Goal: Task Accomplishment & Management: Use online tool/utility

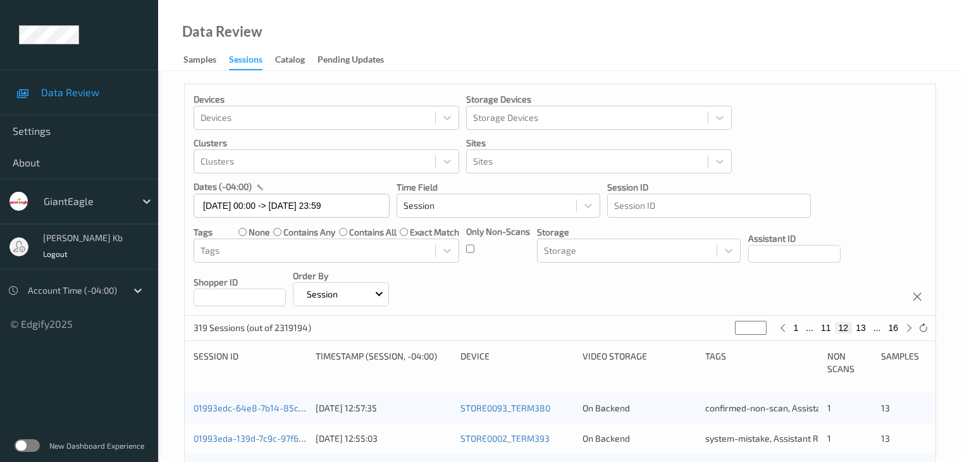
scroll to position [443, 0]
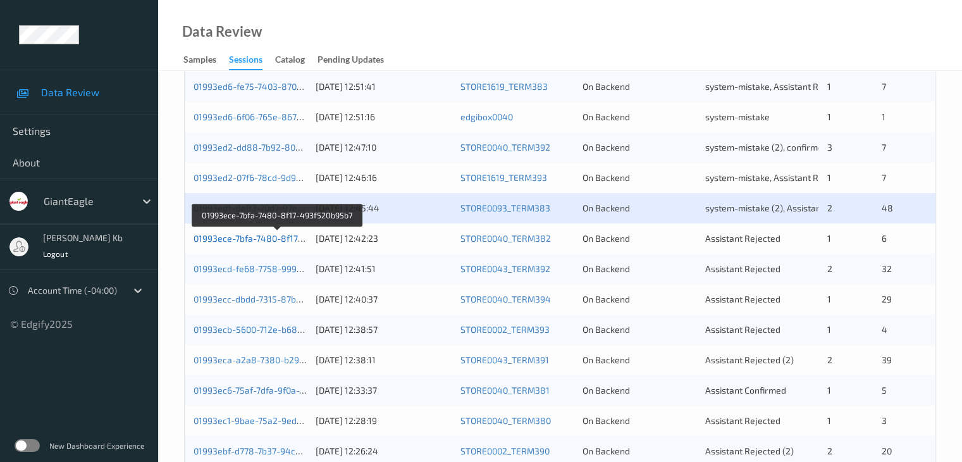
click at [255, 237] on link "01993ece-7bfa-7480-8f17-493f520b95b7" at bounding box center [277, 238] width 167 height 11
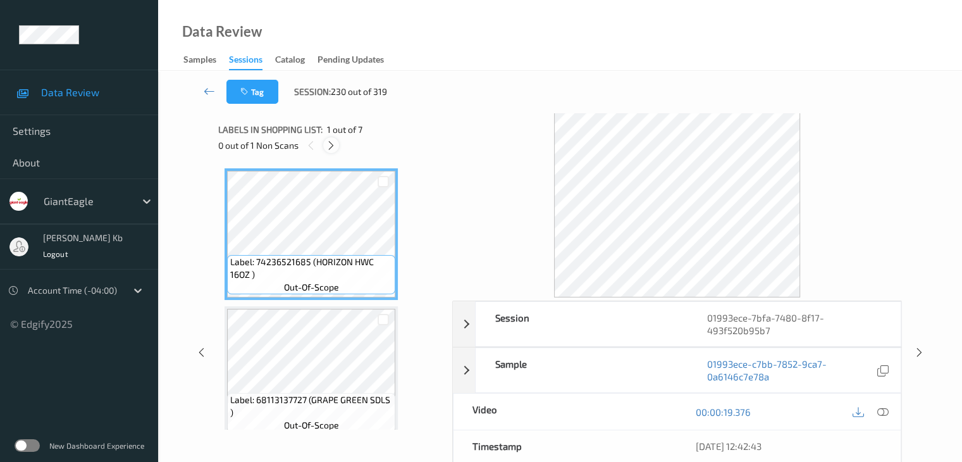
click at [328, 147] on icon at bounding box center [331, 145] width 11 height 11
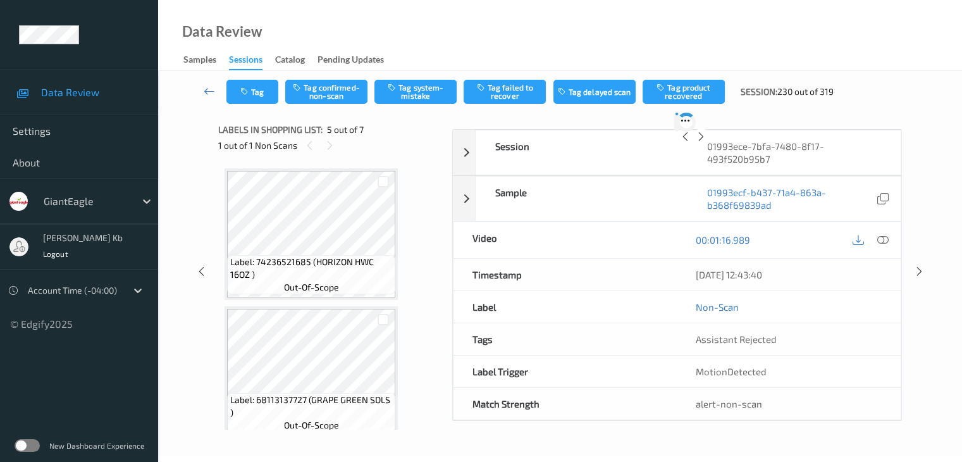
scroll to position [420, 0]
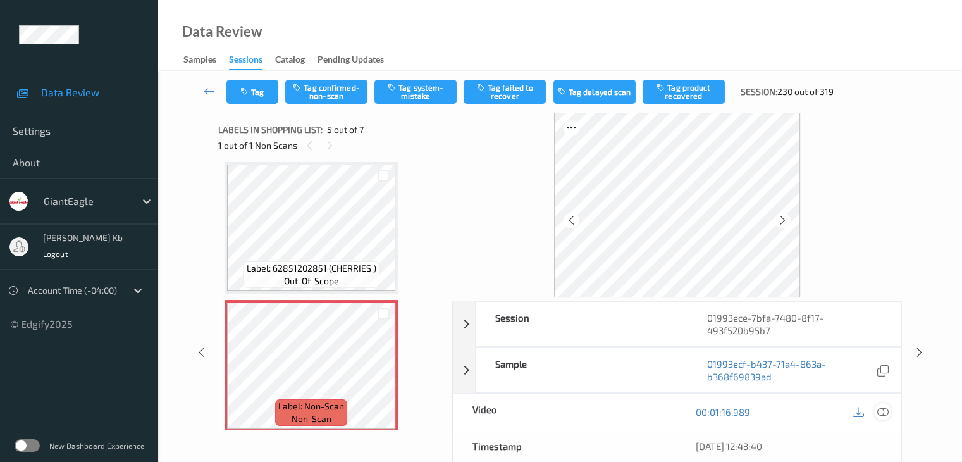
click at [882, 411] on icon at bounding box center [882, 411] width 11 height 11
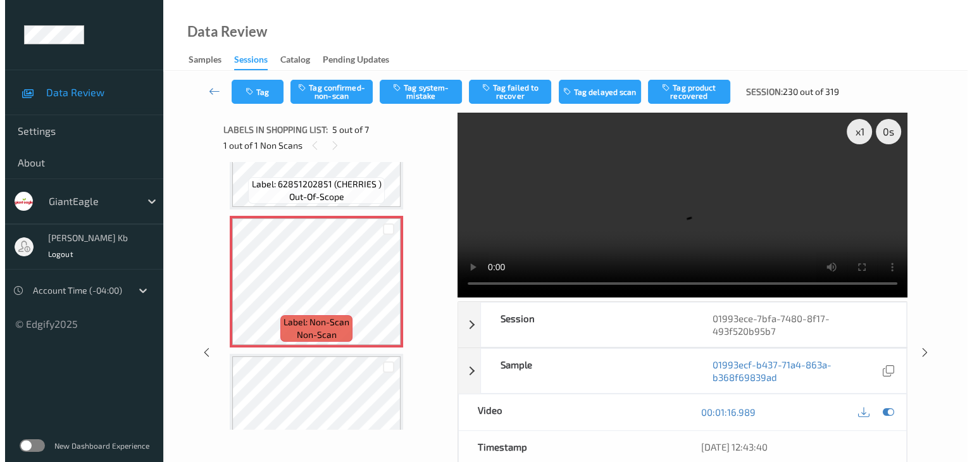
scroll to position [483, 0]
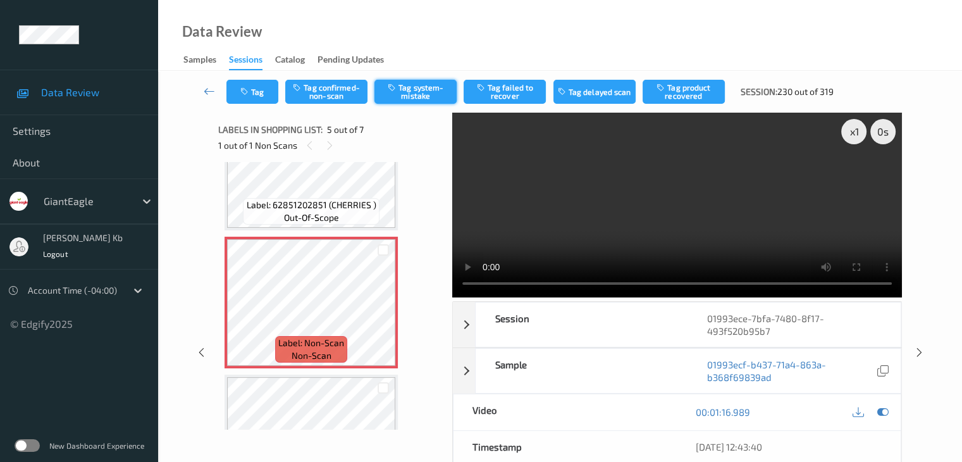
click at [413, 92] on button "Tag system-mistake" at bounding box center [416, 92] width 82 height 24
click at [253, 91] on button "Tag" at bounding box center [253, 92] width 52 height 24
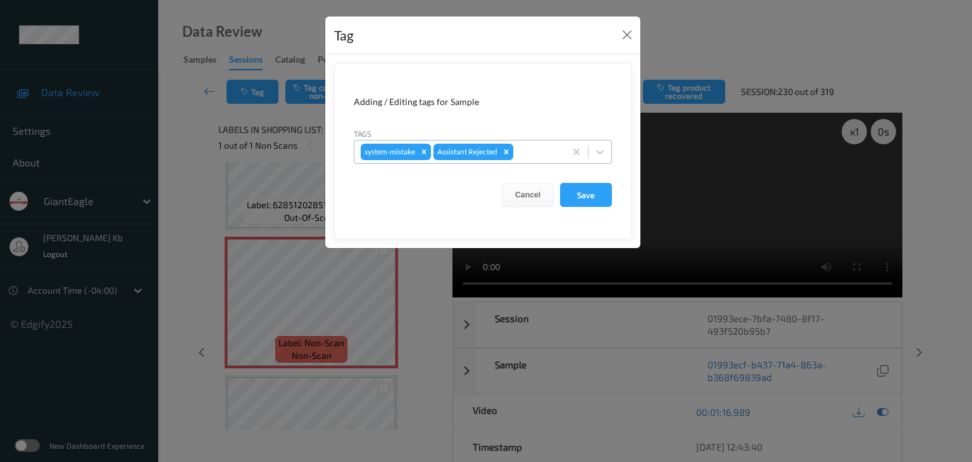
click at [535, 150] on div at bounding box center [537, 151] width 43 height 15
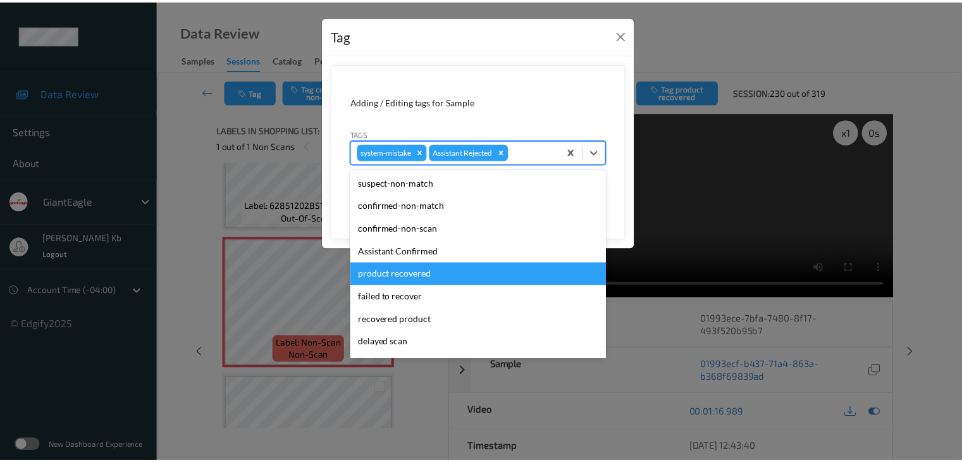
scroll to position [63, 0]
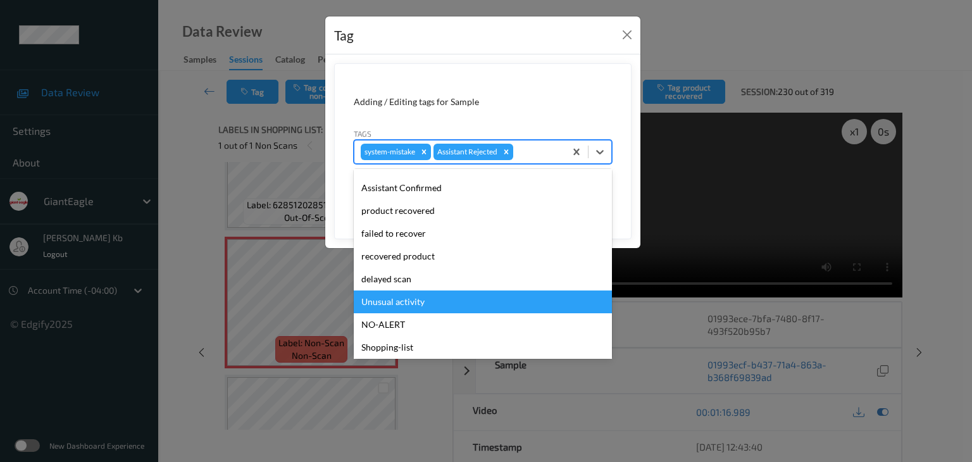
click at [415, 299] on div "Unusual activity" at bounding box center [483, 301] width 258 height 23
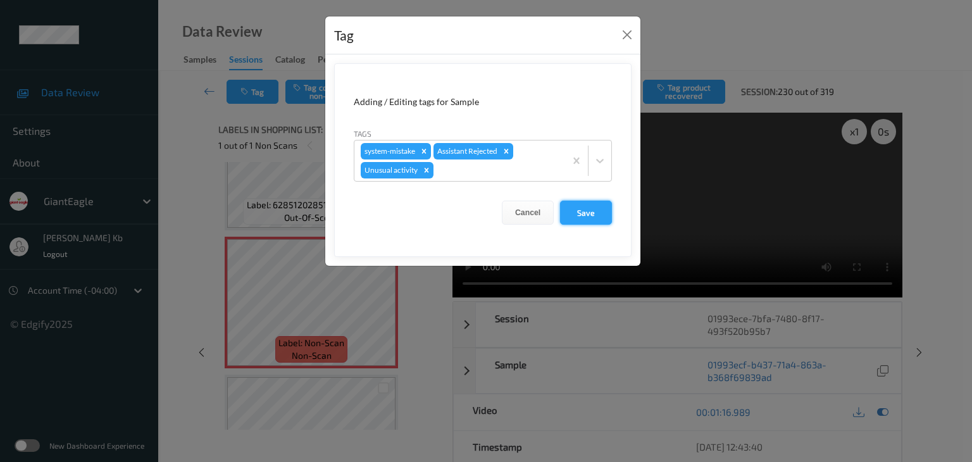
click at [585, 210] on button "Save" at bounding box center [586, 213] width 52 height 24
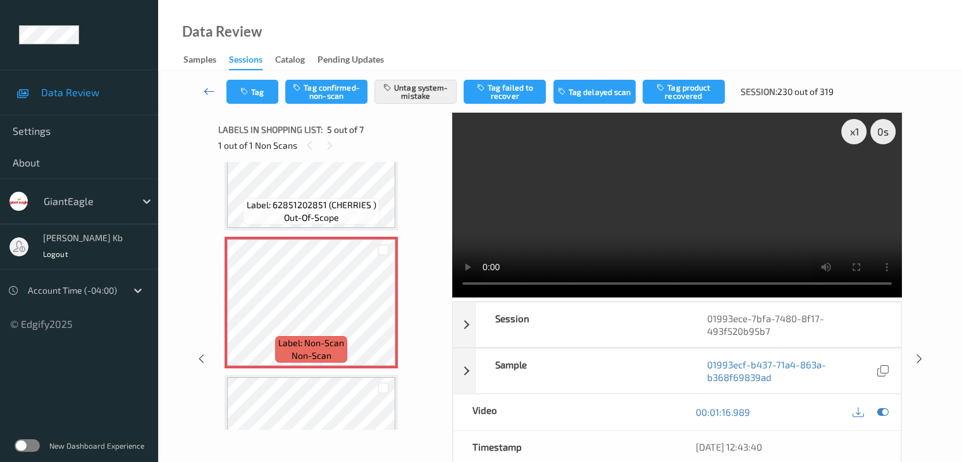
click at [207, 92] on icon at bounding box center [209, 91] width 11 height 13
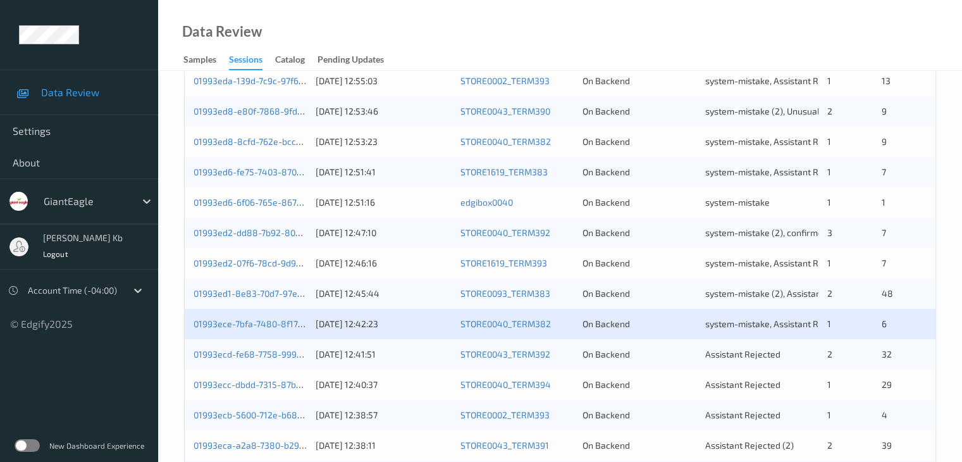
scroll to position [380, 0]
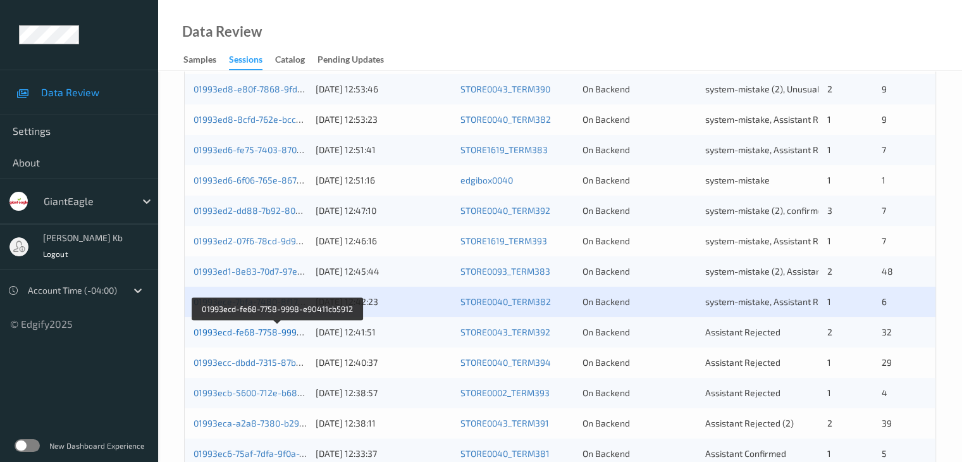
click at [251, 329] on link "01993ecd-fe68-7758-9998-e90411cb5912" at bounding box center [279, 331] width 170 height 11
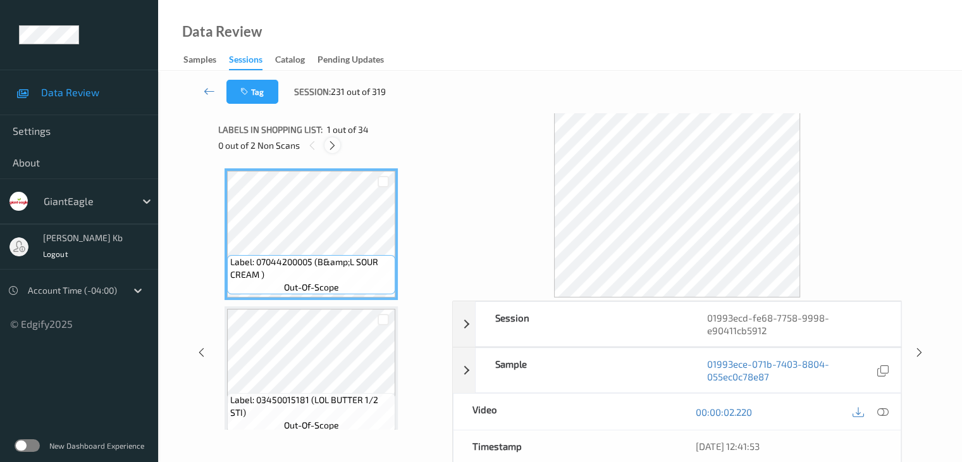
click at [336, 147] on icon at bounding box center [332, 145] width 11 height 11
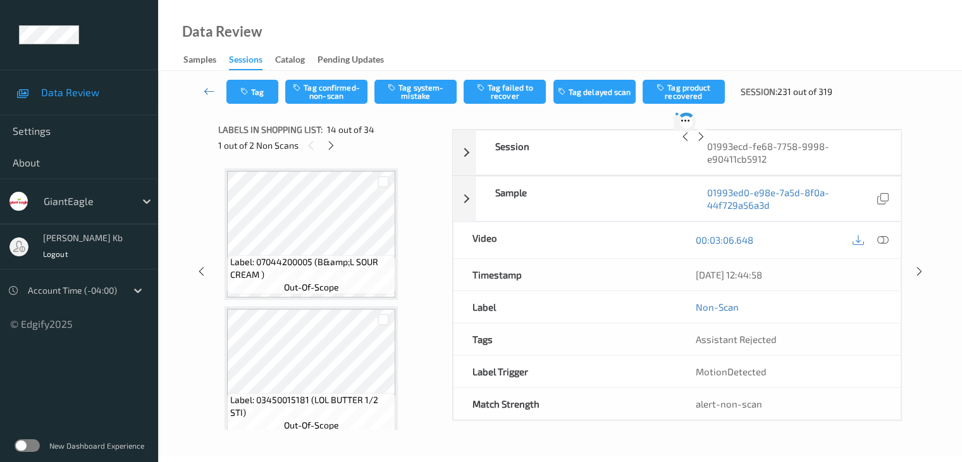
scroll to position [1661, 0]
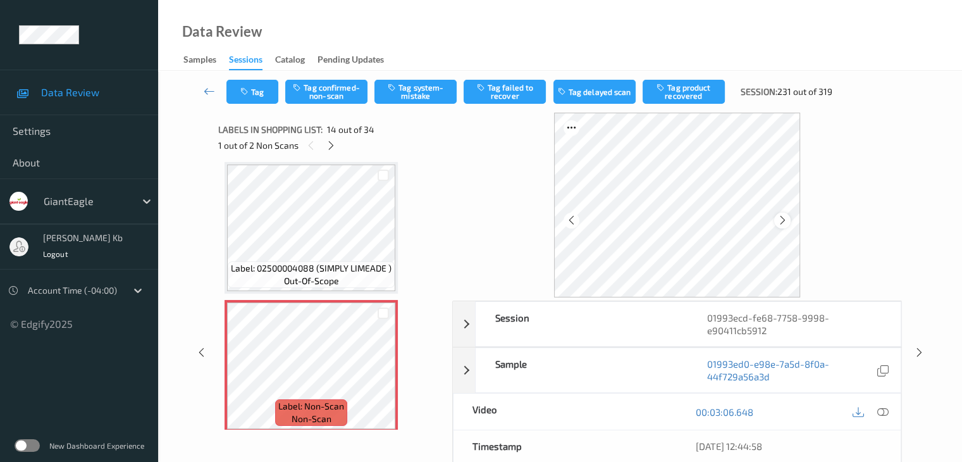
click at [788, 221] on div at bounding box center [782, 221] width 16 height 16
click at [886, 411] on icon at bounding box center [882, 411] width 11 height 11
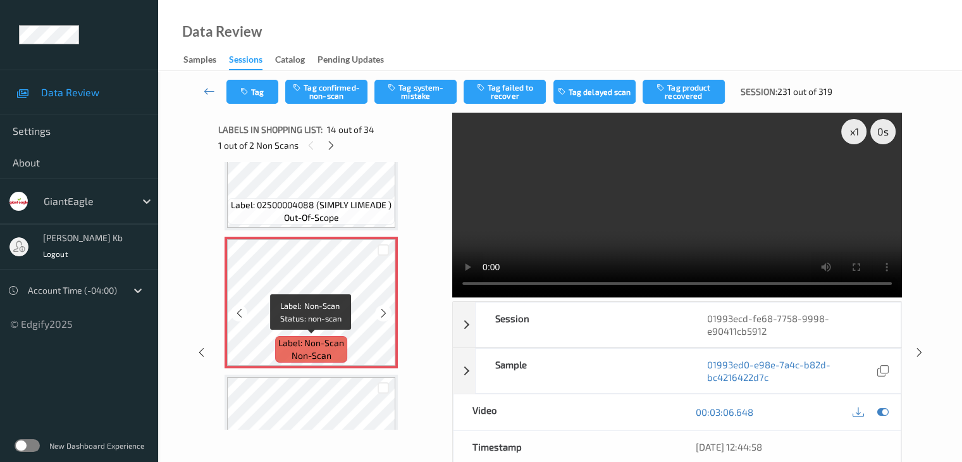
scroll to position [1788, 0]
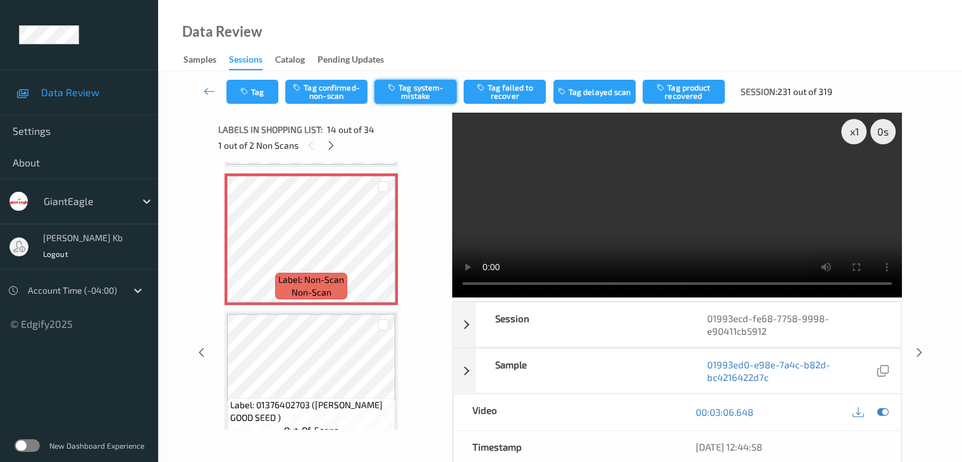
click at [428, 92] on button "Tag system-mistake" at bounding box center [416, 92] width 82 height 24
click at [215, 90] on icon at bounding box center [209, 91] width 11 height 13
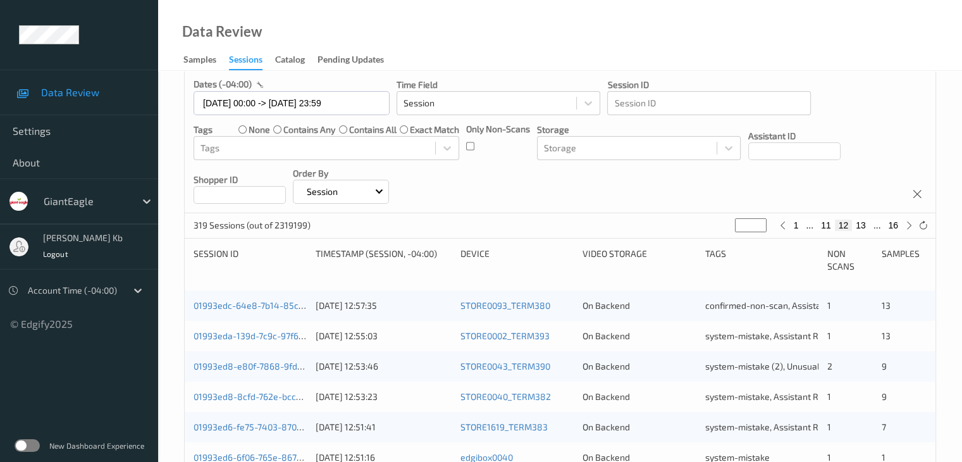
scroll to position [316, 0]
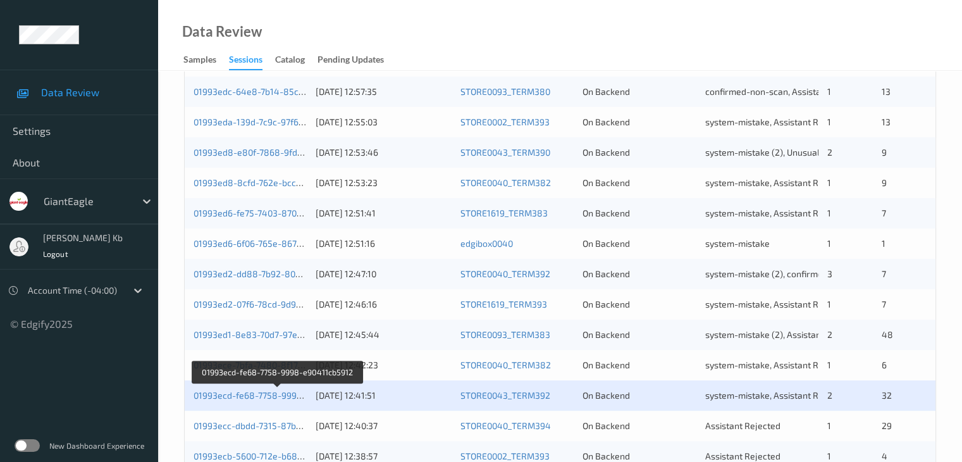
click at [249, 402] on div "01993ecd-fe68-7758-9998-e90411cb5912 [DATE] 12:41:51 STORE0043_TERM392 On Backe…" at bounding box center [560, 395] width 751 height 30
click at [257, 394] on link "01993ecd-fe68-7758-9998-e90411cb5912" at bounding box center [279, 395] width 170 height 11
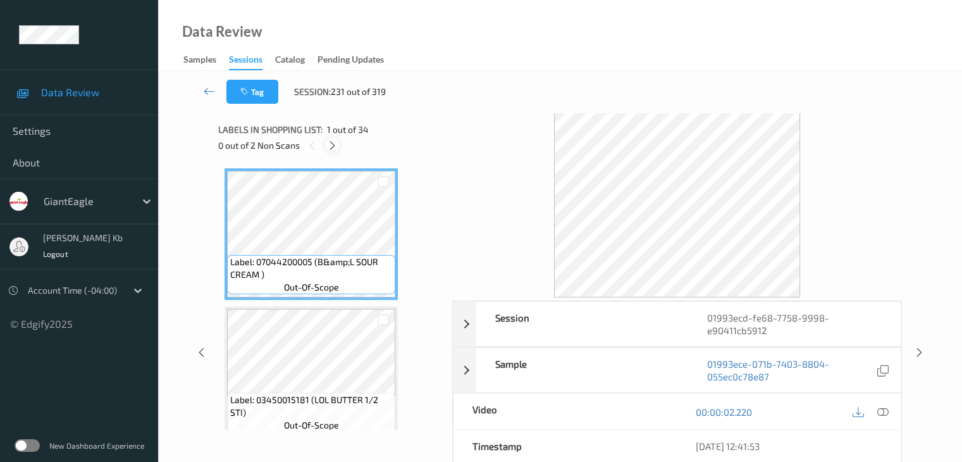
click at [335, 146] on icon at bounding box center [332, 145] width 11 height 11
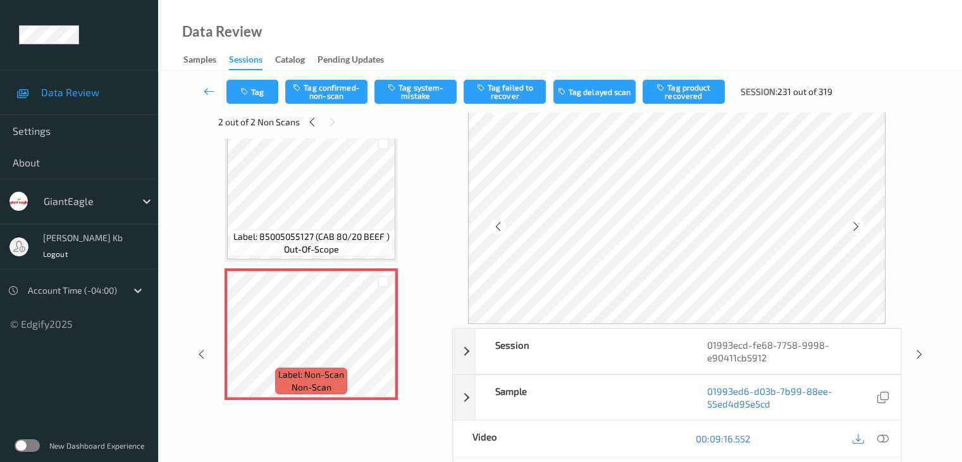
scroll to position [63, 0]
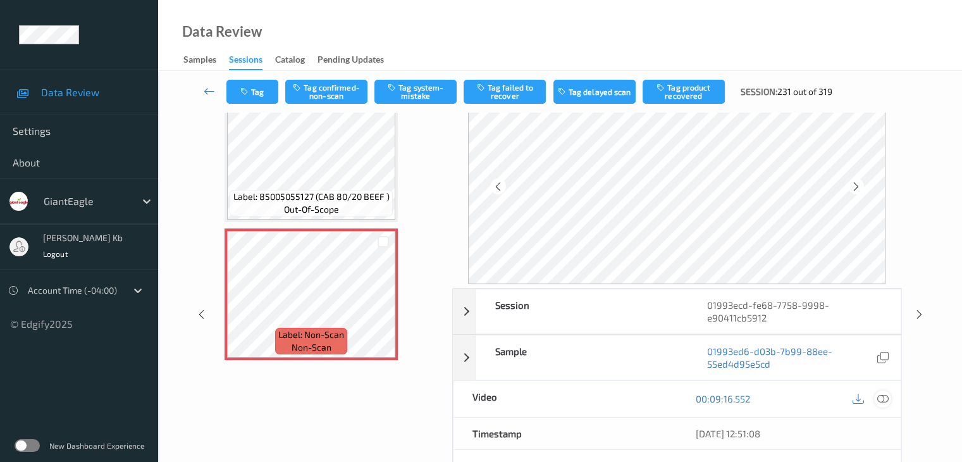
click at [886, 397] on icon at bounding box center [882, 398] width 11 height 11
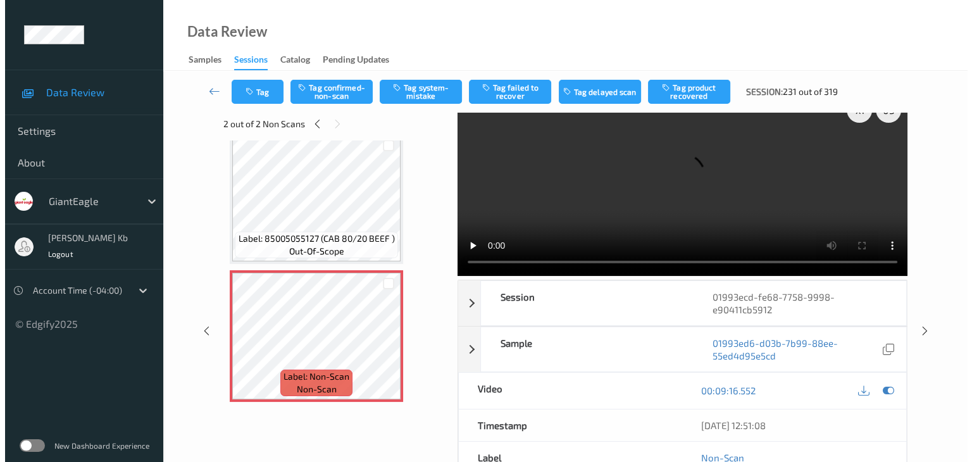
scroll to position [0, 0]
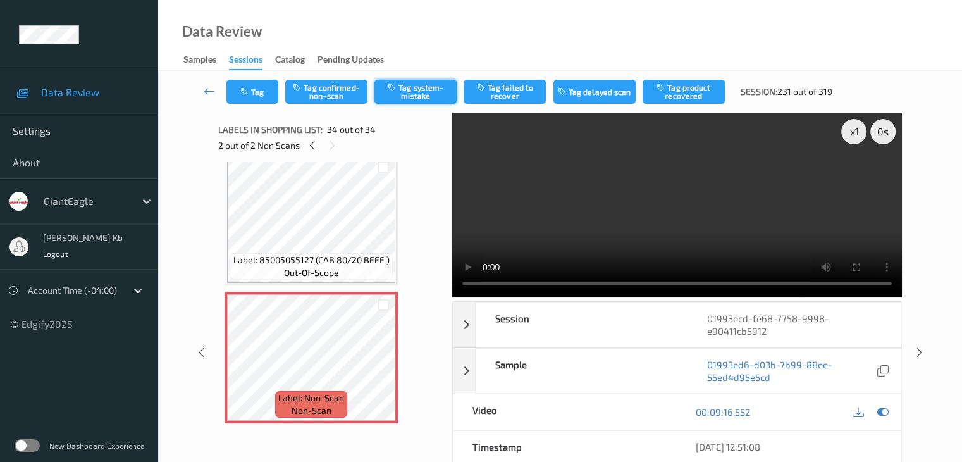
click at [433, 84] on button "Tag system-mistake" at bounding box center [416, 92] width 82 height 24
click at [265, 89] on button "Tag" at bounding box center [253, 92] width 52 height 24
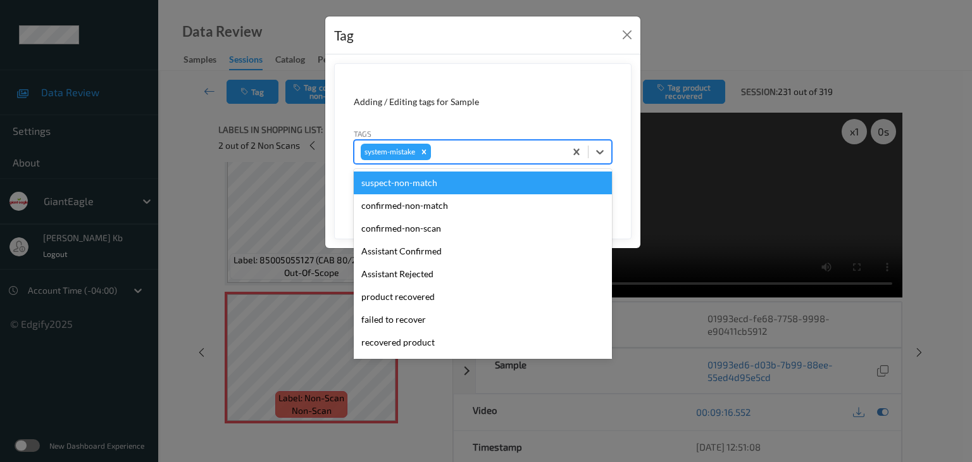
click at [488, 148] on div at bounding box center [495, 151] width 125 height 15
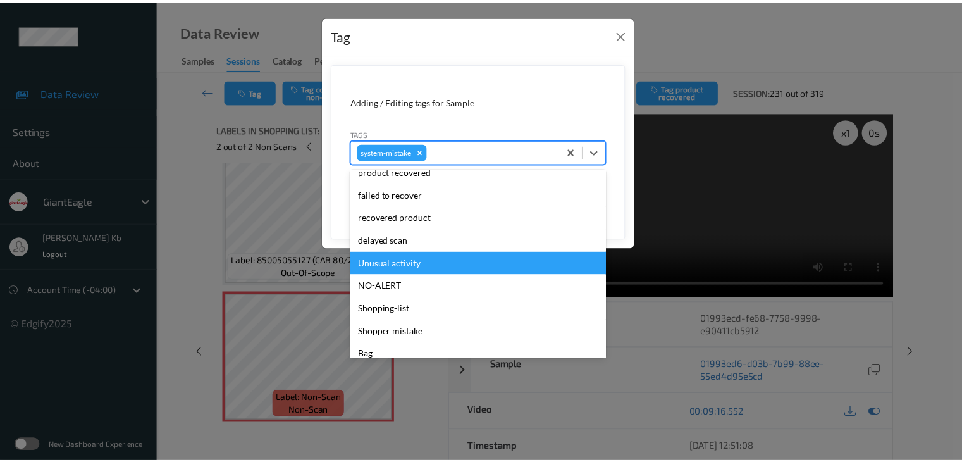
scroll to position [127, 0]
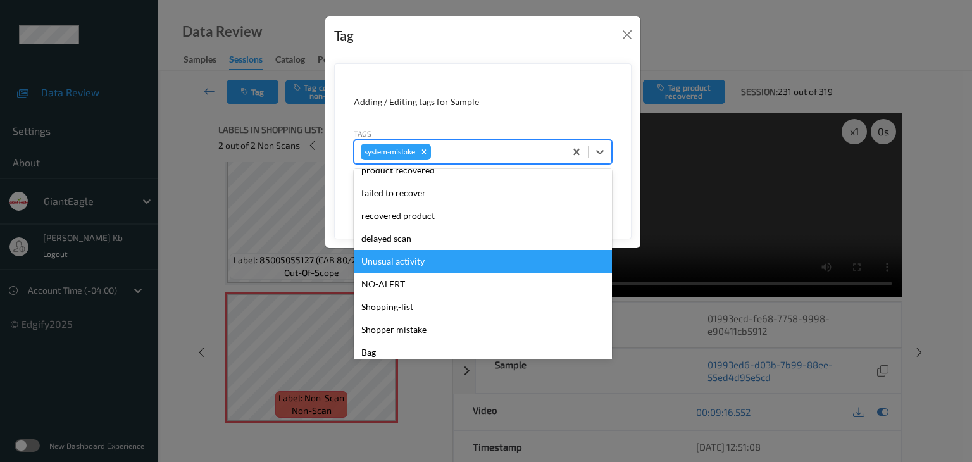
click at [408, 258] on div "Unusual activity" at bounding box center [483, 261] width 258 height 23
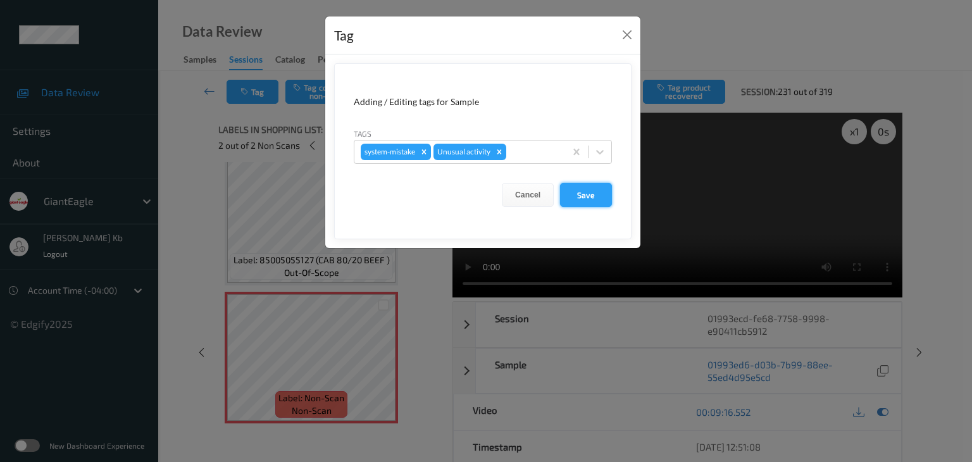
click at [579, 193] on button "Save" at bounding box center [586, 195] width 52 height 24
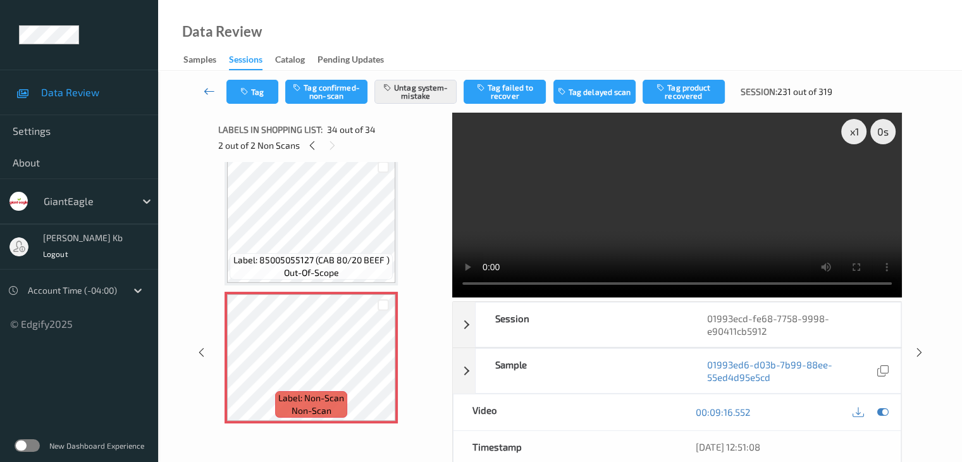
click at [208, 90] on icon at bounding box center [209, 91] width 11 height 13
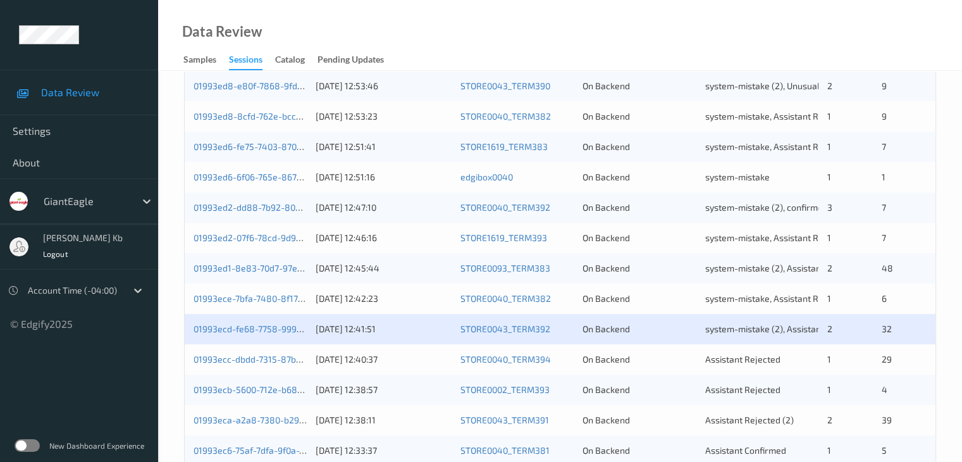
scroll to position [506, 0]
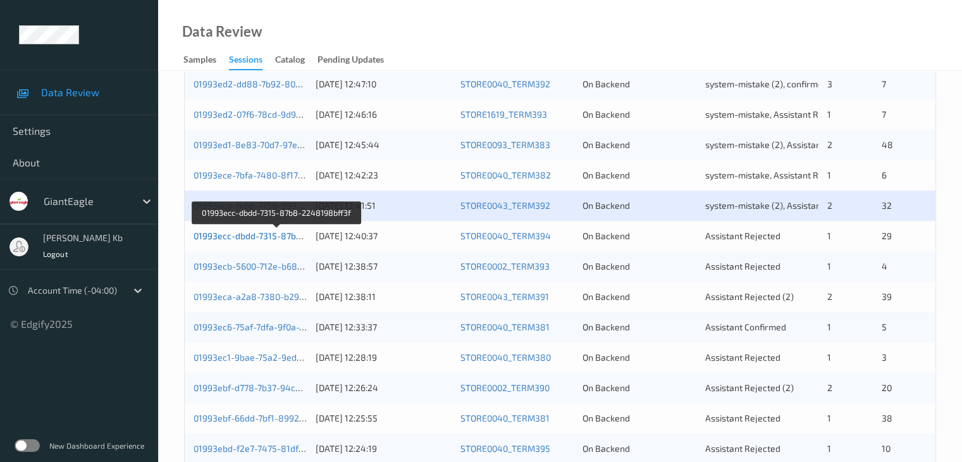
click at [271, 235] on link "01993ecc-dbdd-7315-87b8-2248198bff3f" at bounding box center [278, 235] width 168 height 11
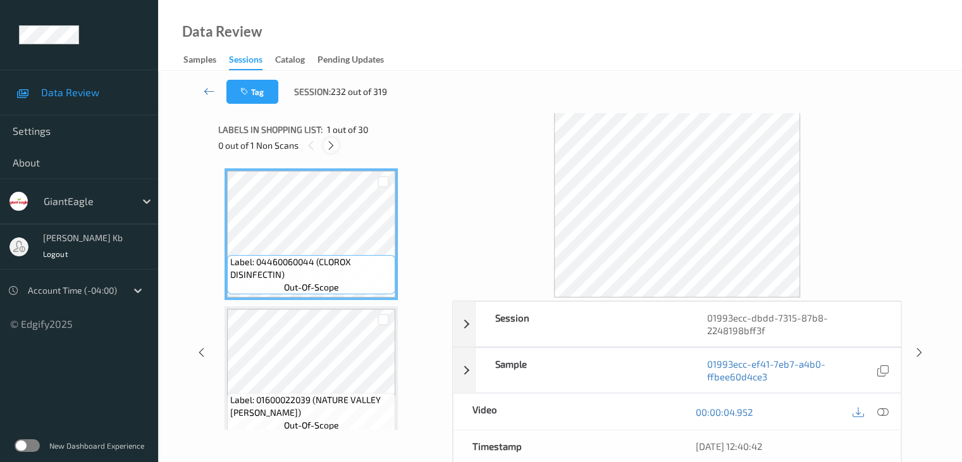
click at [333, 144] on icon at bounding box center [331, 145] width 11 height 11
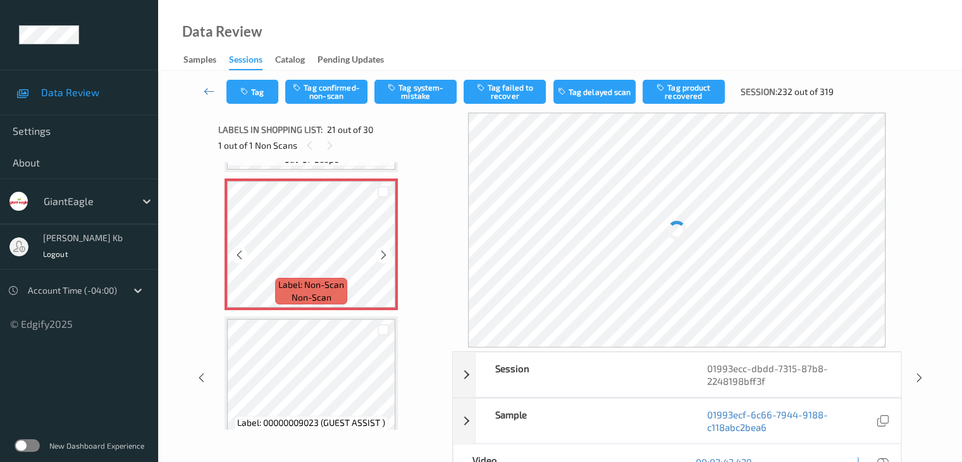
scroll to position [2753, 0]
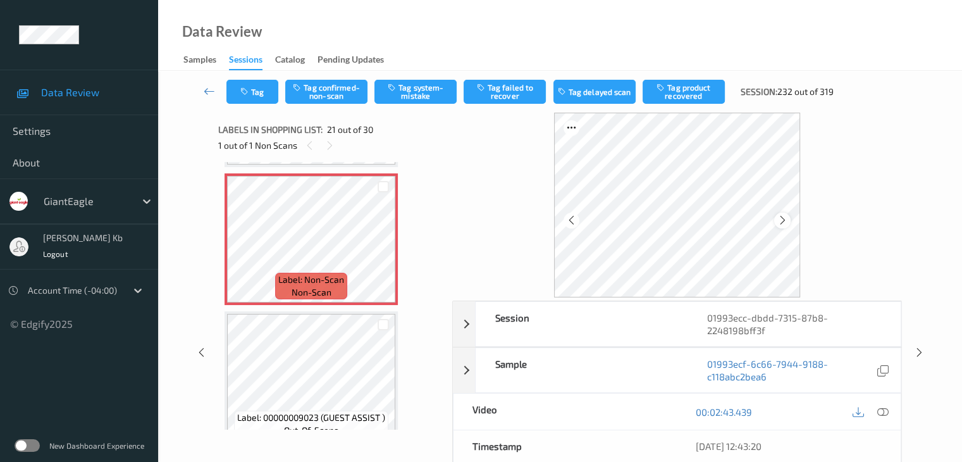
click at [786, 221] on icon at bounding box center [783, 219] width 11 height 11
click at [886, 409] on icon at bounding box center [882, 411] width 11 height 11
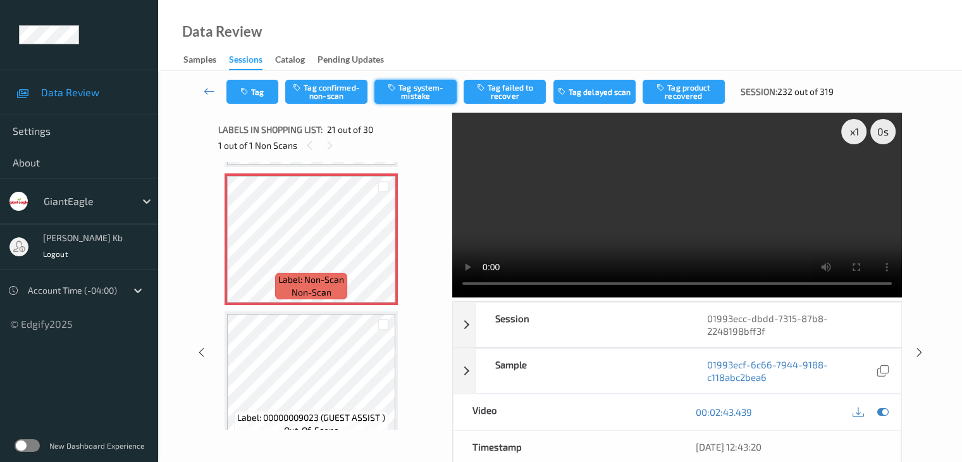
click at [430, 88] on button "Tag system-mistake" at bounding box center [416, 92] width 82 height 24
click at [261, 94] on button "Tag" at bounding box center [253, 92] width 52 height 24
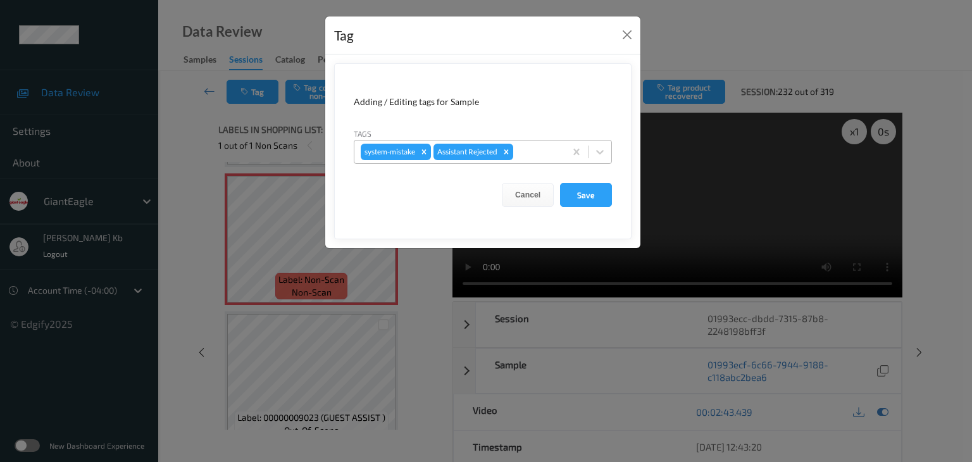
click at [542, 151] on div at bounding box center [537, 151] width 43 height 15
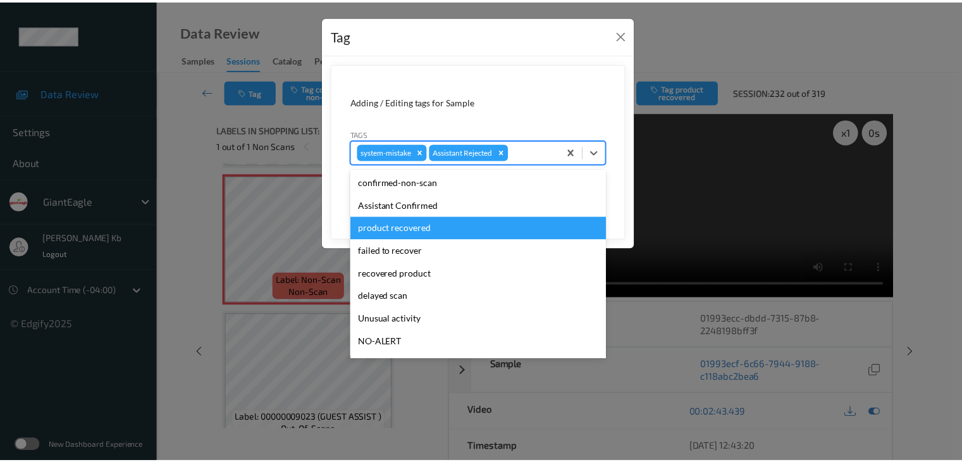
scroll to position [63, 0]
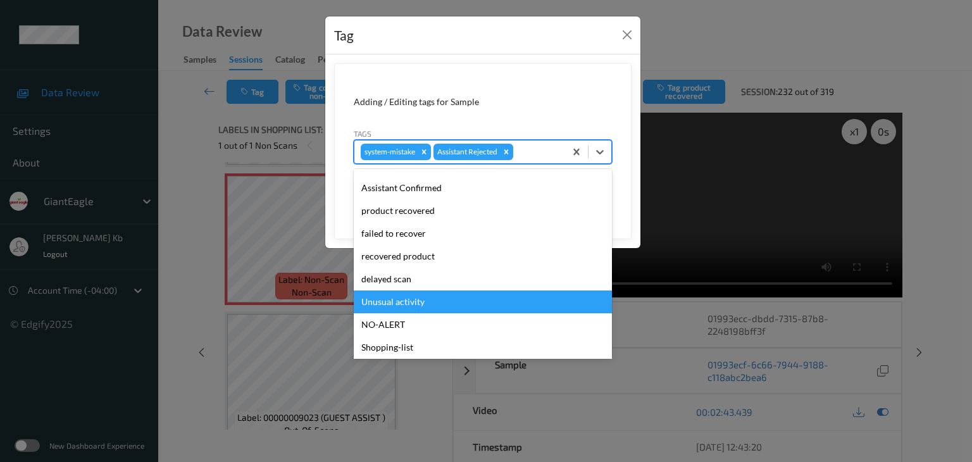
click at [410, 304] on div "Unusual activity" at bounding box center [483, 301] width 258 height 23
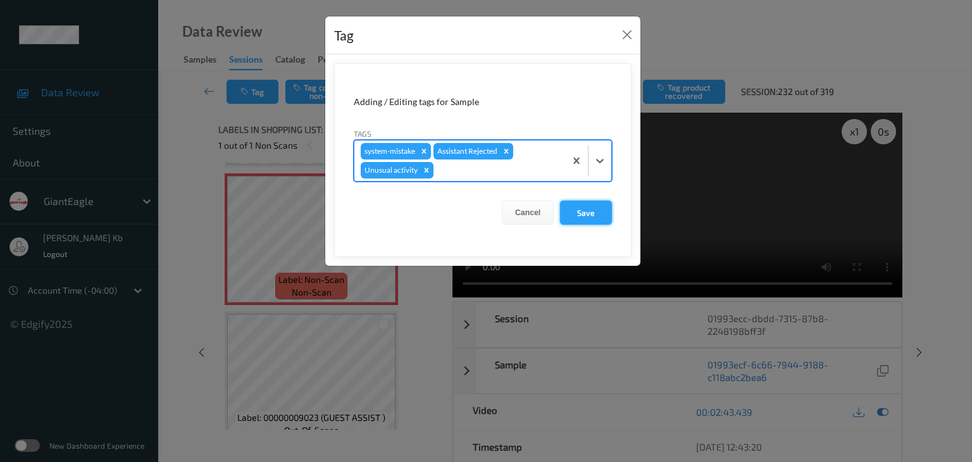
click at [590, 207] on button "Save" at bounding box center [586, 213] width 52 height 24
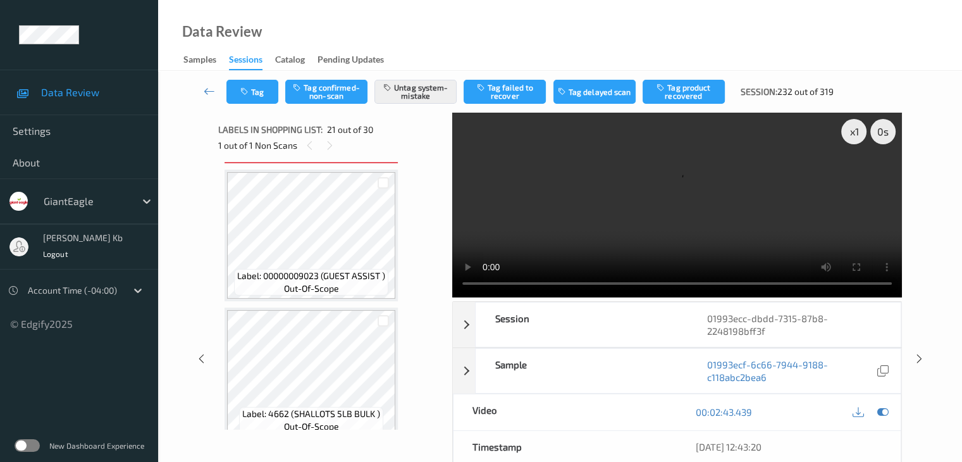
scroll to position [3070, 0]
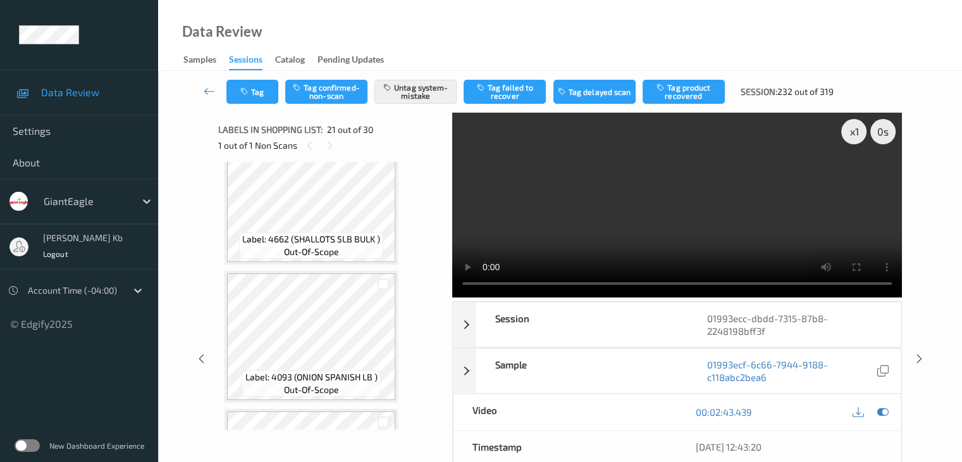
drag, startPoint x: 206, startPoint y: 89, endPoint x: 210, endPoint y: 49, distance: 40.0
click at [206, 89] on icon at bounding box center [209, 91] width 11 height 13
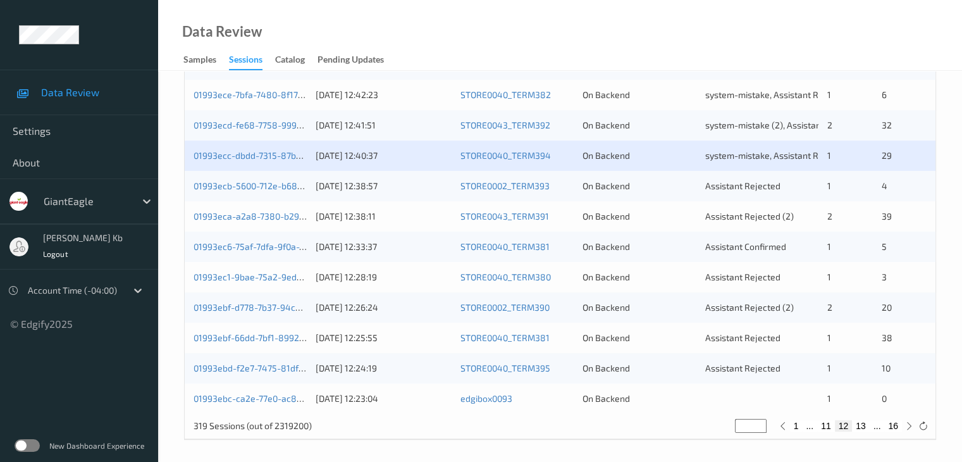
scroll to position [590, 0]
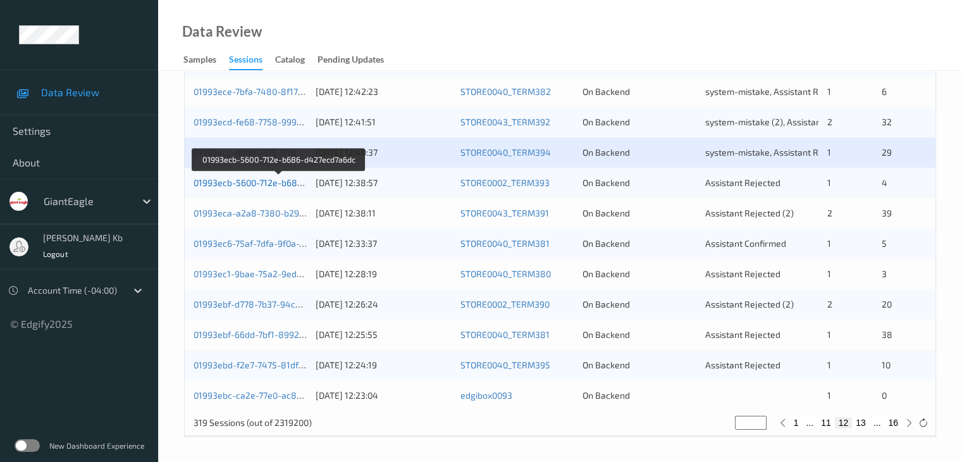
click at [284, 179] on link "01993ecb-5600-712e-b686-d427ecd7a6dc" at bounding box center [279, 182] width 171 height 11
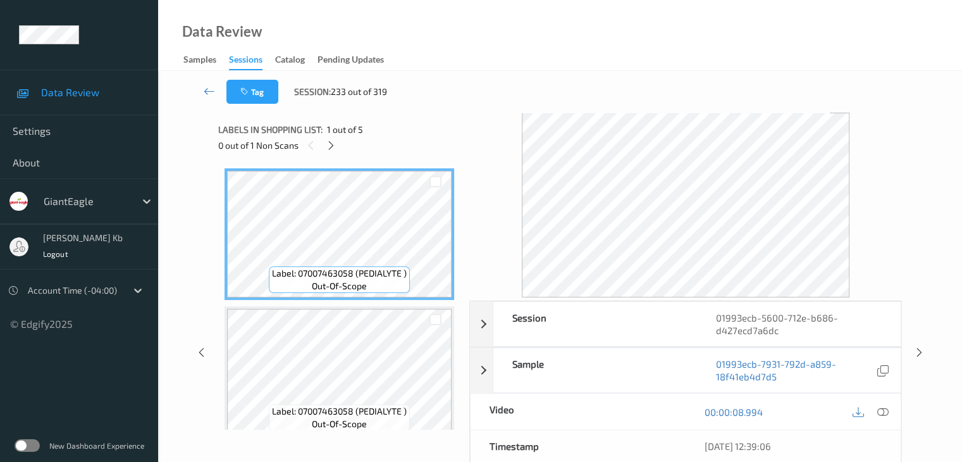
drag, startPoint x: 330, startPoint y: 138, endPoint x: 333, endPoint y: 158, distance: 19.8
click at [330, 138] on div at bounding box center [331, 145] width 16 height 16
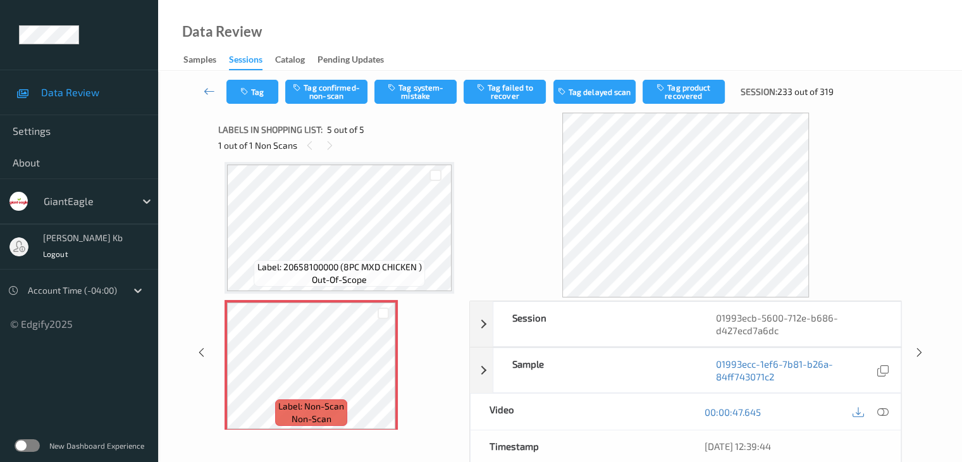
click at [885, 409] on icon at bounding box center [882, 411] width 11 height 11
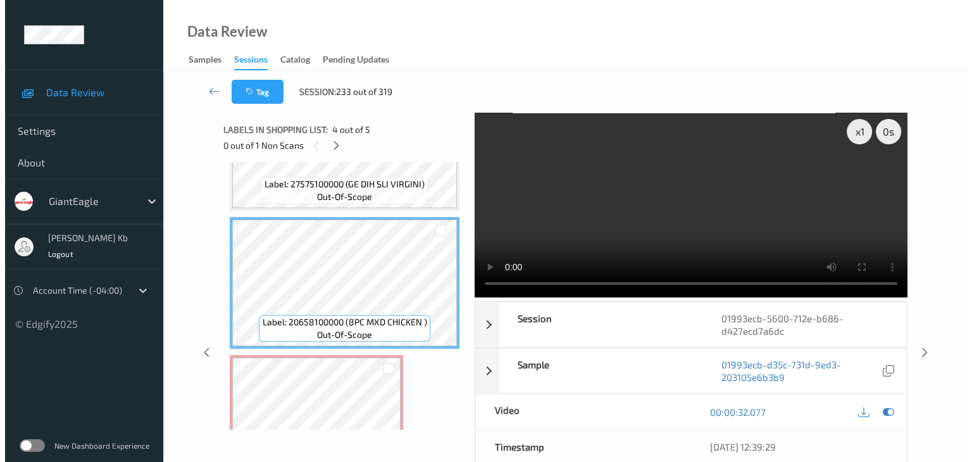
scroll to position [428, 0]
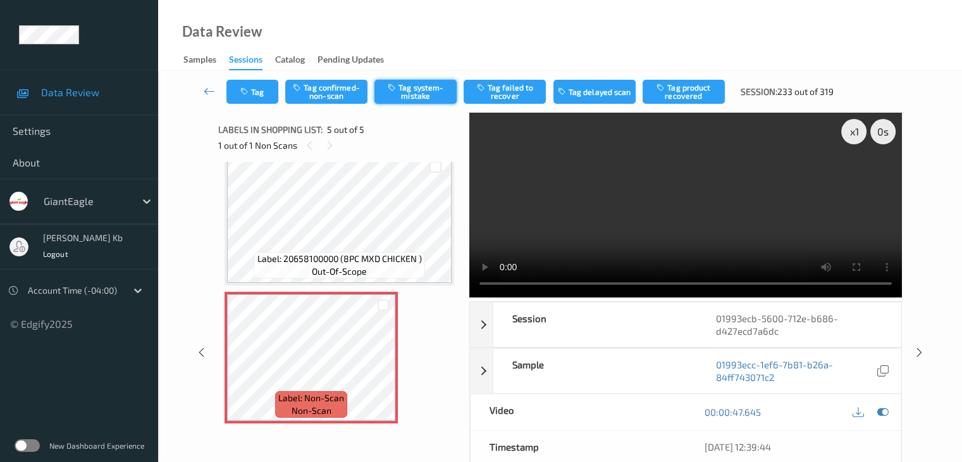
click at [413, 92] on button "Tag system-mistake" at bounding box center [416, 92] width 82 height 24
click at [267, 89] on button "Tag" at bounding box center [253, 92] width 52 height 24
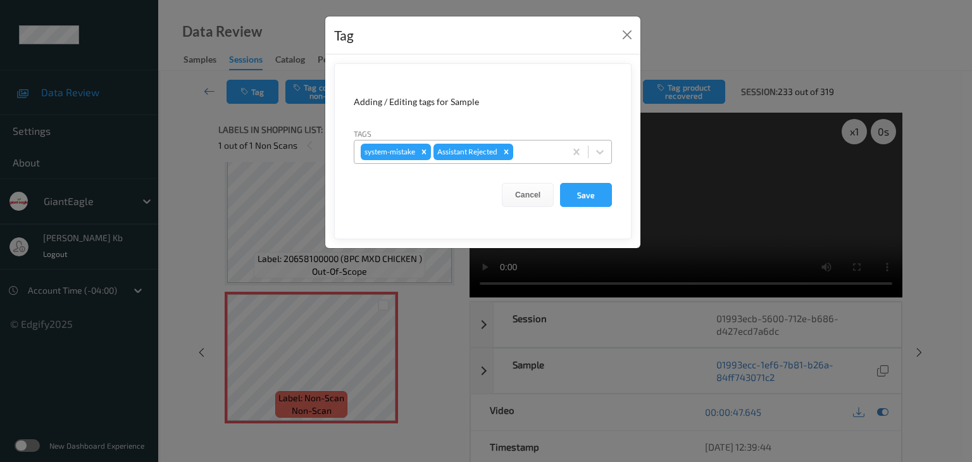
click at [529, 152] on div at bounding box center [537, 151] width 43 height 15
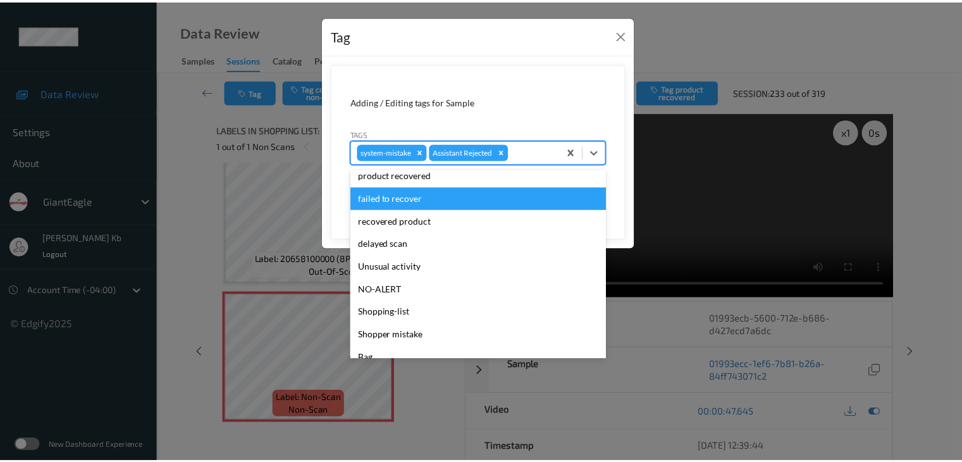
scroll to position [134, 0]
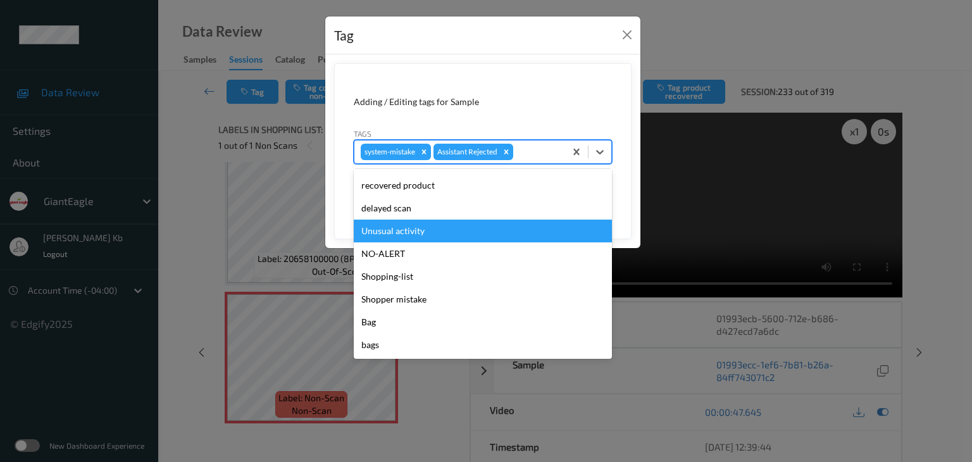
click at [418, 233] on div "Unusual activity" at bounding box center [483, 231] width 258 height 23
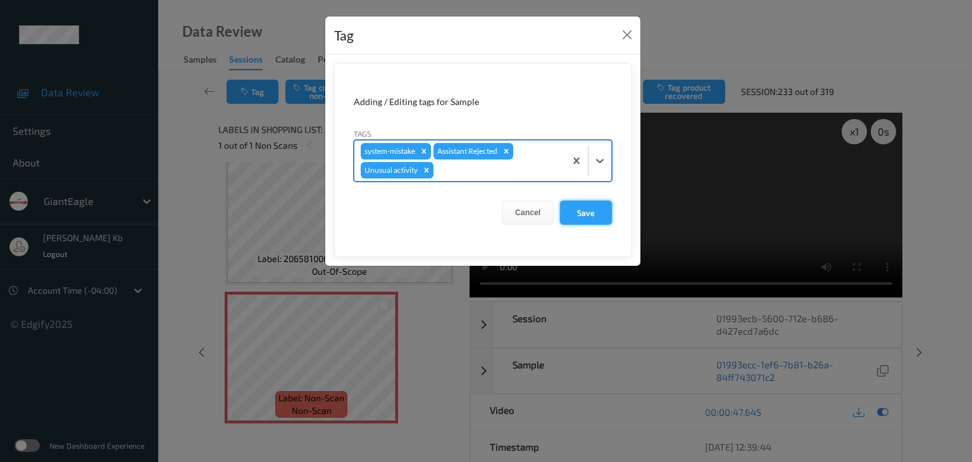
click at [593, 211] on button "Save" at bounding box center [586, 213] width 52 height 24
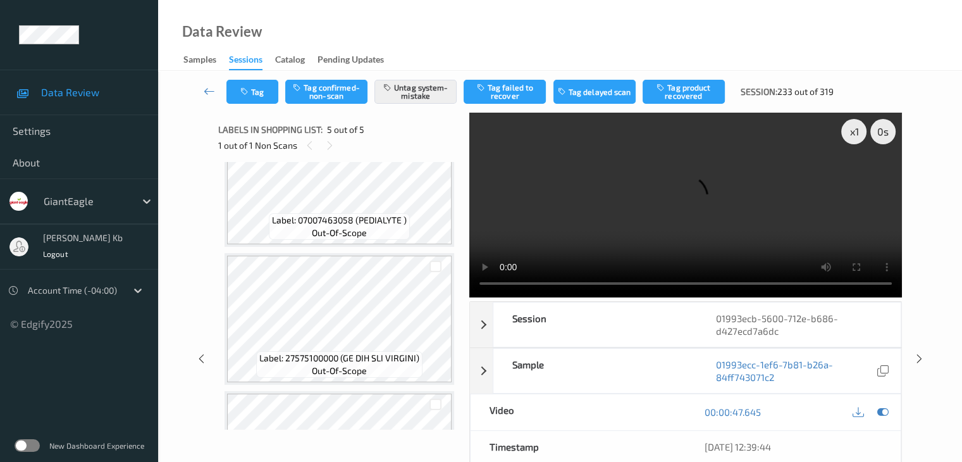
scroll to position [175, 0]
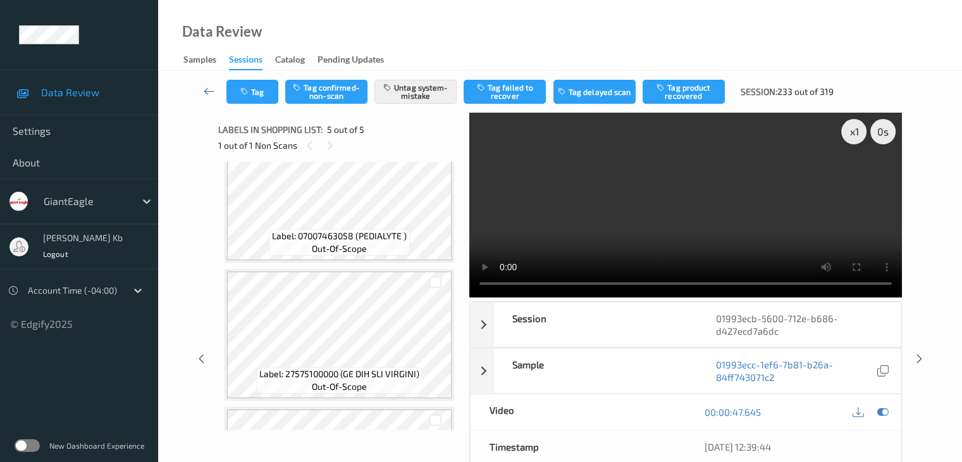
click at [215, 94] on icon at bounding box center [209, 91] width 11 height 13
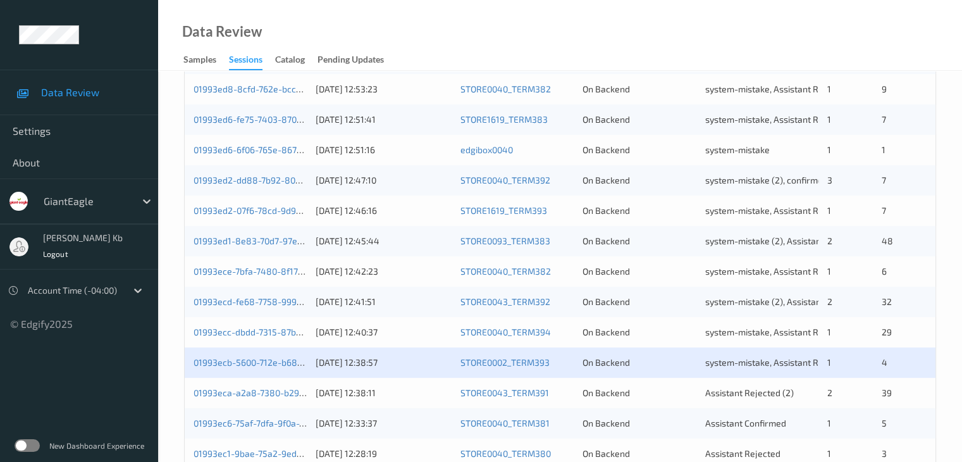
scroll to position [506, 0]
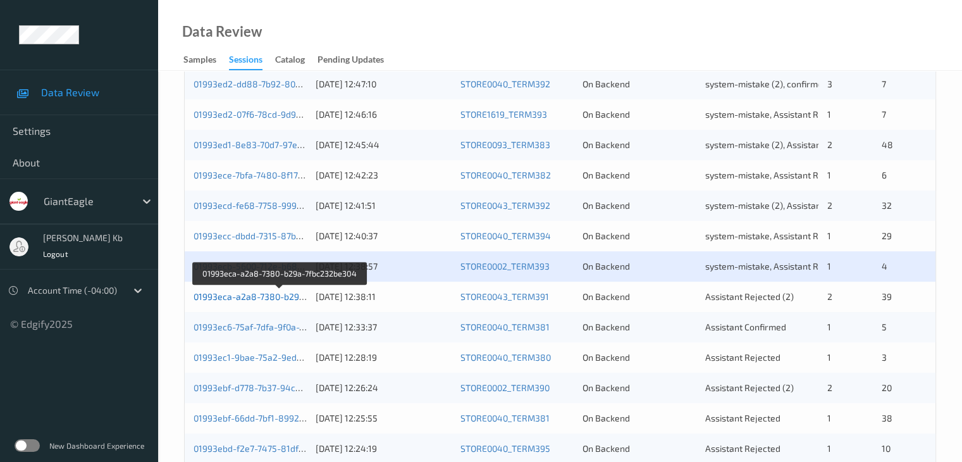
click at [285, 299] on link "01993eca-a2a8-7380-b29a-7fbc232be304" at bounding box center [280, 296] width 172 height 11
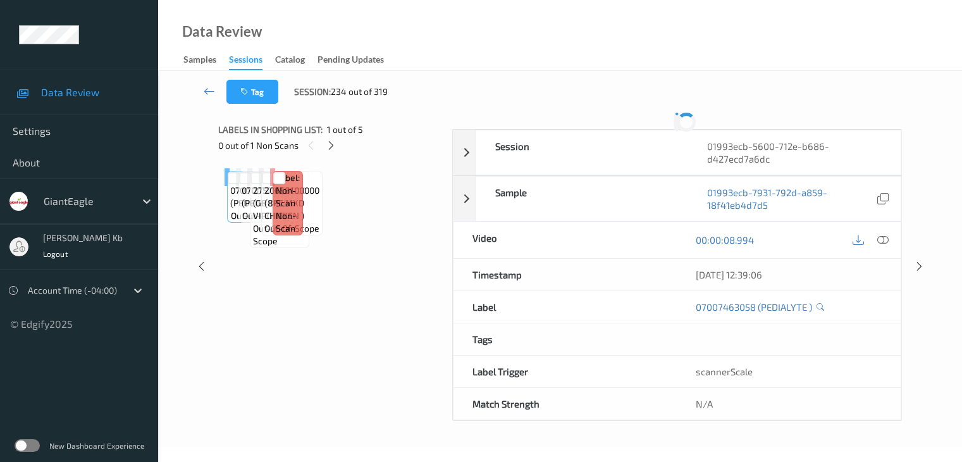
click at [285, 299] on div "Labels in shopping list: 1 out of 5 0 out of 1 Non Scans Label: 07007463058 (PE…" at bounding box center [330, 267] width 225 height 308
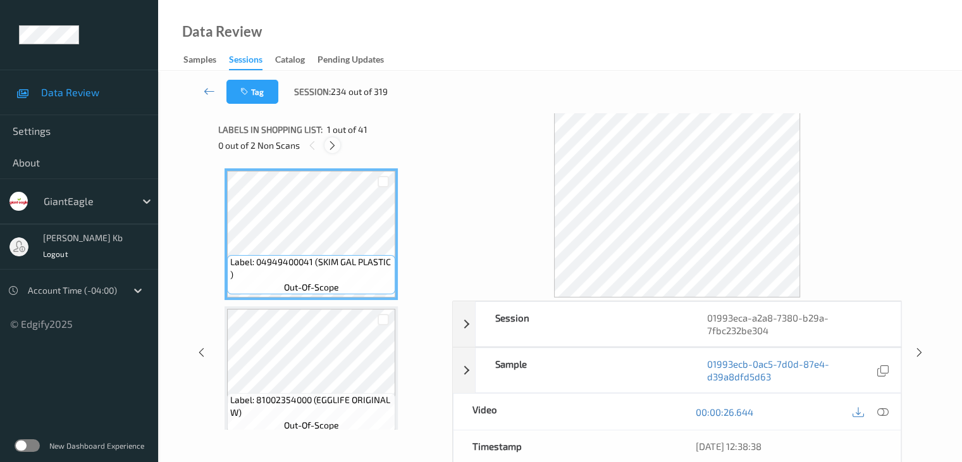
click at [334, 147] on icon at bounding box center [332, 145] width 11 height 11
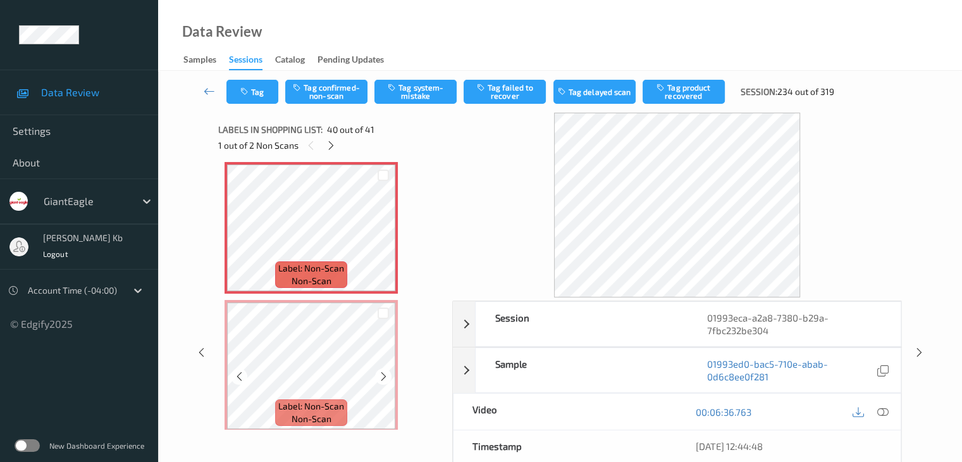
scroll to position [5394, 0]
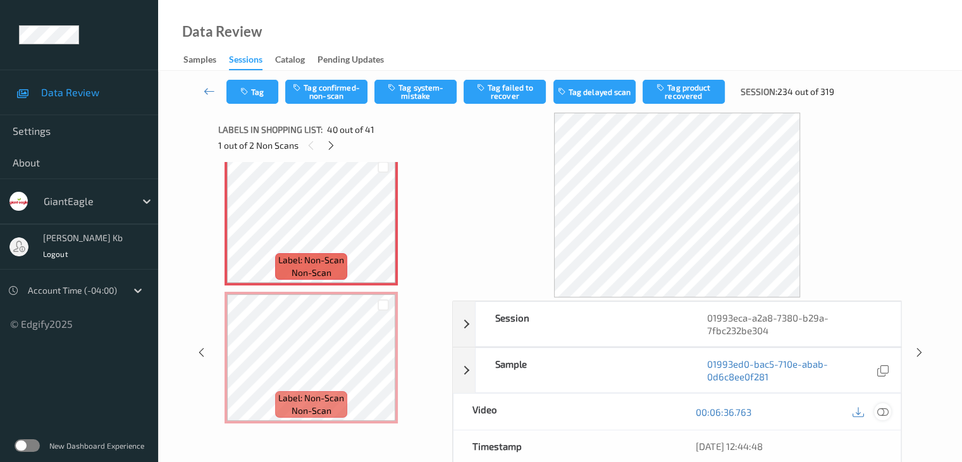
click at [886, 412] on icon at bounding box center [882, 411] width 11 height 11
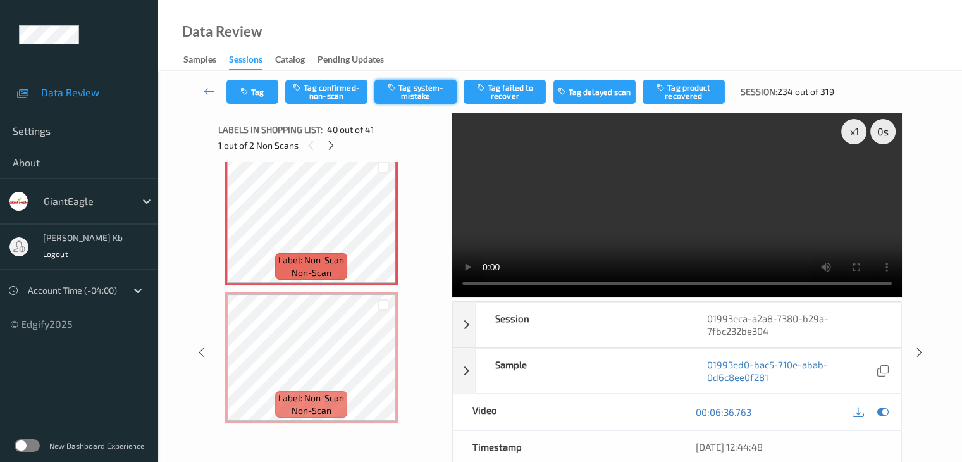
click at [415, 96] on button "Tag system-mistake" at bounding box center [416, 92] width 82 height 24
click at [261, 92] on button "Tag" at bounding box center [253, 92] width 52 height 24
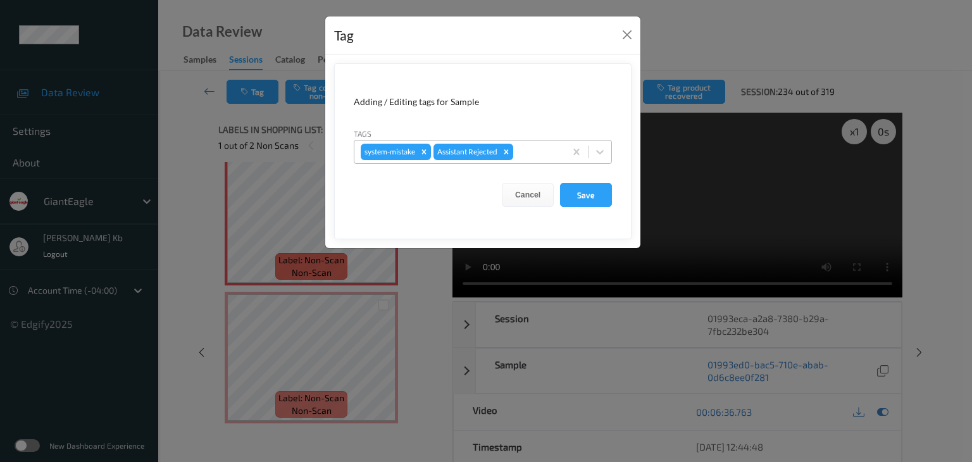
click at [538, 150] on div at bounding box center [537, 151] width 43 height 15
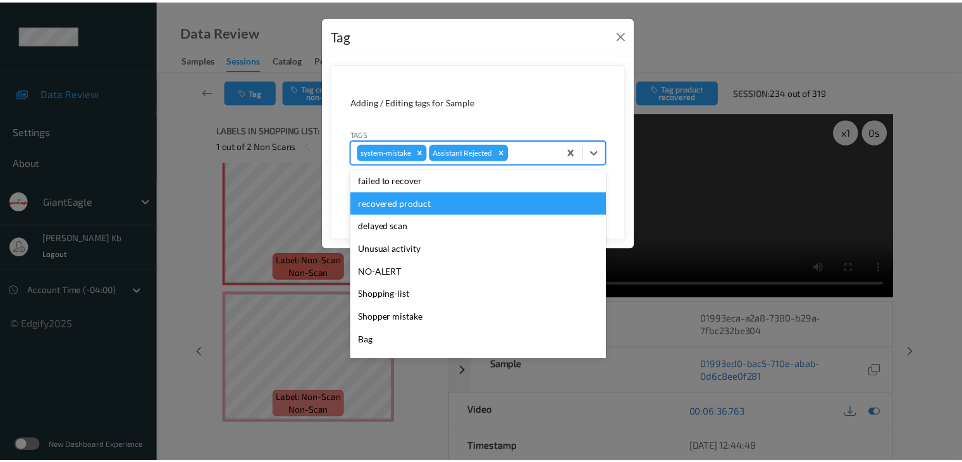
scroll to position [127, 0]
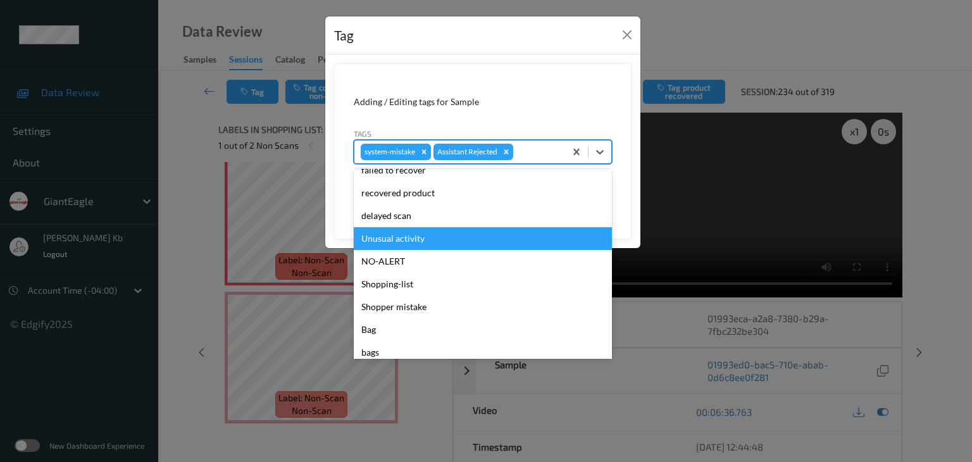
click at [443, 239] on div "Unusual activity" at bounding box center [483, 238] width 258 height 23
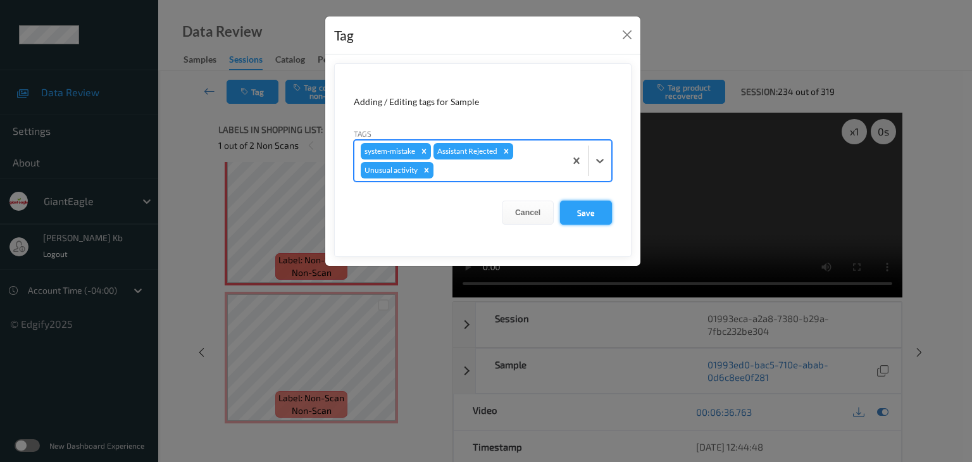
click at [583, 213] on button "Save" at bounding box center [586, 213] width 52 height 24
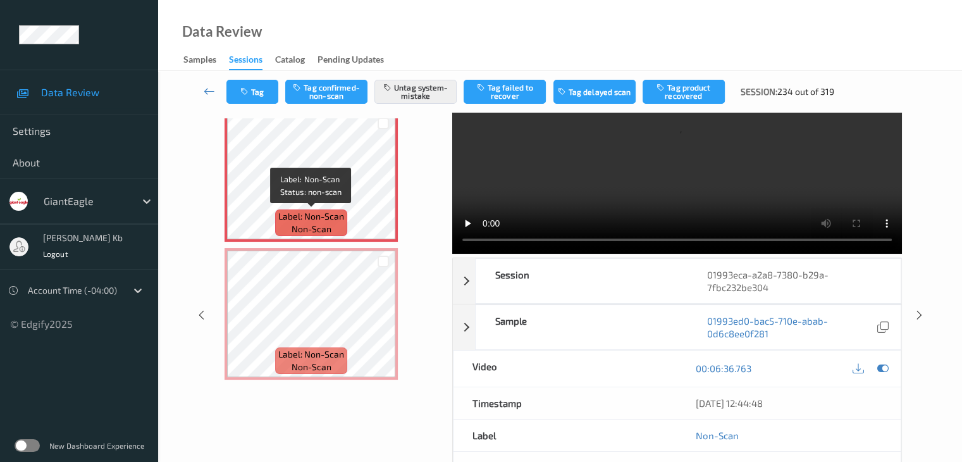
scroll to position [63, 0]
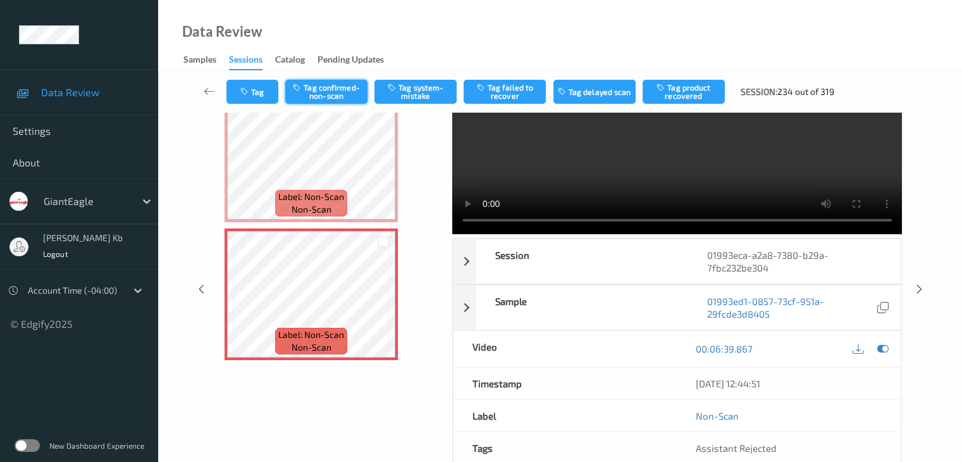
click at [337, 90] on button "Tag confirmed-non-scan" at bounding box center [326, 92] width 82 height 24
click at [208, 89] on icon at bounding box center [209, 91] width 11 height 13
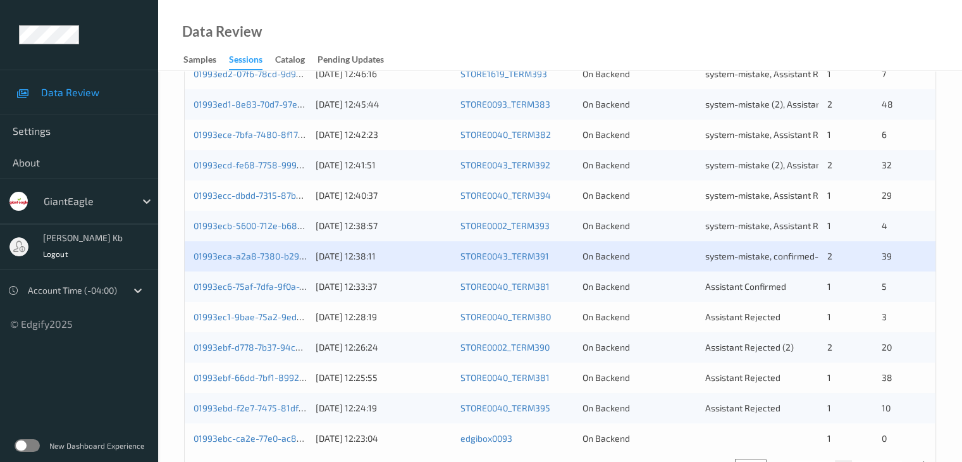
scroll to position [590, 0]
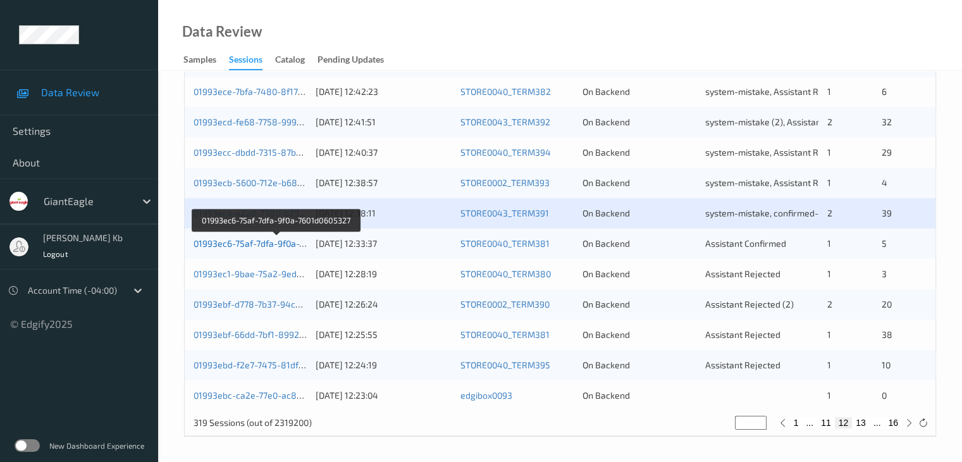
click at [270, 241] on link "01993ec6-75af-7dfa-9f0a-7601d0605327" at bounding box center [276, 243] width 164 height 11
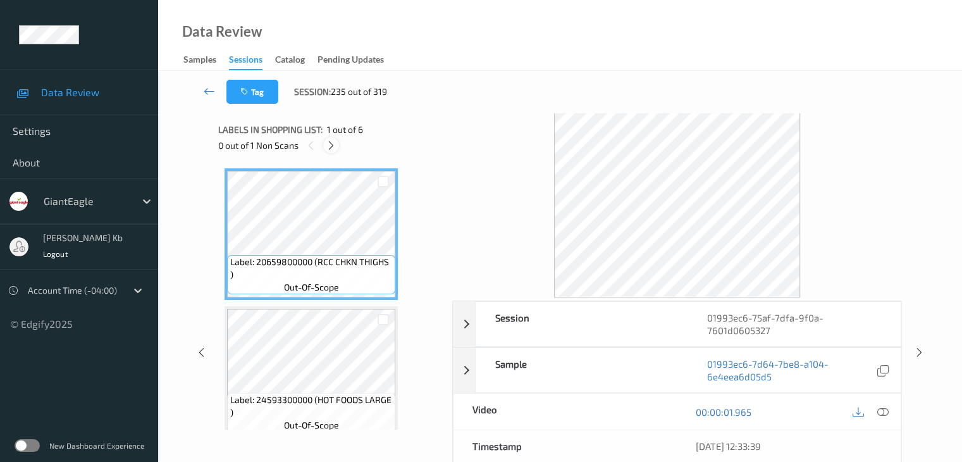
click at [332, 146] on icon at bounding box center [331, 145] width 11 height 11
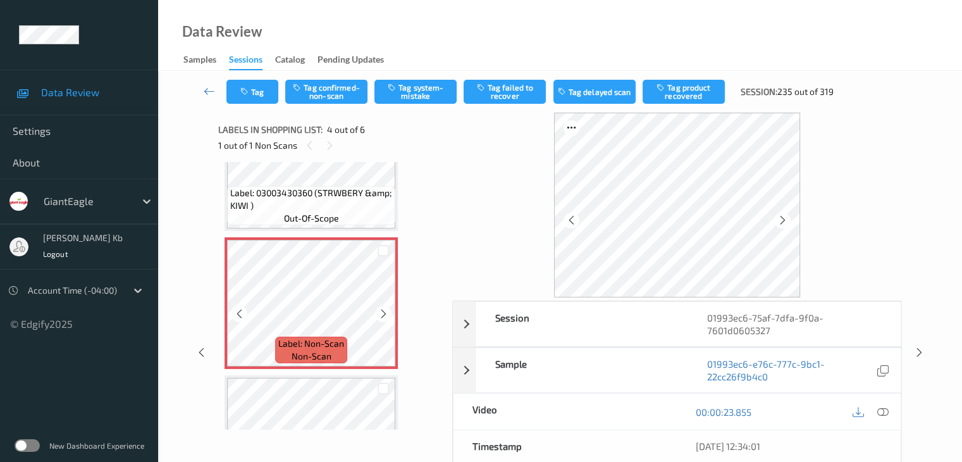
scroll to position [345, 0]
click at [785, 216] on icon at bounding box center [783, 219] width 11 height 11
click at [784, 221] on icon at bounding box center [783, 219] width 11 height 11
click at [783, 220] on icon at bounding box center [783, 219] width 11 height 11
click at [881, 409] on icon at bounding box center [882, 411] width 11 height 11
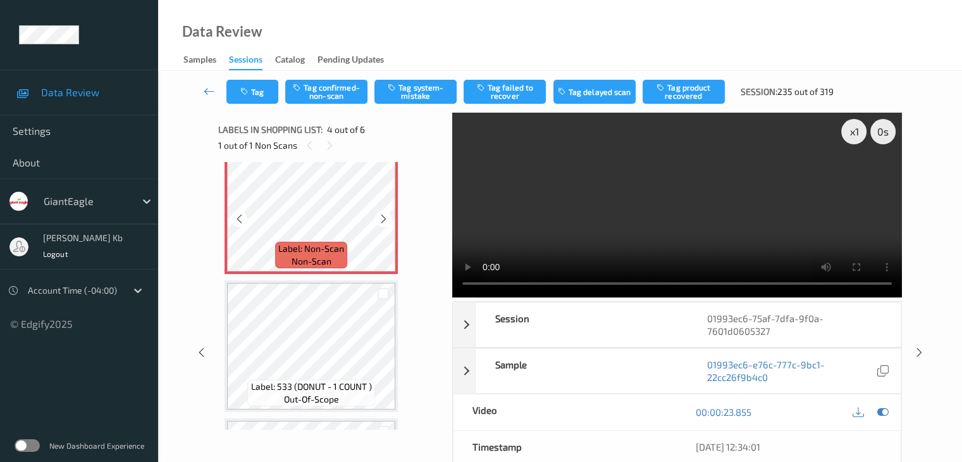
scroll to position [376, 0]
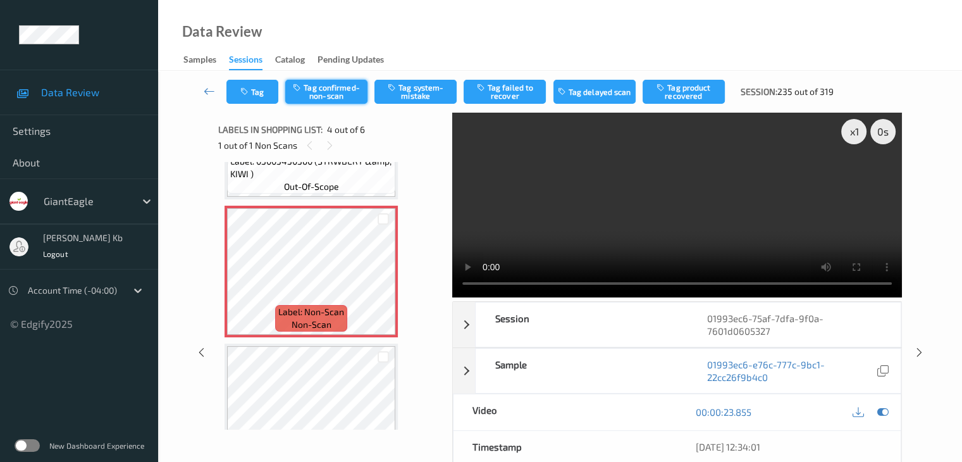
click at [347, 98] on button "Tag confirmed-non-scan" at bounding box center [326, 92] width 82 height 24
click at [695, 93] on button "Tag product recovered" at bounding box center [684, 92] width 82 height 24
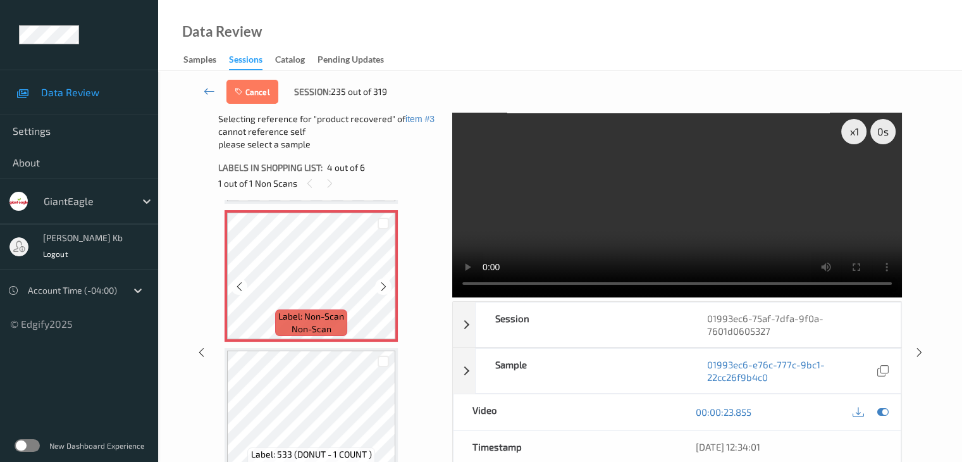
scroll to position [440, 0]
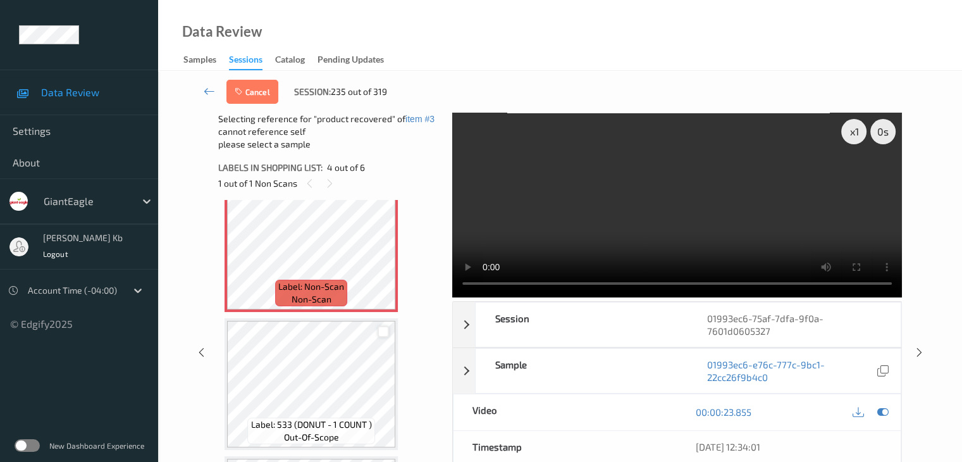
click at [385, 333] on div at bounding box center [384, 332] width 12 height 12
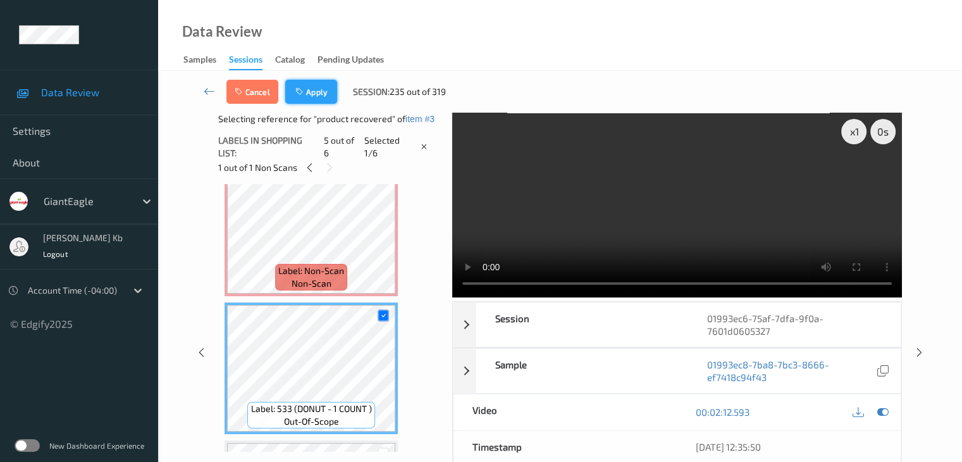
click at [311, 93] on button "Apply" at bounding box center [311, 92] width 52 height 24
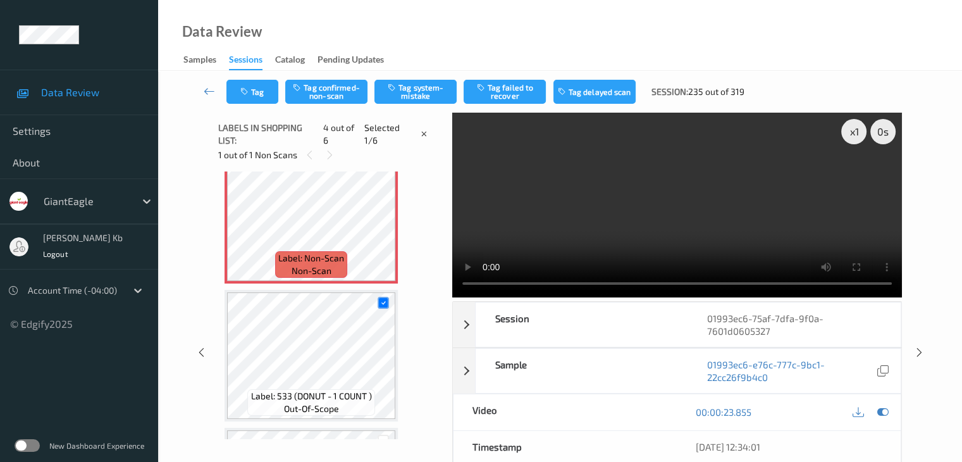
scroll to position [282, 0]
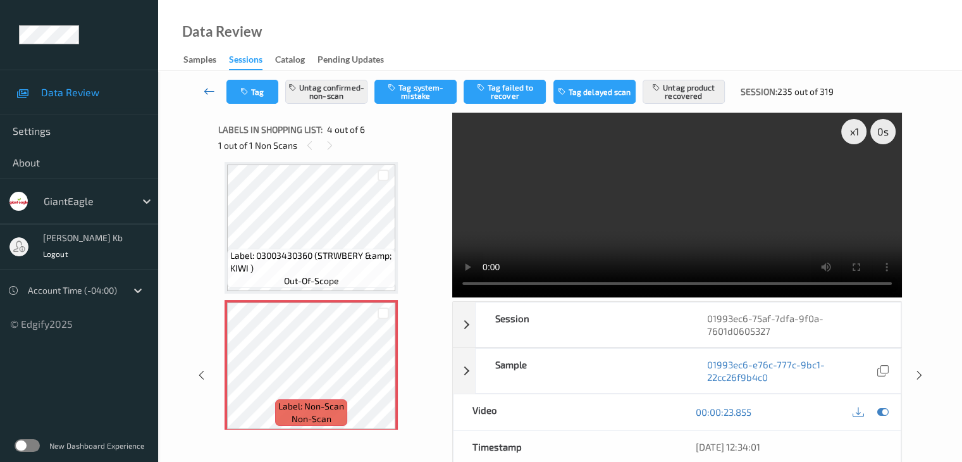
click at [209, 94] on icon at bounding box center [209, 91] width 11 height 13
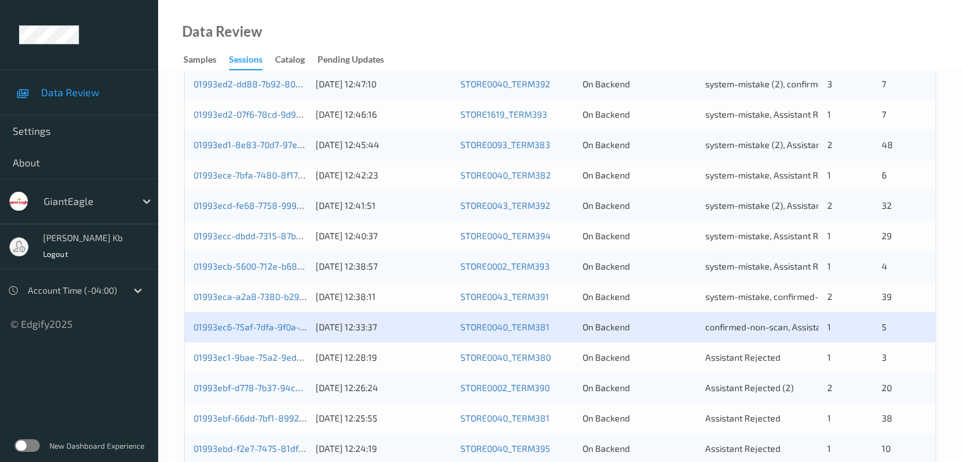
scroll to position [569, 0]
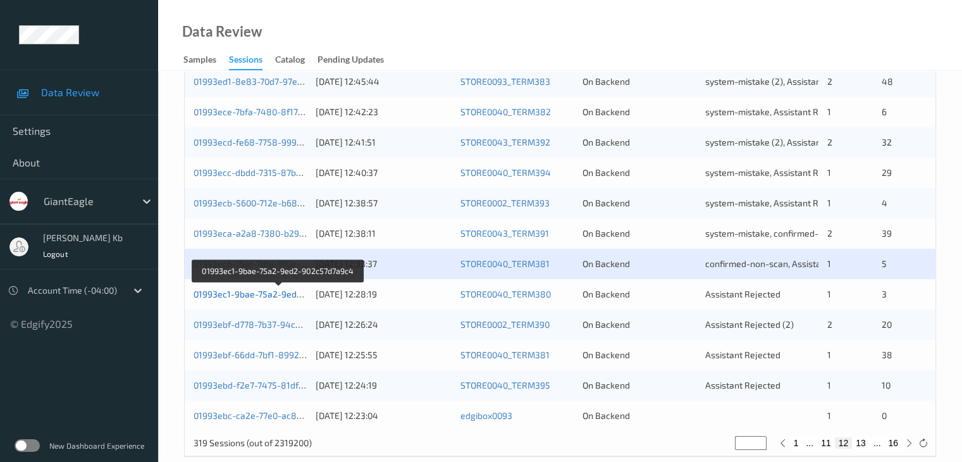
click at [264, 292] on link "01993ec1-9bae-75a2-9ed2-902c57d7a9c4" at bounding box center [279, 294] width 171 height 11
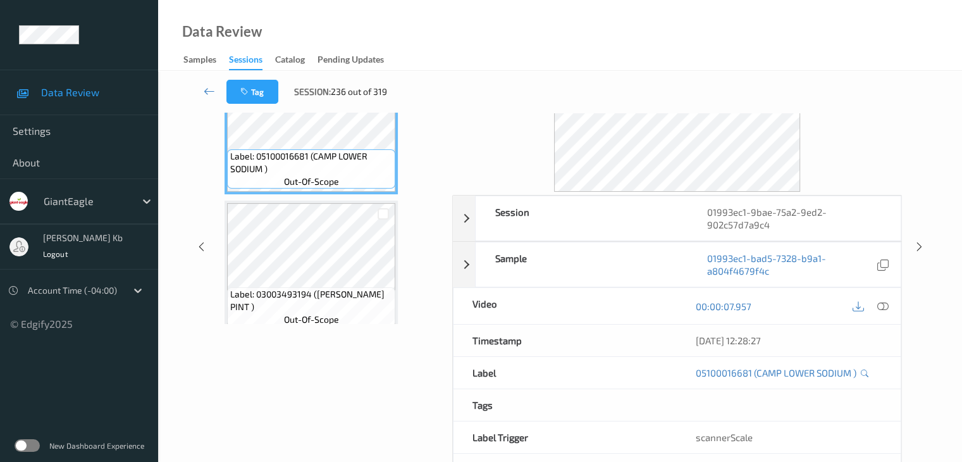
scroll to position [28, 0]
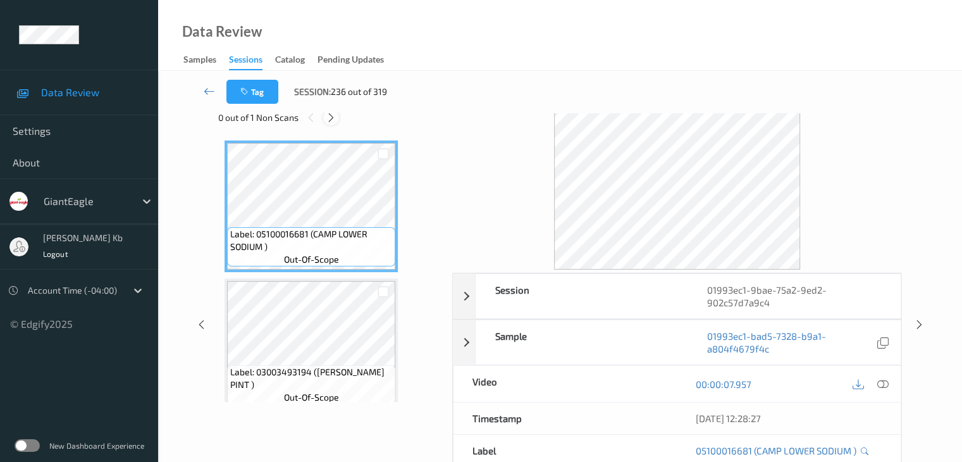
click at [335, 117] on icon at bounding box center [331, 117] width 11 height 11
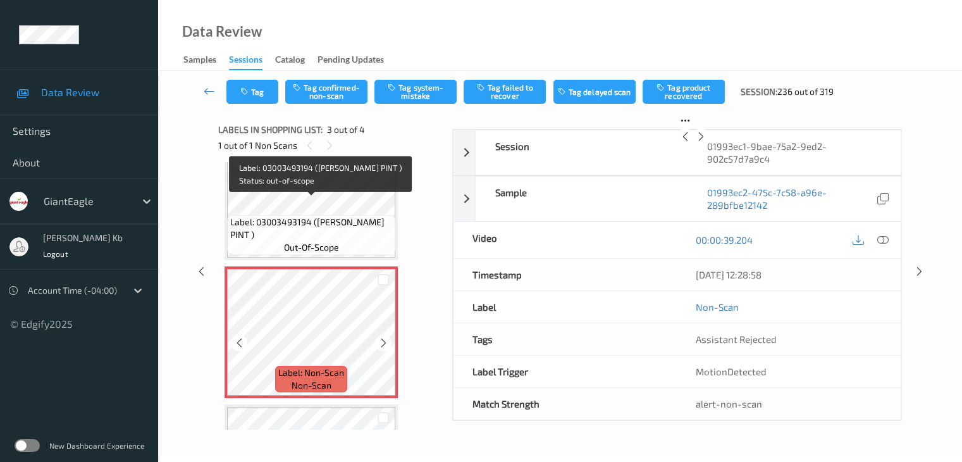
scroll to position [208, 0]
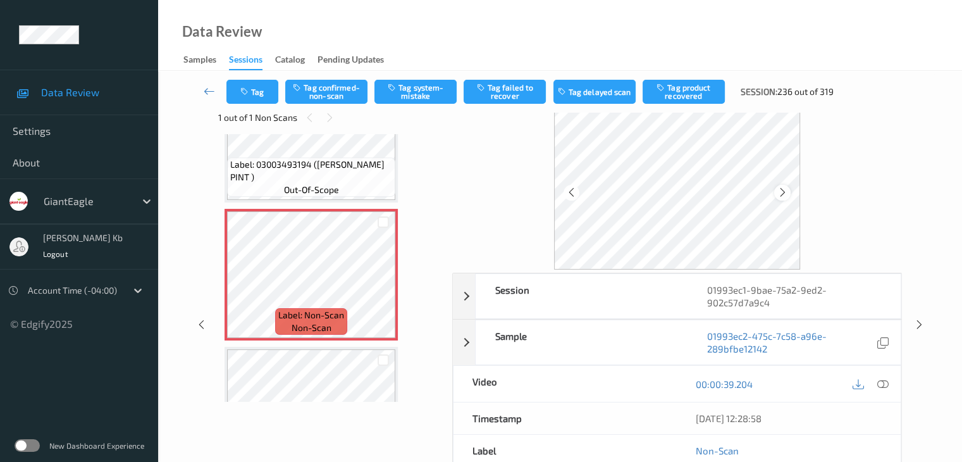
click at [790, 191] on div at bounding box center [782, 193] width 16 height 16
click at [884, 383] on icon at bounding box center [882, 383] width 11 height 11
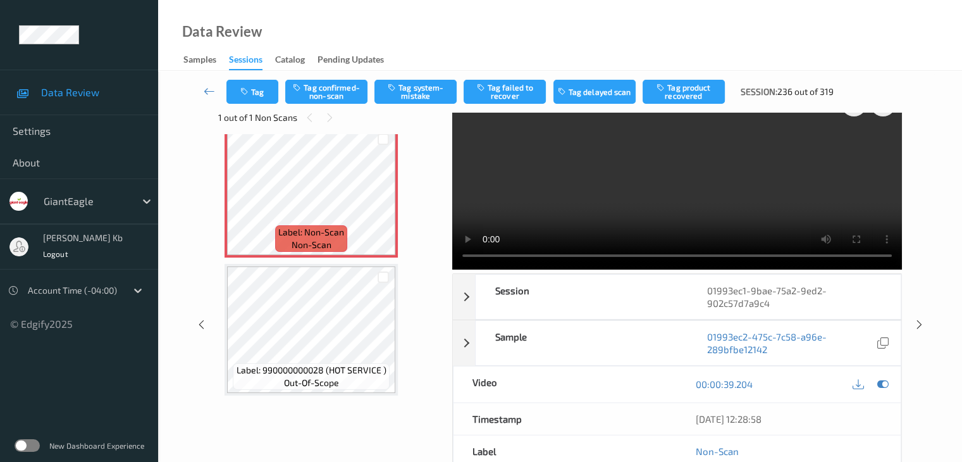
scroll to position [227, 0]
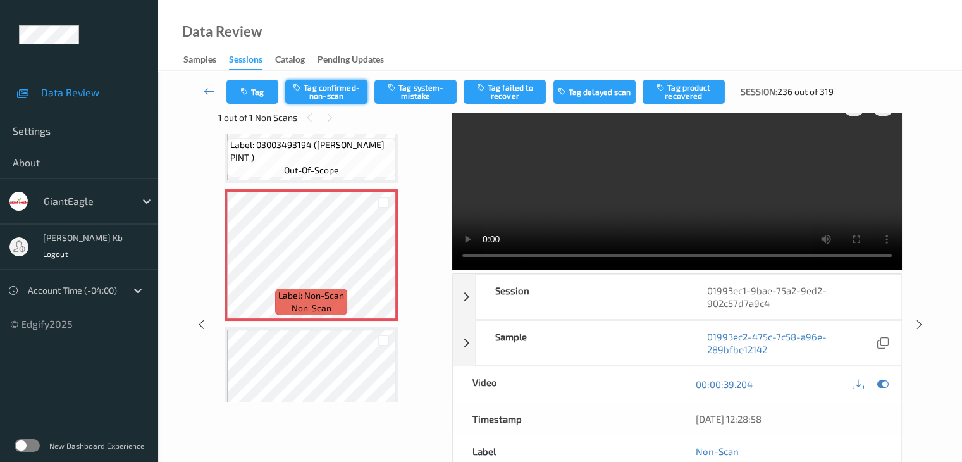
click at [340, 89] on button "Tag confirmed-non-scan" at bounding box center [326, 92] width 82 height 24
click at [688, 87] on button "Tag product recovered" at bounding box center [684, 92] width 82 height 24
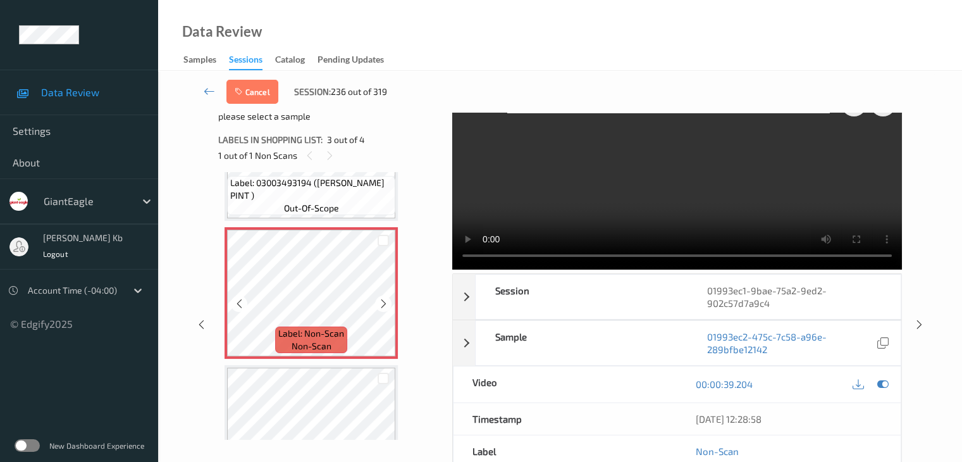
scroll to position [290, 0]
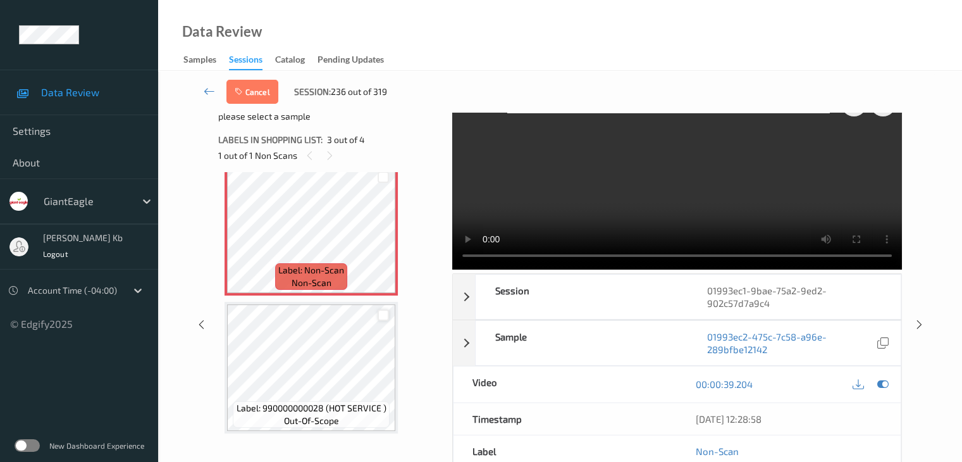
click at [385, 314] on div at bounding box center [384, 315] width 12 height 12
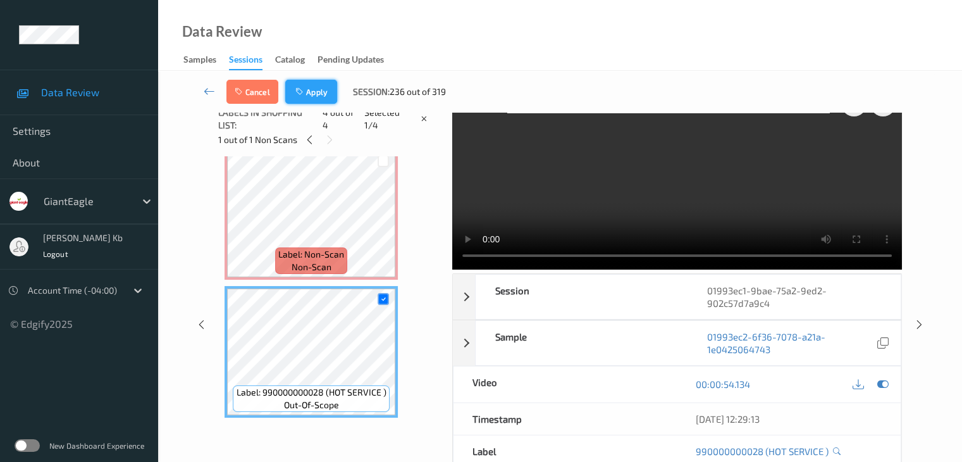
click at [318, 94] on button "Apply" at bounding box center [311, 92] width 52 height 24
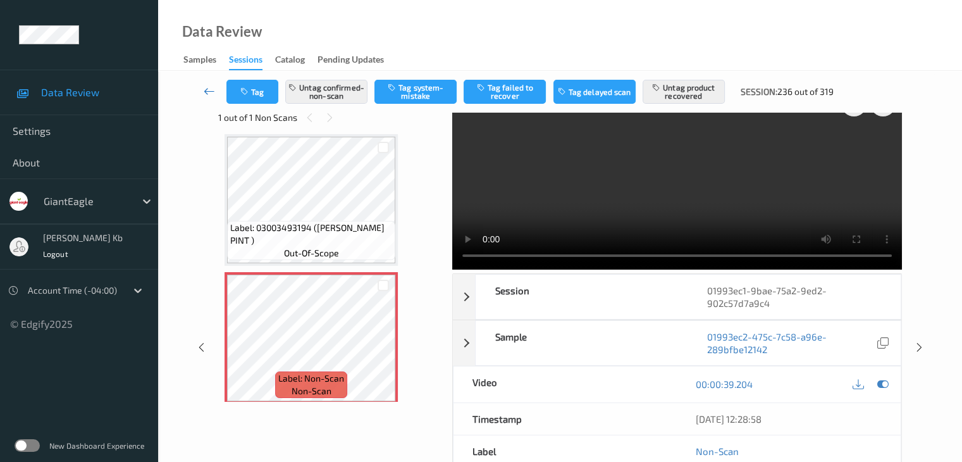
click at [209, 92] on icon at bounding box center [209, 91] width 11 height 13
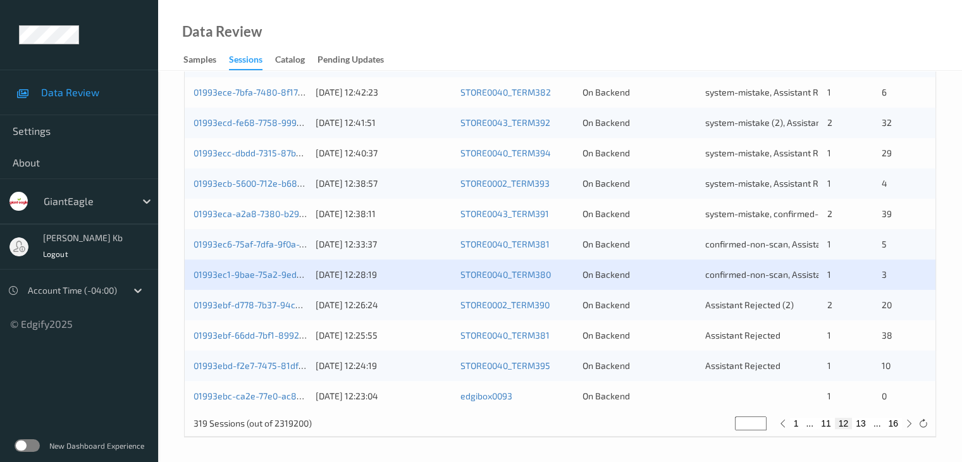
scroll to position [590, 0]
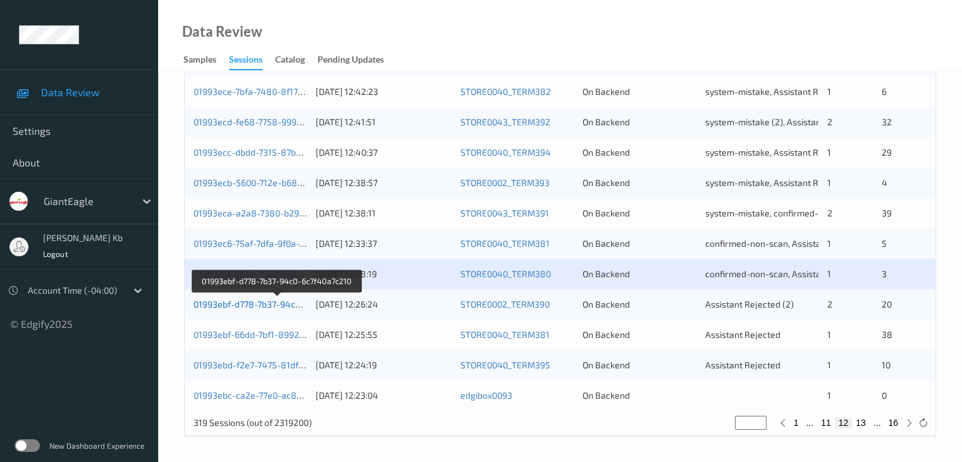
click at [255, 304] on link "01993ebf-d778-7b37-94c0-6c7f40a7c210" at bounding box center [277, 304] width 166 height 11
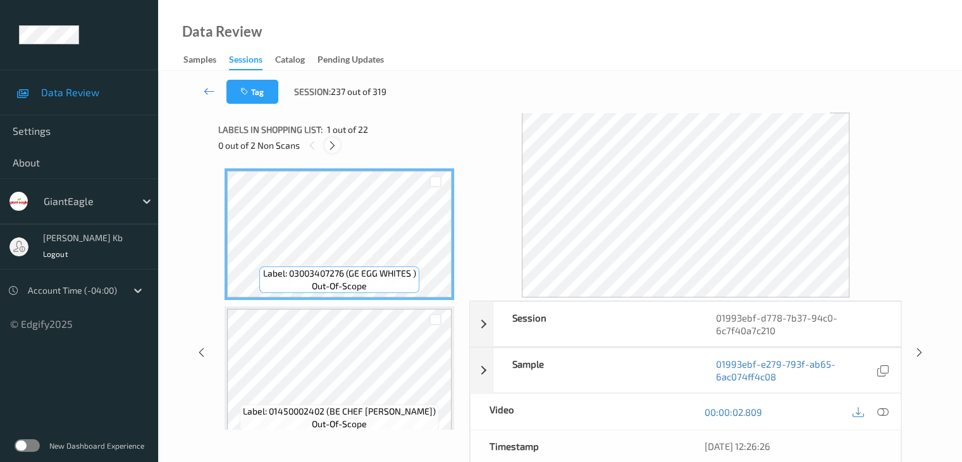
click at [332, 146] on icon at bounding box center [332, 145] width 11 height 11
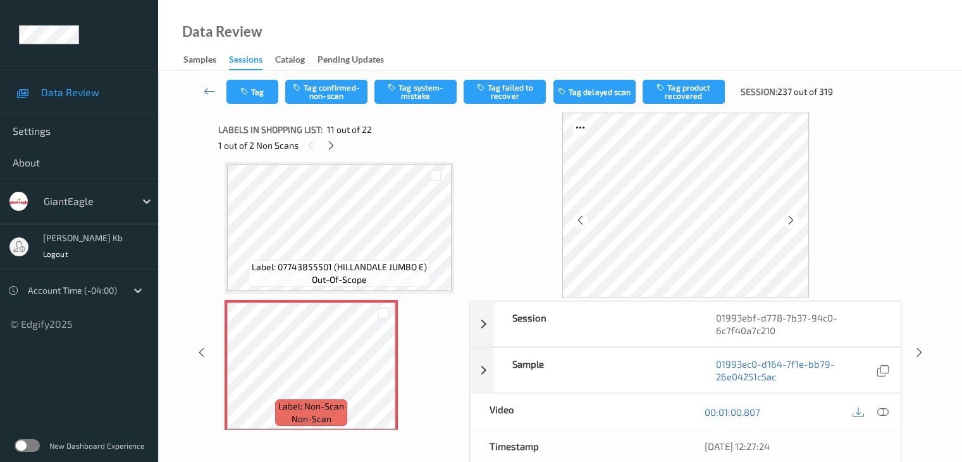
scroll to position [1374, 0]
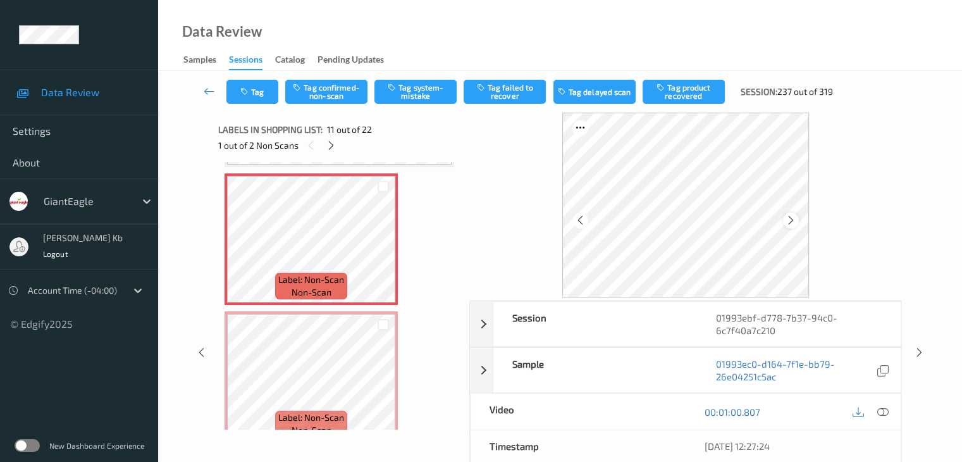
click at [797, 223] on icon at bounding box center [791, 219] width 11 height 11
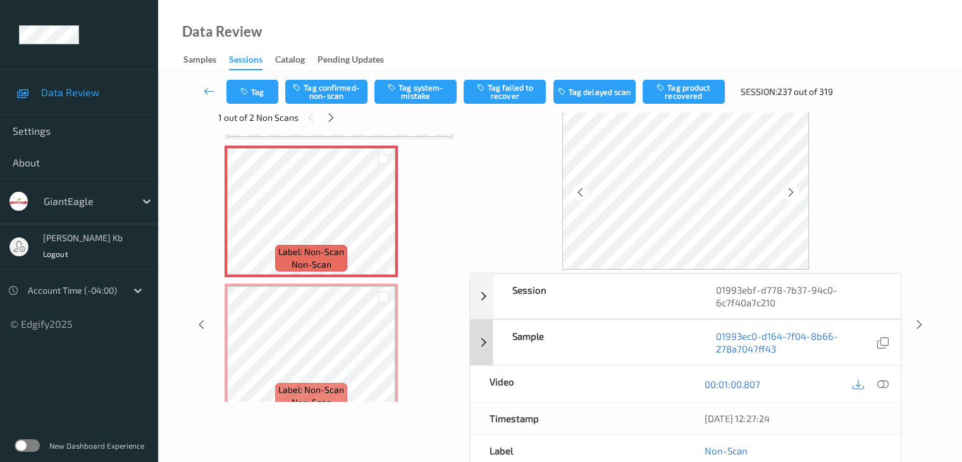
scroll to position [0, 0]
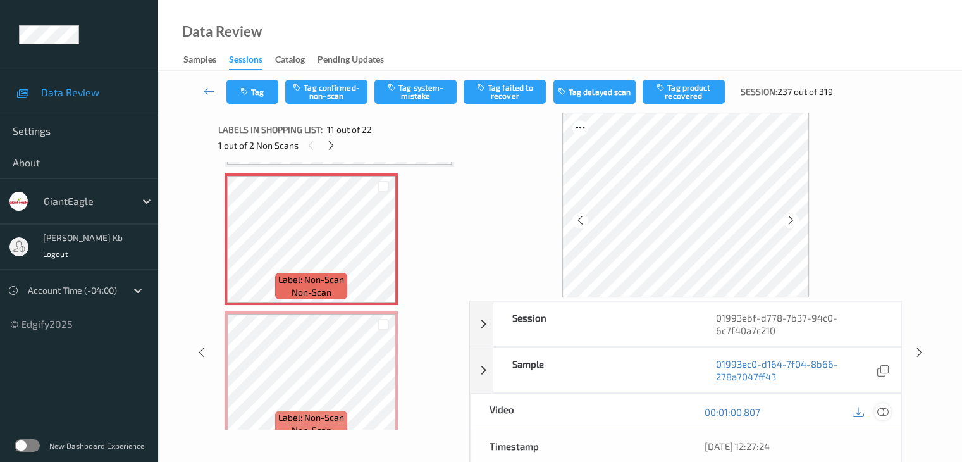
click at [882, 410] on icon at bounding box center [882, 411] width 11 height 11
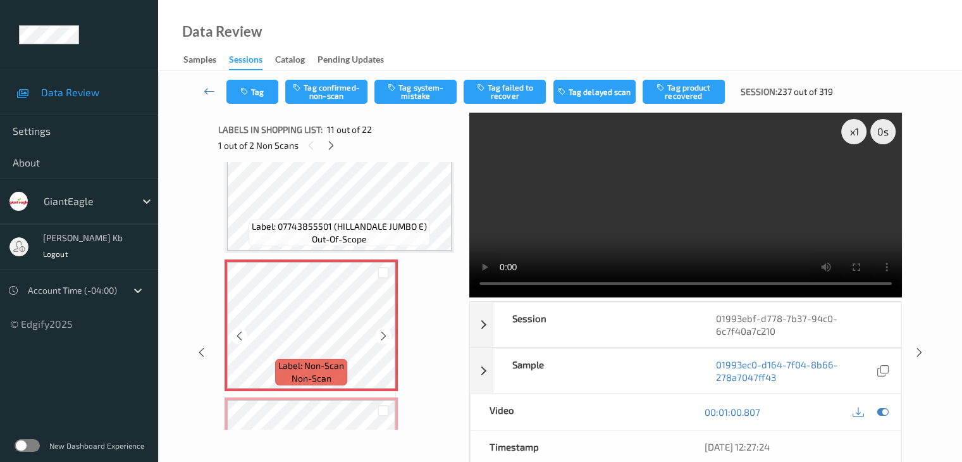
scroll to position [1311, 0]
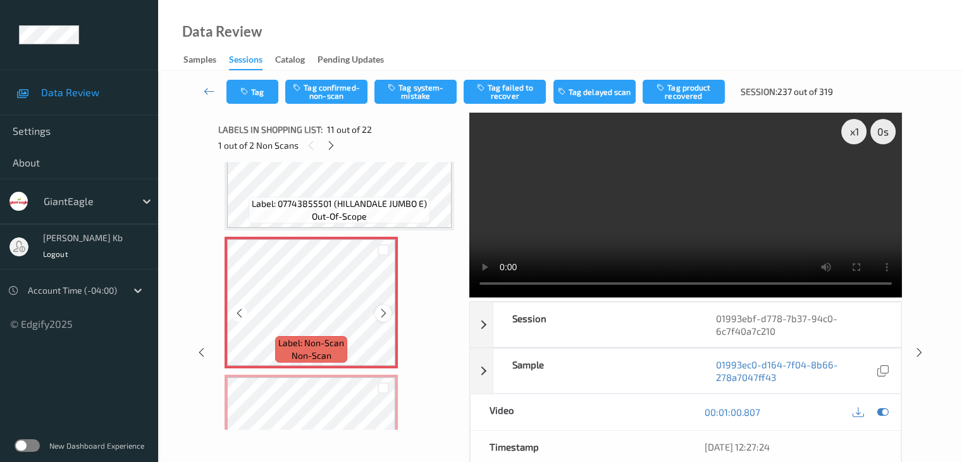
click at [385, 312] on icon at bounding box center [383, 312] width 11 height 11
click at [381, 311] on icon at bounding box center [383, 312] width 11 height 11
click at [421, 88] on button "Tag system-mistake" at bounding box center [416, 92] width 82 height 24
click at [263, 92] on button "Tag" at bounding box center [253, 92] width 52 height 24
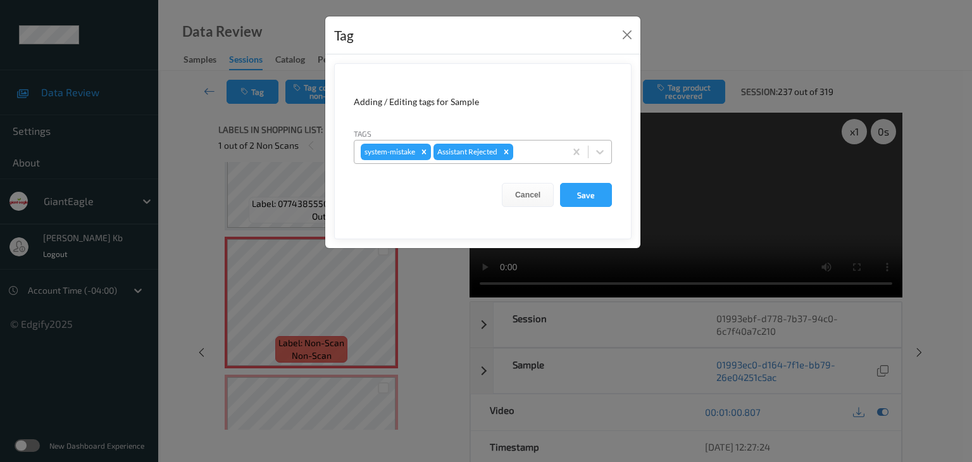
click at [526, 150] on div at bounding box center [537, 151] width 43 height 15
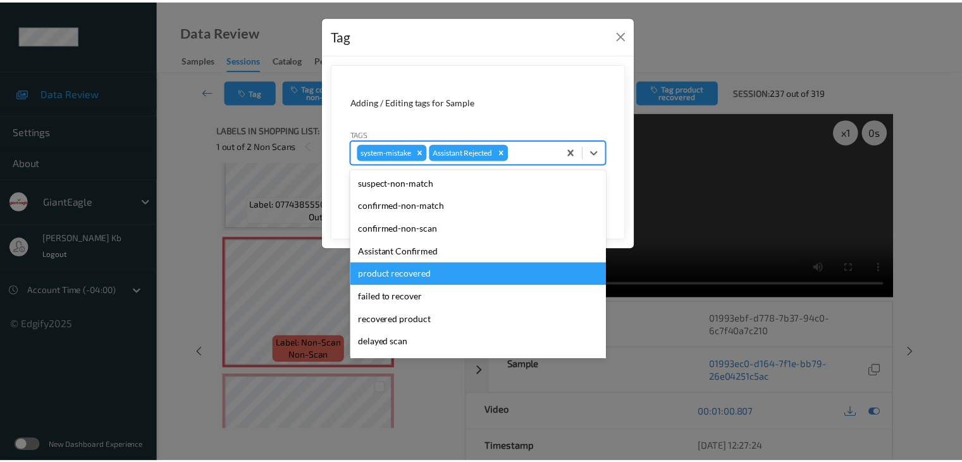
scroll to position [63, 0]
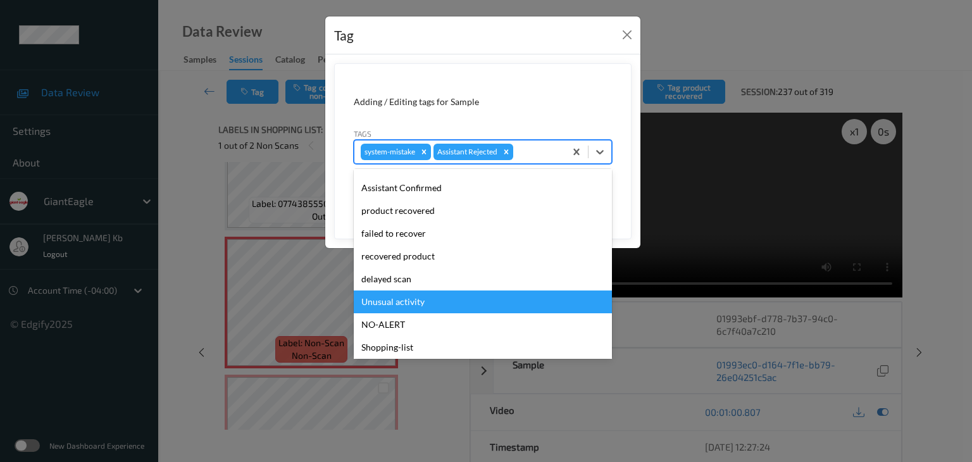
click at [413, 302] on div "Unusual activity" at bounding box center [483, 301] width 258 height 23
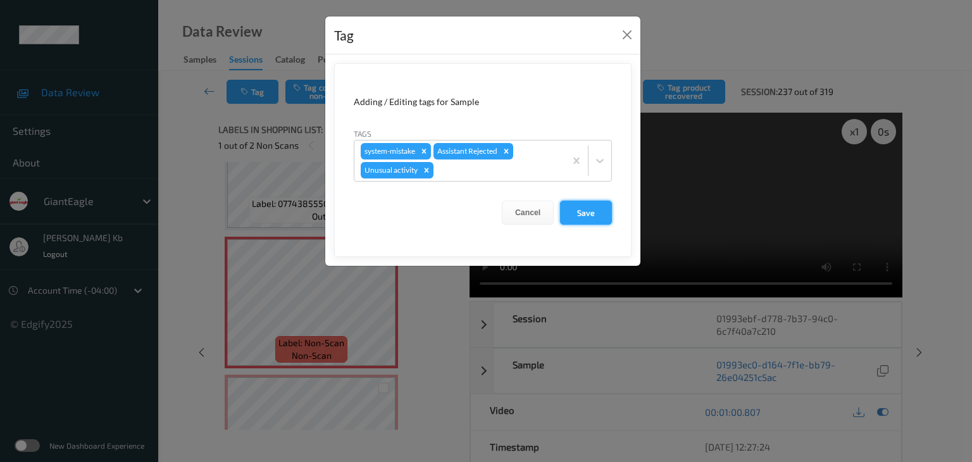
click at [592, 214] on button "Save" at bounding box center [586, 213] width 52 height 24
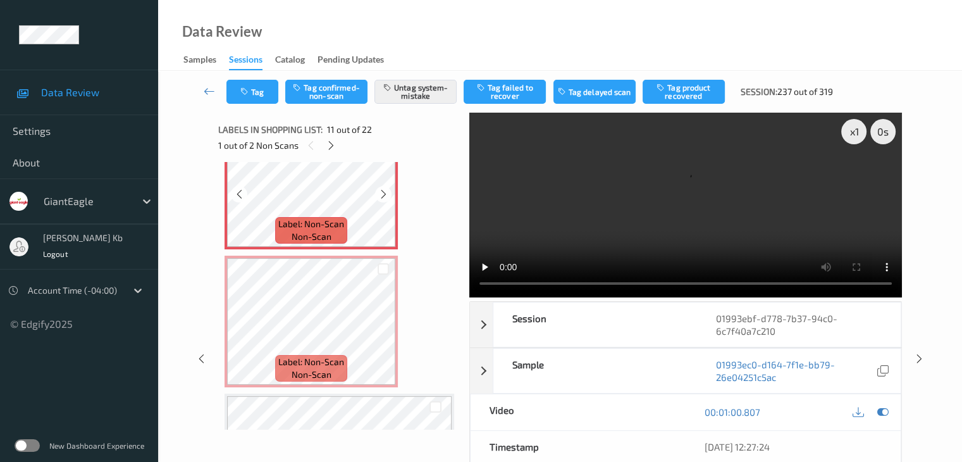
scroll to position [1437, 0]
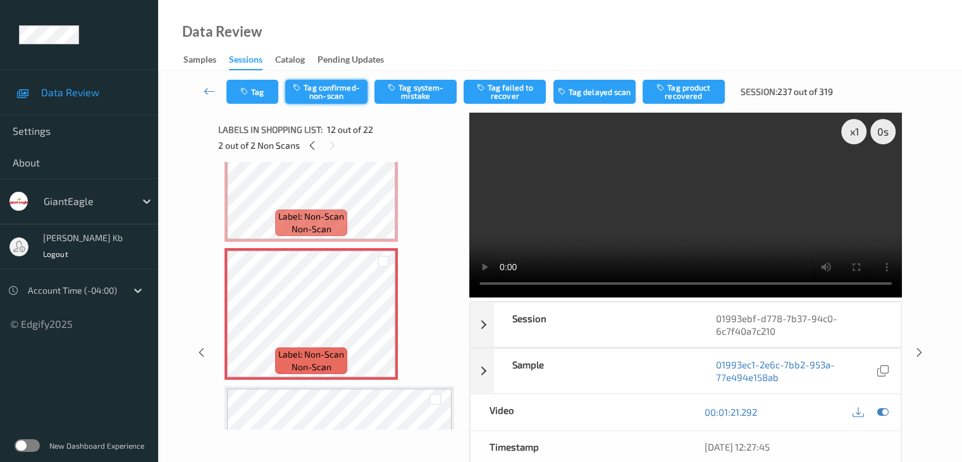
click at [326, 96] on button "Tag confirmed-non-scan" at bounding box center [326, 92] width 82 height 24
click at [693, 89] on button "Tag product recovered" at bounding box center [684, 92] width 82 height 24
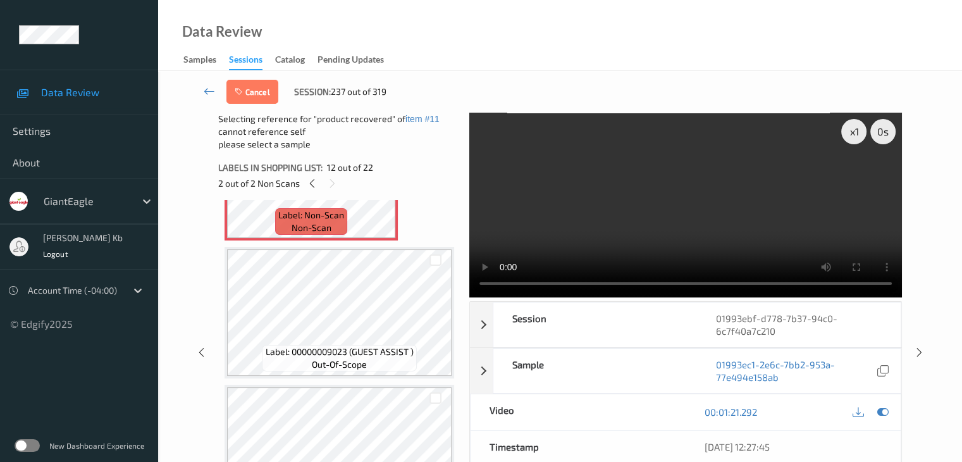
scroll to position [1691, 0]
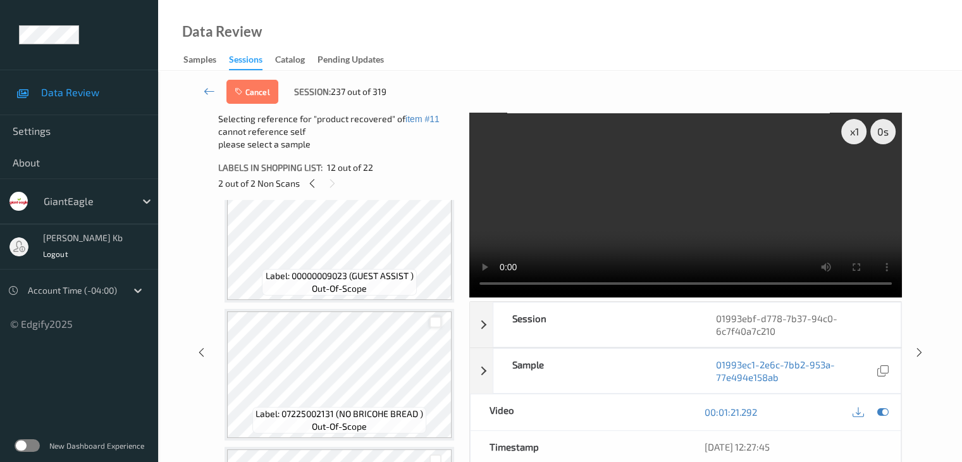
click at [435, 322] on div at bounding box center [436, 322] width 12 height 12
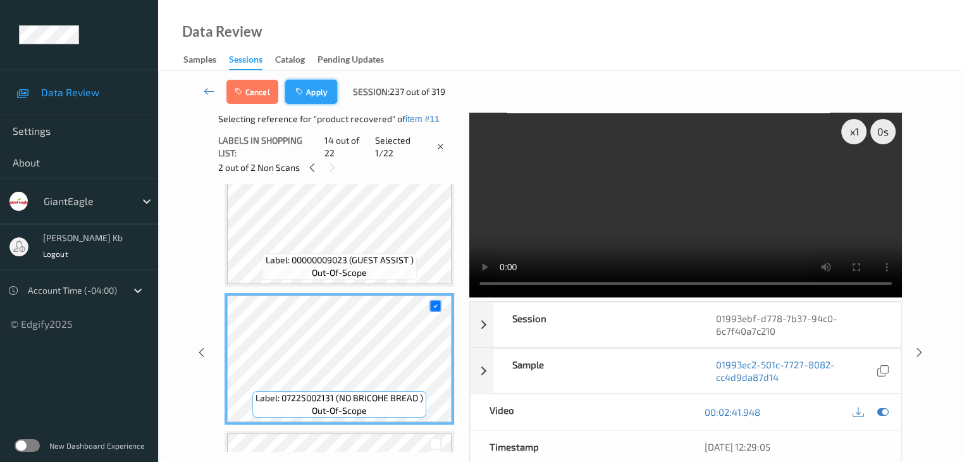
click at [313, 92] on button "Apply" at bounding box center [311, 92] width 52 height 24
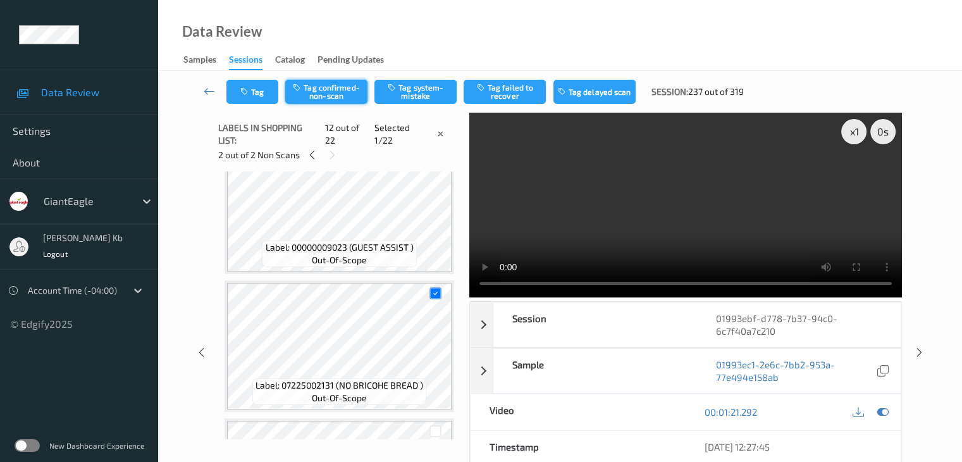
scroll to position [1386, 0]
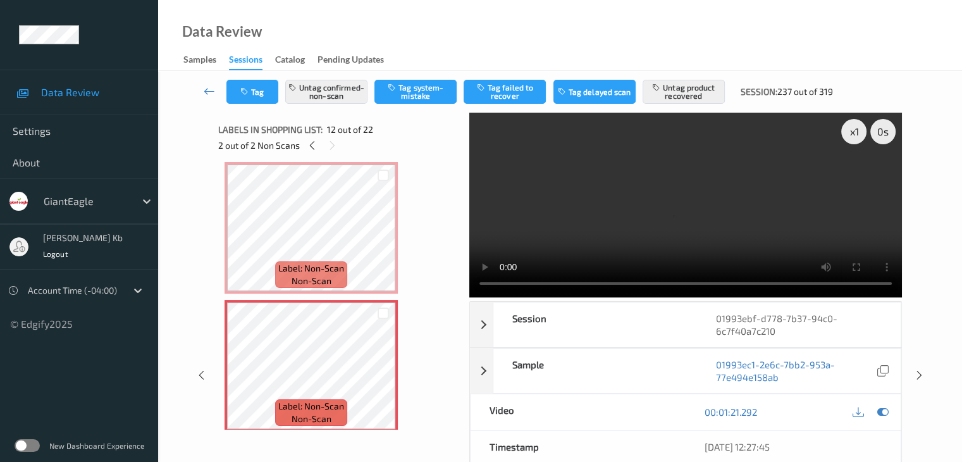
drag, startPoint x: 206, startPoint y: 90, endPoint x: 206, endPoint y: 75, distance: 15.8
click at [206, 90] on icon at bounding box center [209, 91] width 11 height 13
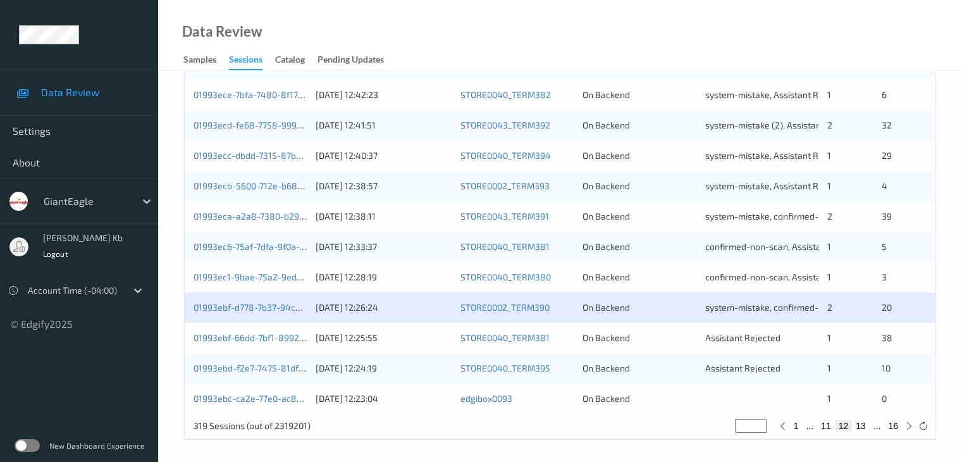
scroll to position [590, 0]
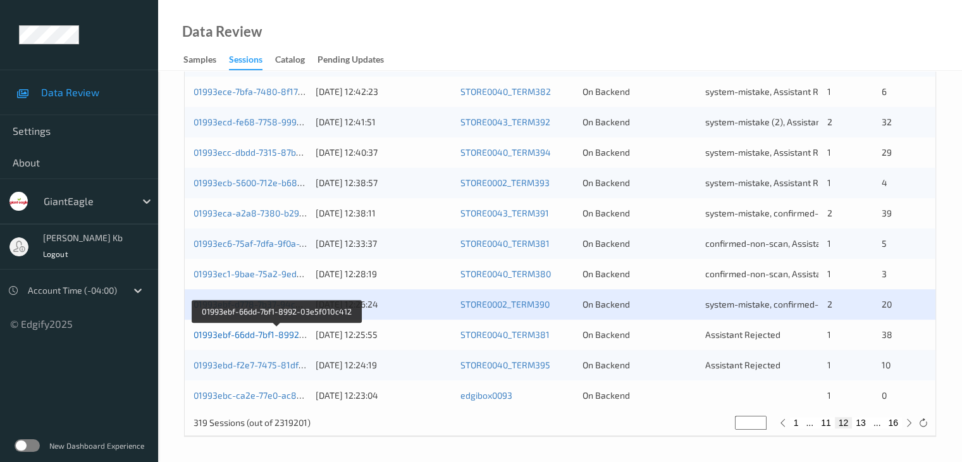
click at [266, 337] on link "01993ebf-66dd-7bf1-8992-03e5f010c412" at bounding box center [277, 334] width 166 height 11
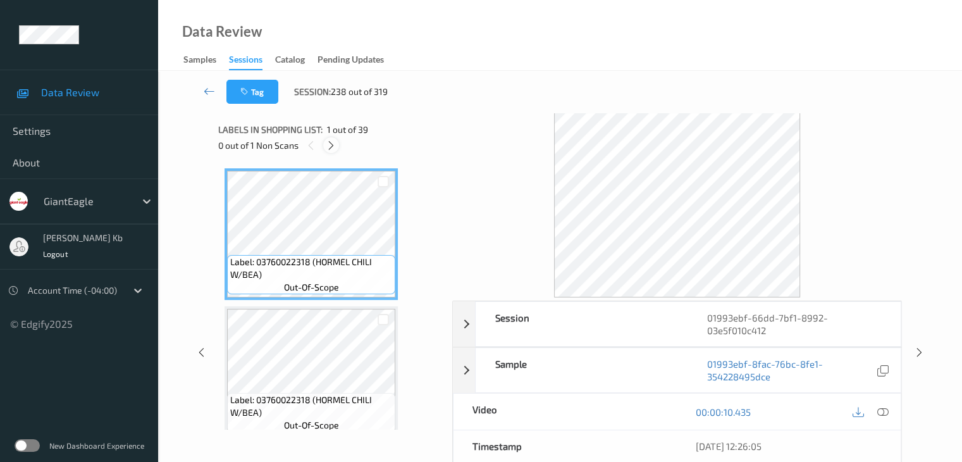
click at [332, 146] on icon at bounding box center [331, 145] width 11 height 11
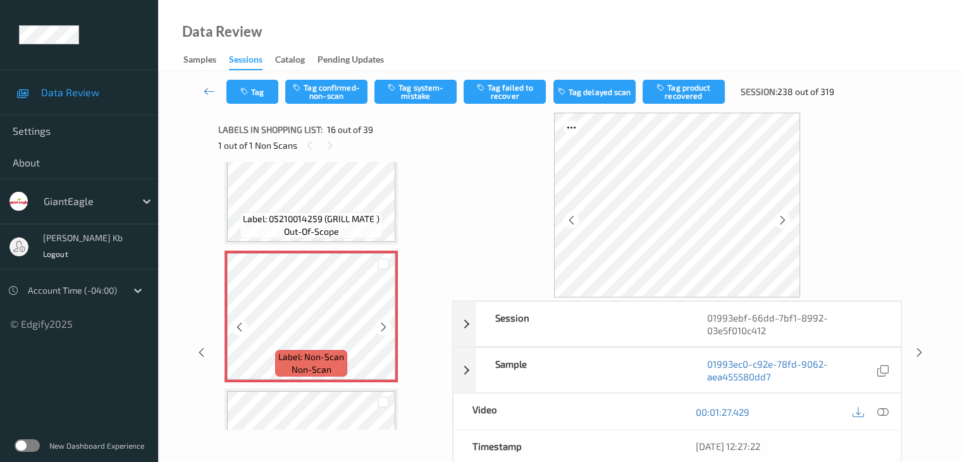
scroll to position [2064, 0]
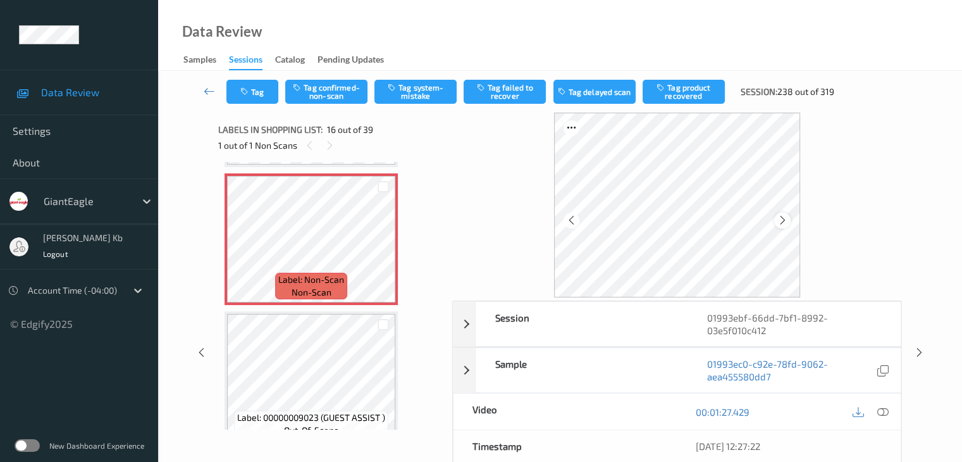
click at [779, 218] on icon at bounding box center [783, 219] width 11 height 11
click at [382, 249] on icon at bounding box center [383, 249] width 11 height 11
click at [882, 409] on icon at bounding box center [882, 411] width 11 height 11
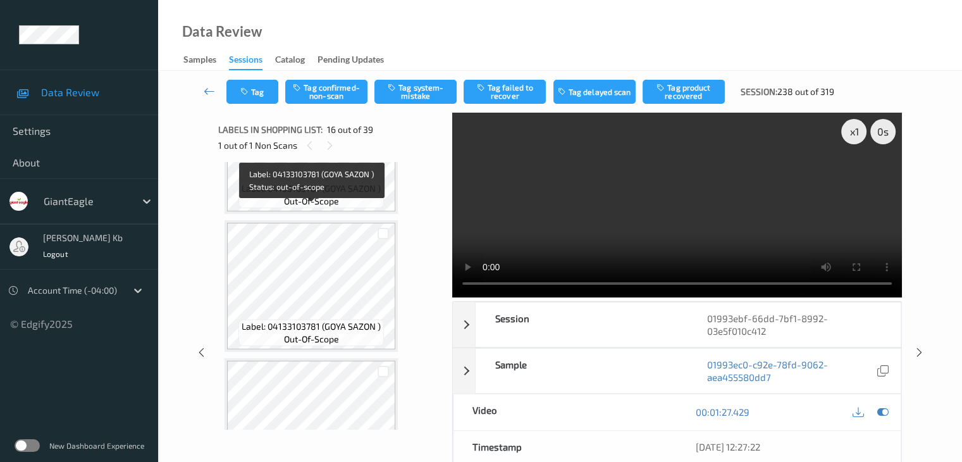
scroll to position [1305, 0]
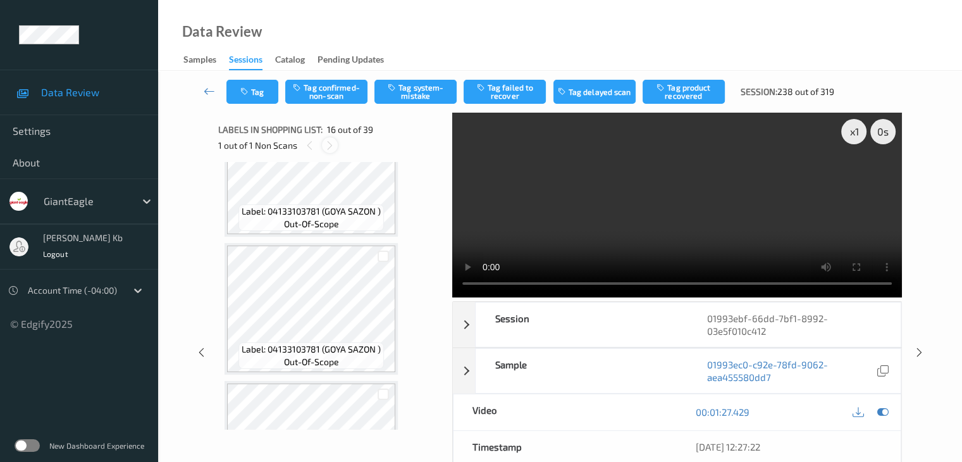
click at [329, 145] on icon at bounding box center [330, 145] width 11 height 11
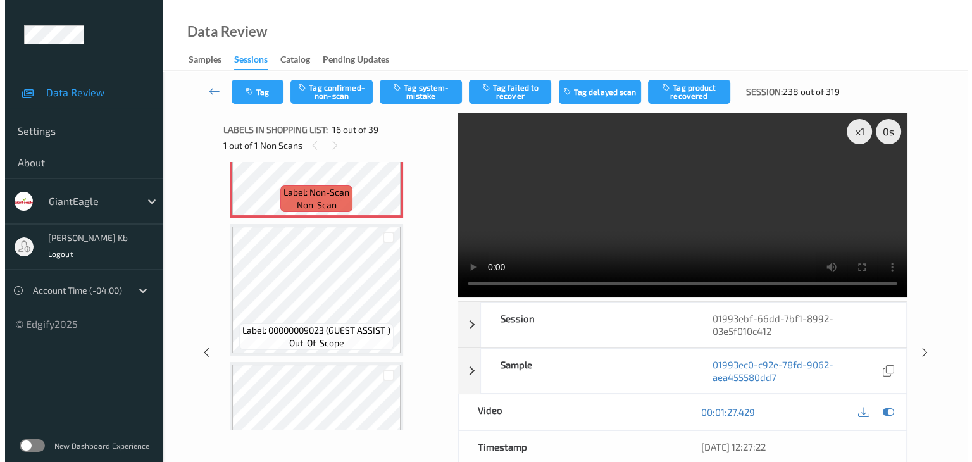
scroll to position [2214, 0]
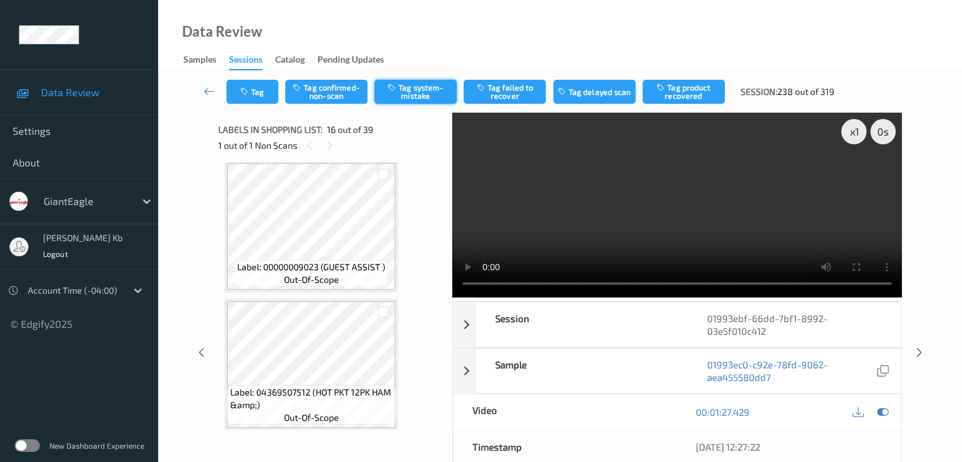
click at [410, 89] on button "Tag system-mistake" at bounding box center [416, 92] width 82 height 24
click at [261, 92] on button "Tag" at bounding box center [253, 92] width 52 height 24
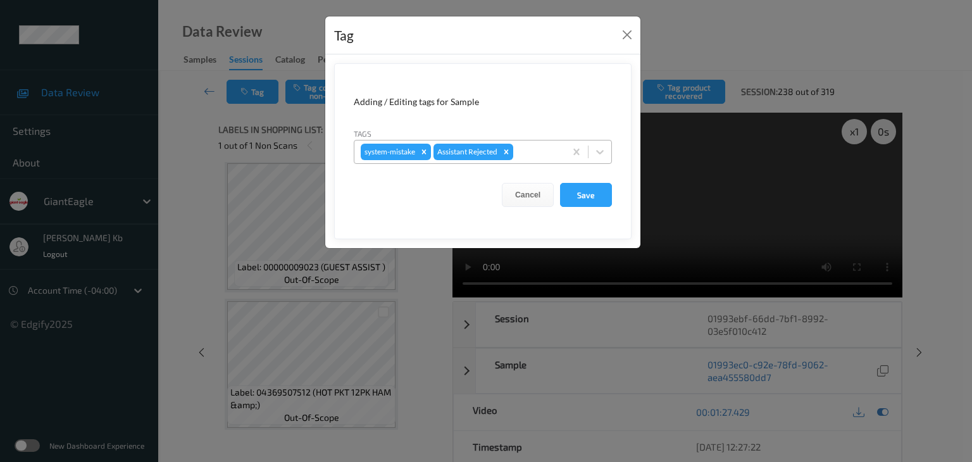
click at [536, 154] on div at bounding box center [537, 151] width 43 height 15
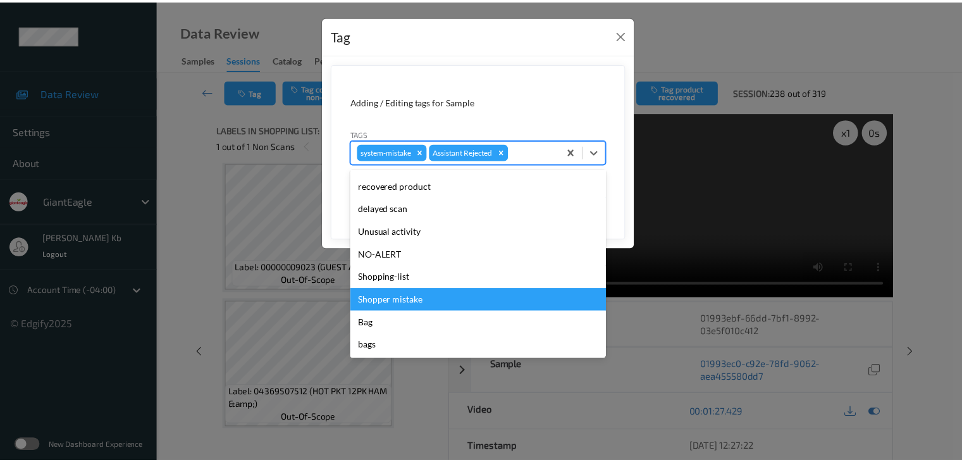
scroll to position [134, 0]
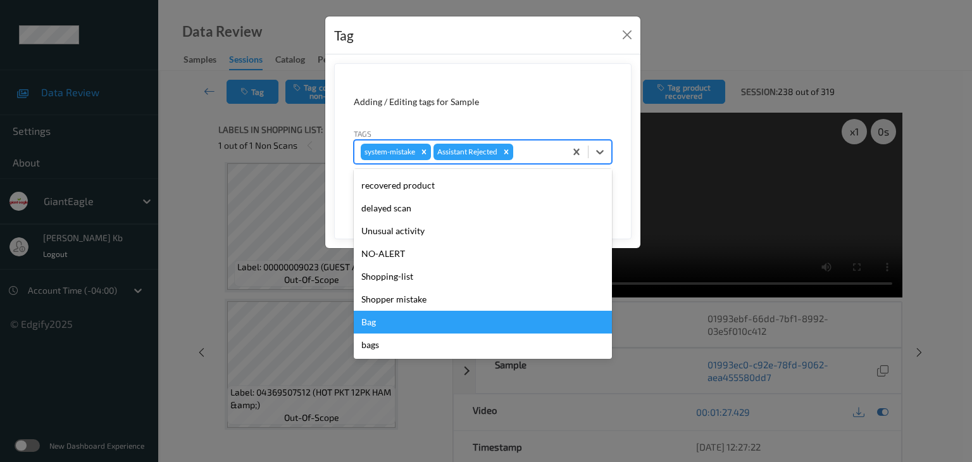
click at [385, 325] on div "Bag" at bounding box center [483, 322] width 258 height 23
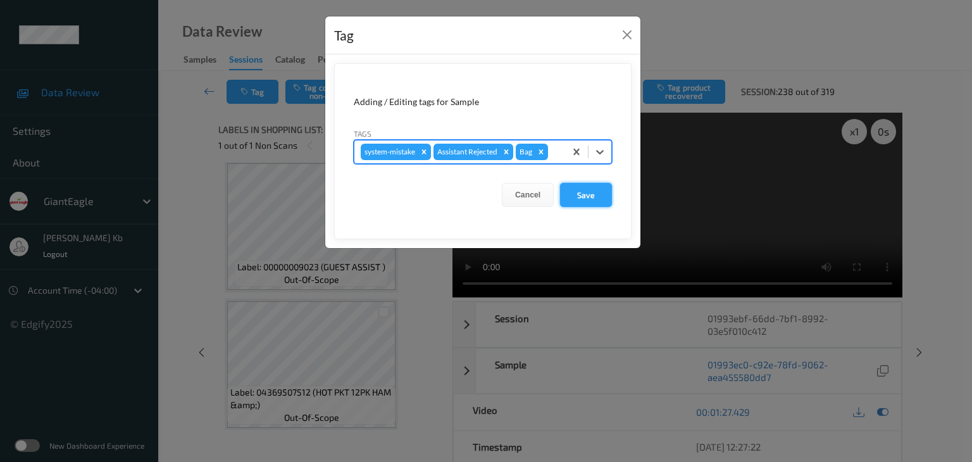
click at [597, 196] on button "Save" at bounding box center [586, 195] width 52 height 24
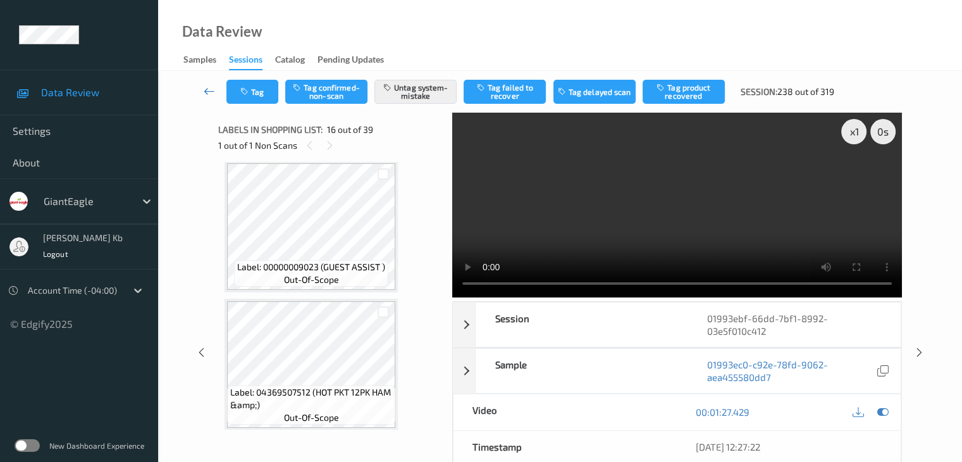
click at [210, 92] on icon at bounding box center [209, 91] width 11 height 13
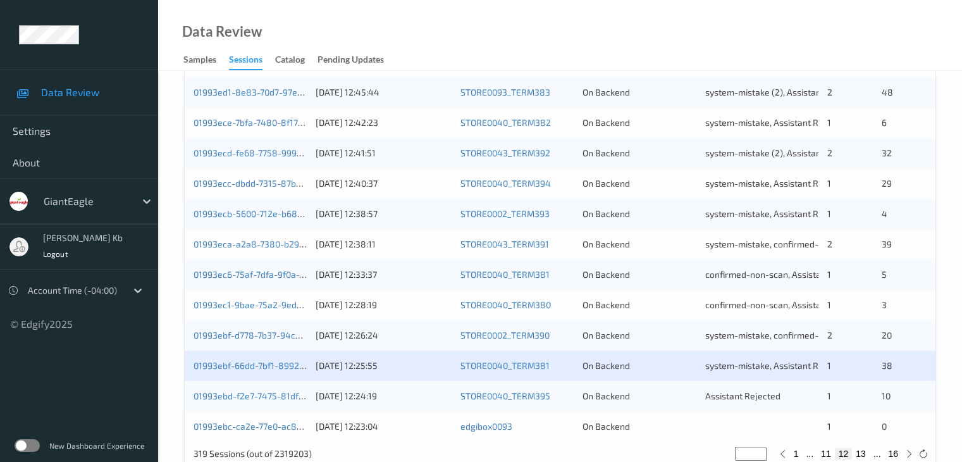
scroll to position [569, 0]
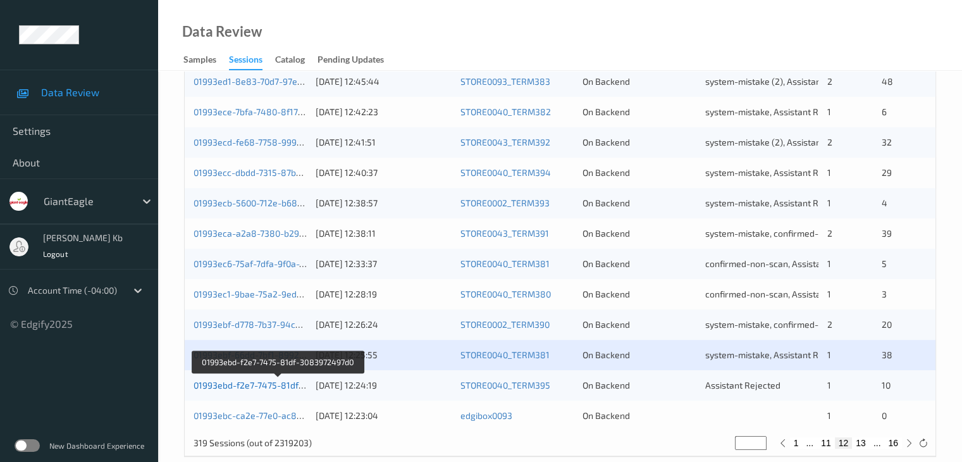
click at [244, 385] on link "01993ebd-f2e7-7475-81df-3083972497d0" at bounding box center [279, 385] width 170 height 11
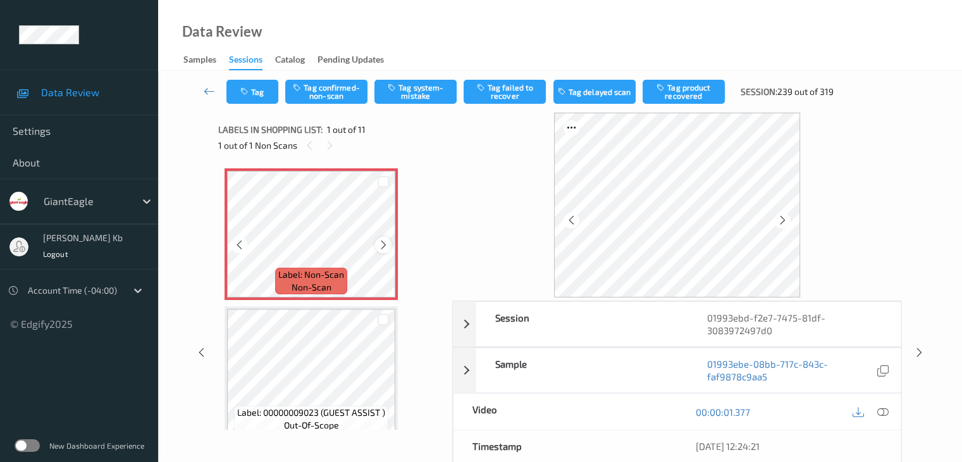
click at [383, 243] on icon at bounding box center [383, 244] width 11 height 11
click at [781, 223] on icon at bounding box center [783, 219] width 11 height 11
drag, startPoint x: 885, startPoint y: 412, endPoint x: 869, endPoint y: 400, distance: 19.9
click at [885, 412] on icon at bounding box center [882, 411] width 11 height 11
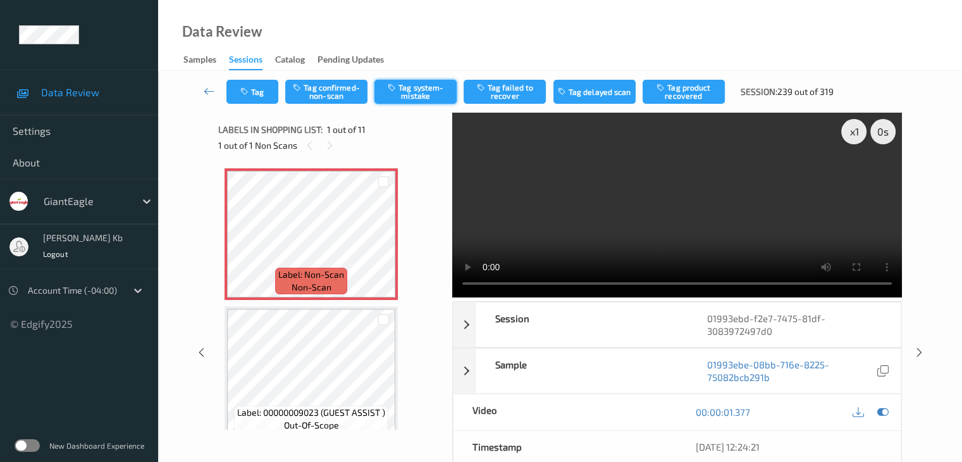
click at [415, 92] on button "Tag system-mistake" at bounding box center [416, 92] width 82 height 24
click at [258, 87] on button "Tag" at bounding box center [253, 92] width 52 height 24
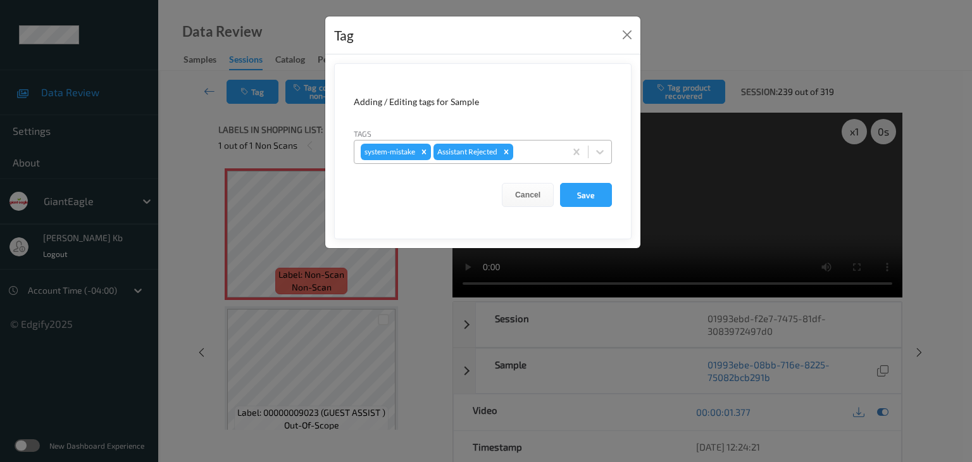
click at [537, 152] on div at bounding box center [537, 151] width 43 height 15
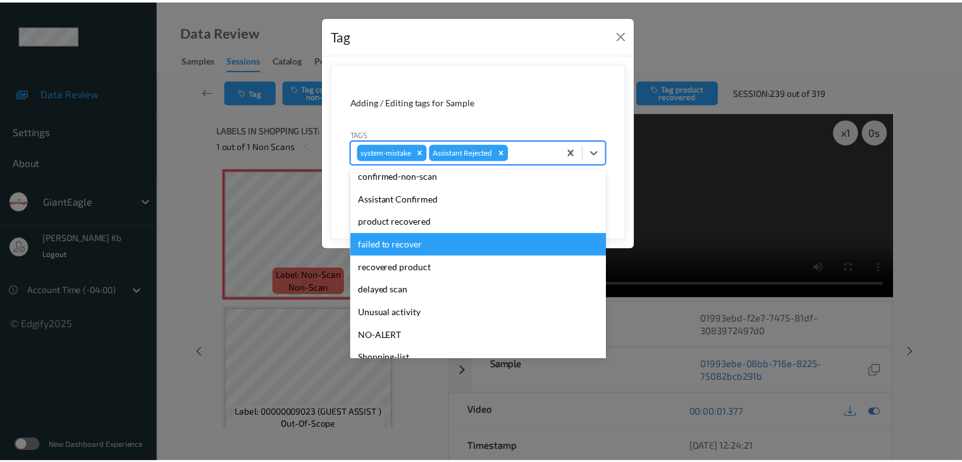
scroll to position [63, 0]
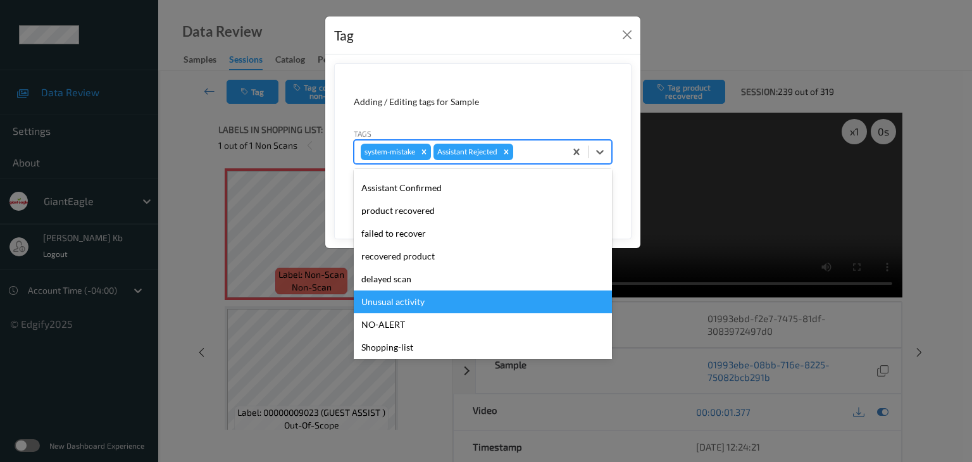
click at [410, 299] on div "Unusual activity" at bounding box center [483, 301] width 258 height 23
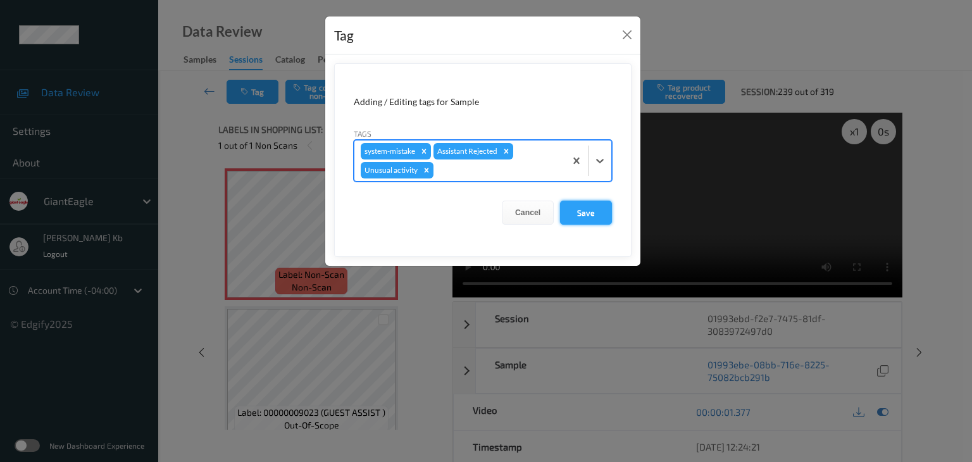
click at [581, 214] on button "Save" at bounding box center [586, 213] width 52 height 24
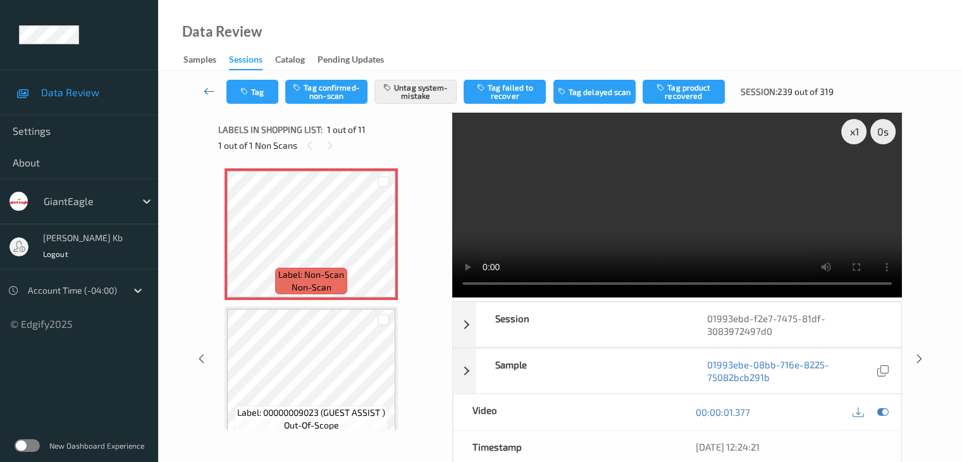
click at [211, 90] on icon at bounding box center [209, 91] width 11 height 13
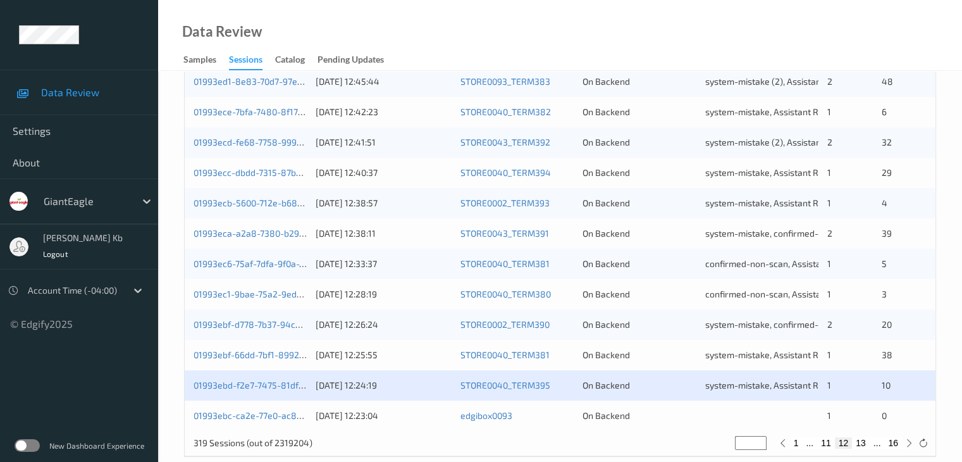
scroll to position [590, 0]
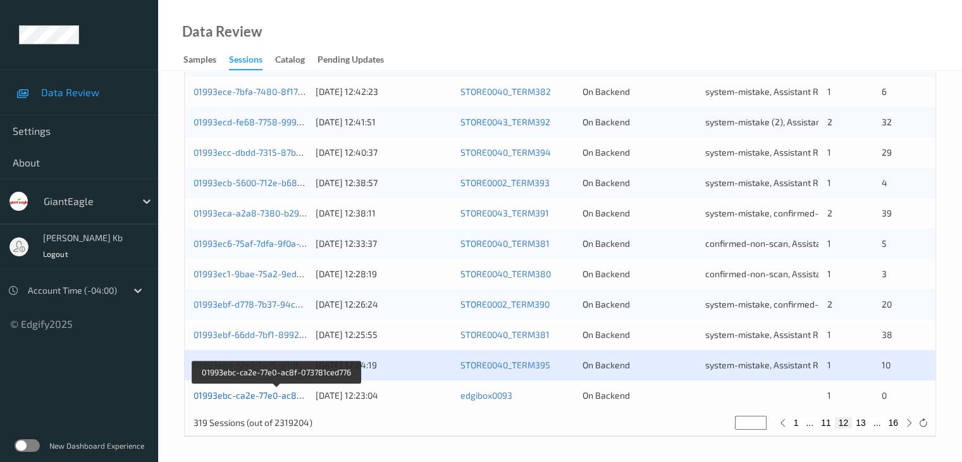
click at [246, 394] on link "01993ebc-ca2e-77e0-ac8f-073781ced776" at bounding box center [277, 395] width 167 height 11
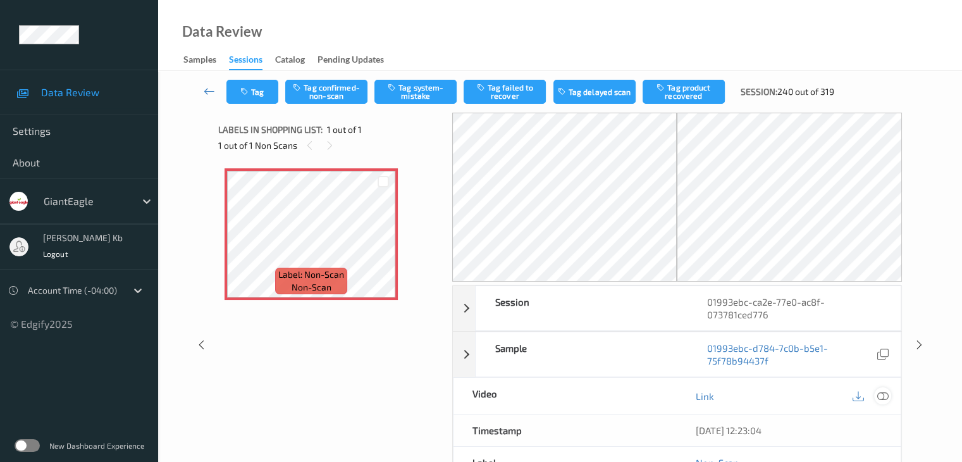
click at [884, 393] on icon at bounding box center [882, 395] width 11 height 11
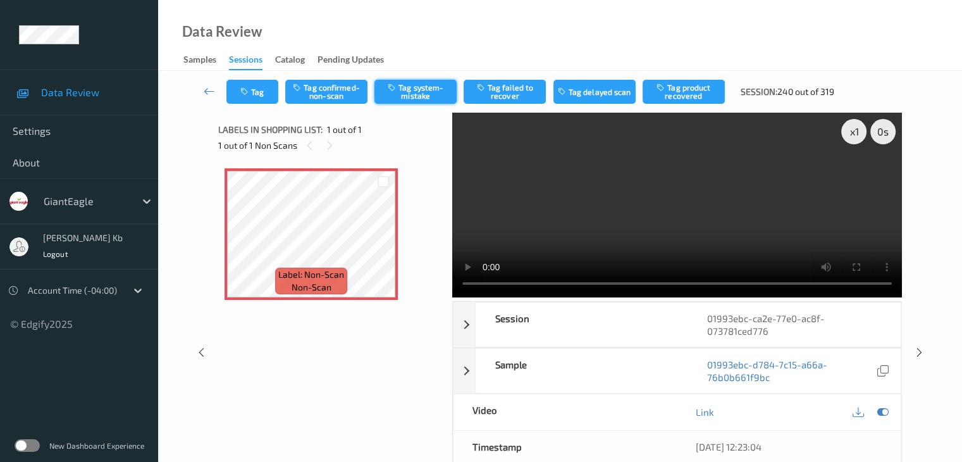
click at [423, 91] on button "Tag system-mistake" at bounding box center [416, 92] width 82 height 24
click at [209, 90] on icon at bounding box center [209, 91] width 11 height 13
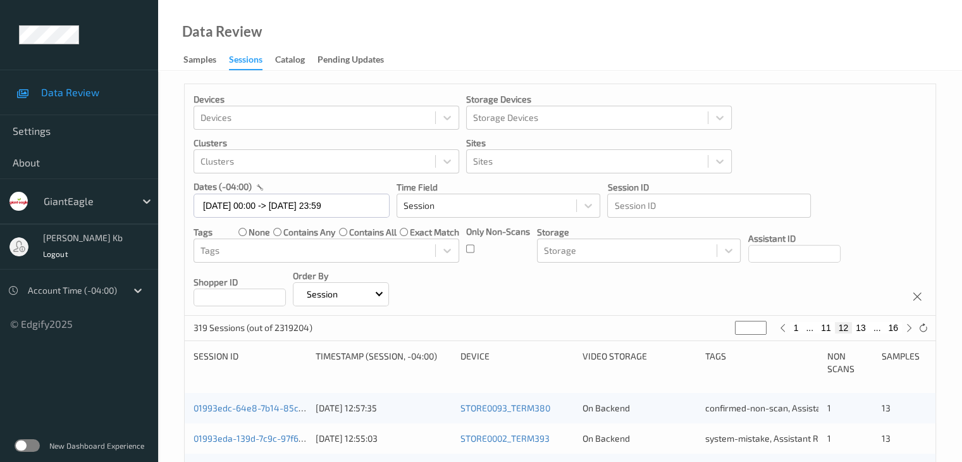
click at [796, 327] on button "1" at bounding box center [796, 327] width 13 height 11
type input "*"
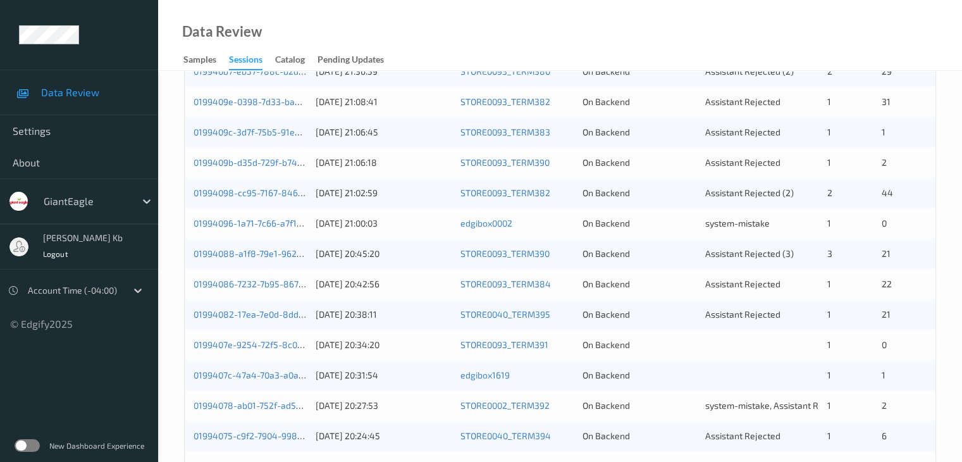
scroll to position [463, 0]
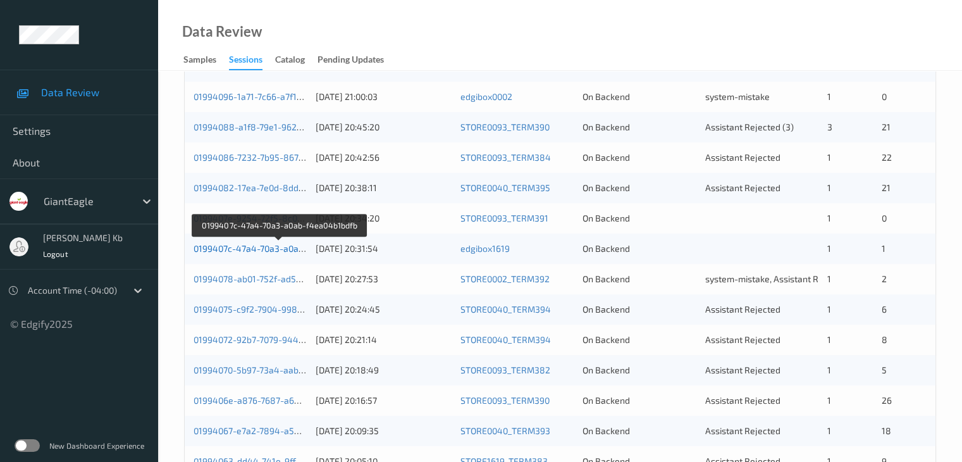
click at [263, 251] on link "0199407c-47a4-70a3-a0ab-f4ea04b1bdfb" at bounding box center [279, 248] width 171 height 11
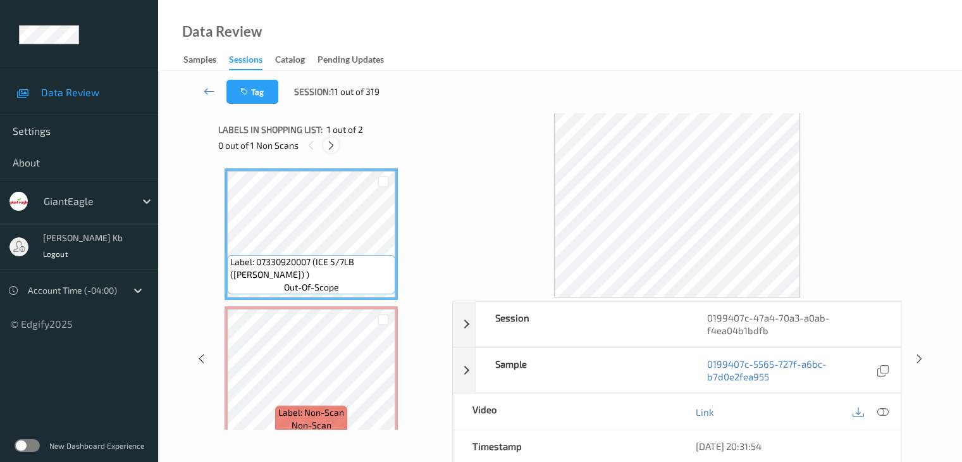
click at [334, 150] on icon at bounding box center [331, 145] width 11 height 11
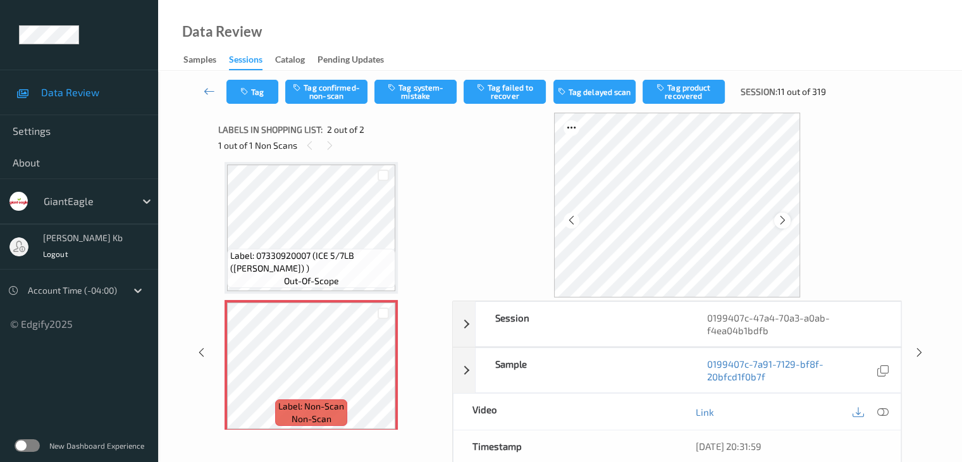
click at [783, 218] on icon at bounding box center [783, 219] width 11 height 11
click at [880, 410] on icon at bounding box center [882, 411] width 11 height 11
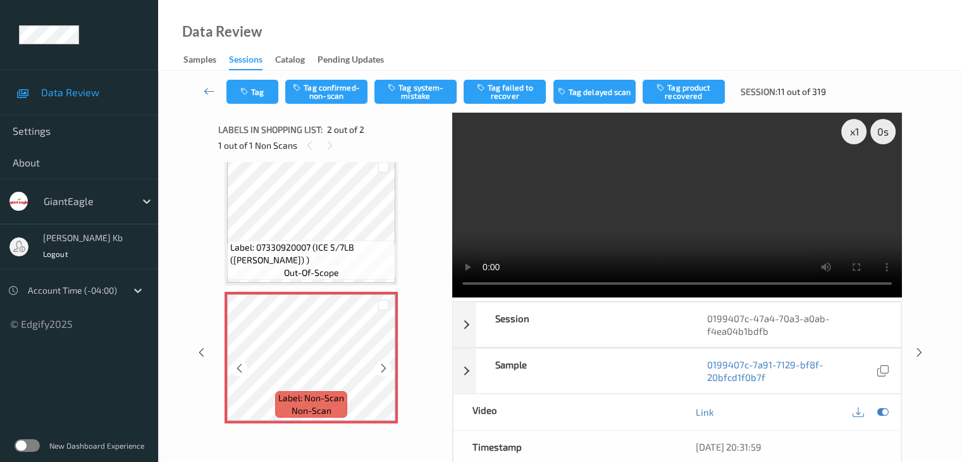
scroll to position [0, 0]
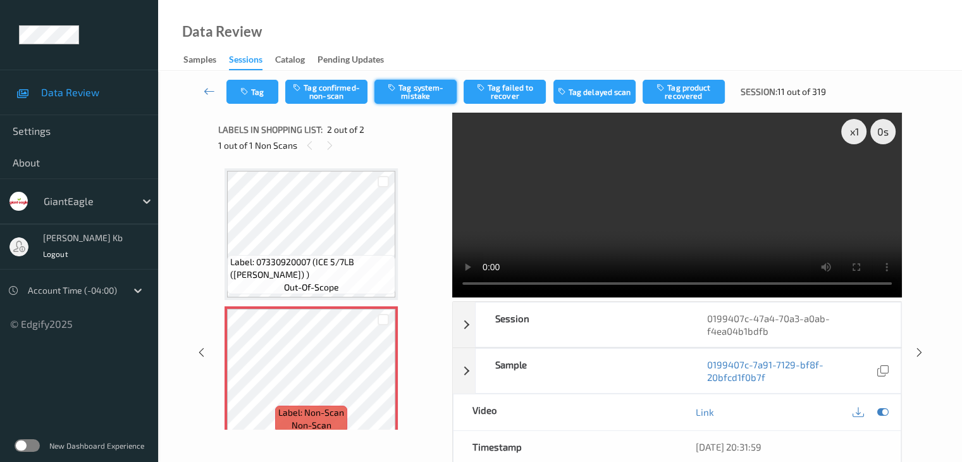
click at [413, 90] on button "Tag system-mistake" at bounding box center [416, 92] width 82 height 24
drag, startPoint x: 206, startPoint y: 89, endPoint x: 209, endPoint y: 53, distance: 36.2
click at [206, 89] on icon at bounding box center [209, 91] width 11 height 13
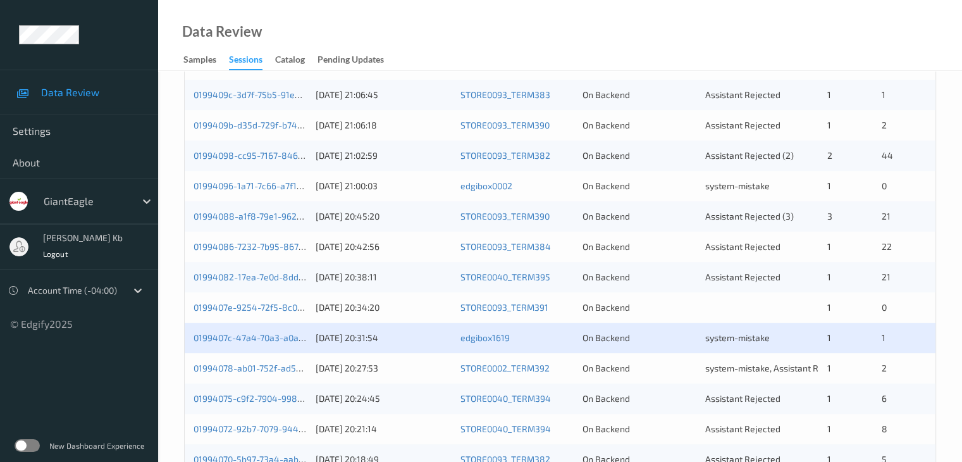
scroll to position [506, 0]
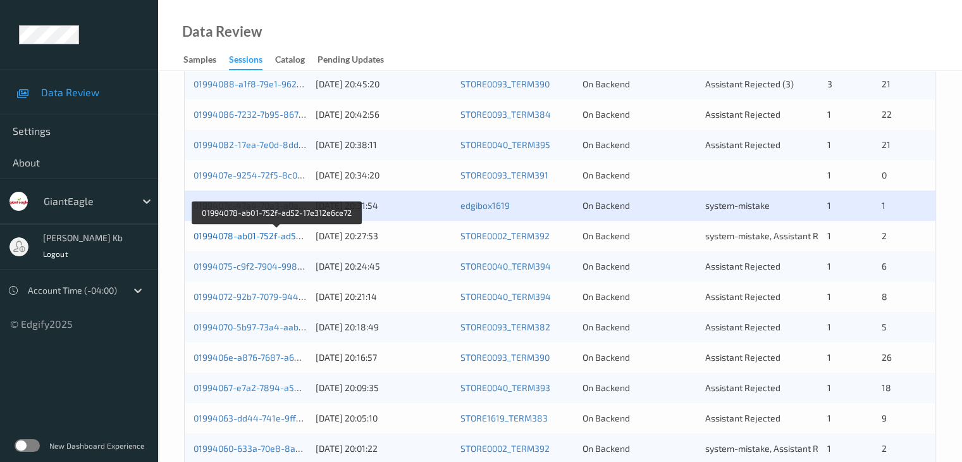
click at [254, 236] on link "01994078-ab01-752f-ad52-17e312e6ce72" at bounding box center [278, 235] width 168 height 11
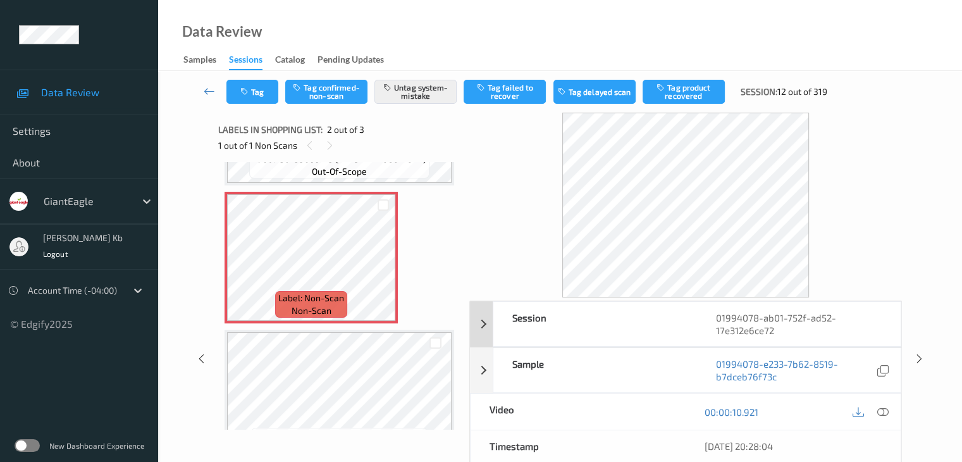
scroll to position [127, 0]
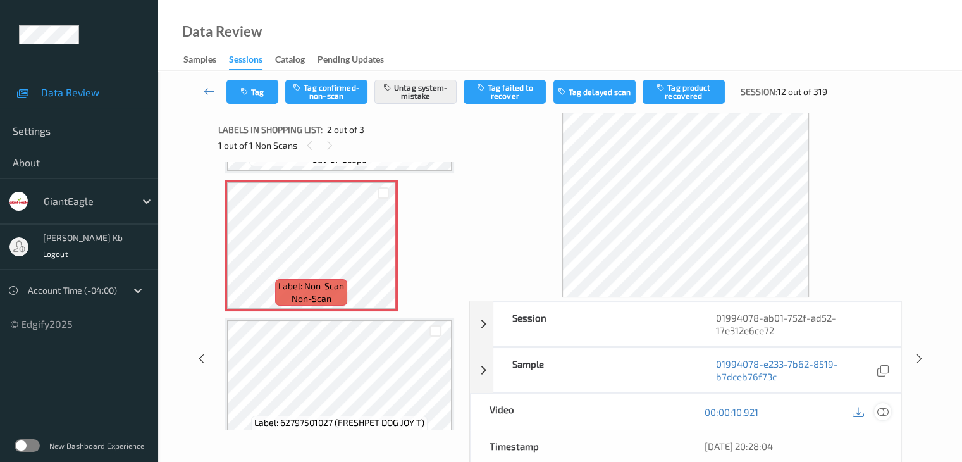
click at [879, 411] on icon at bounding box center [882, 411] width 11 height 11
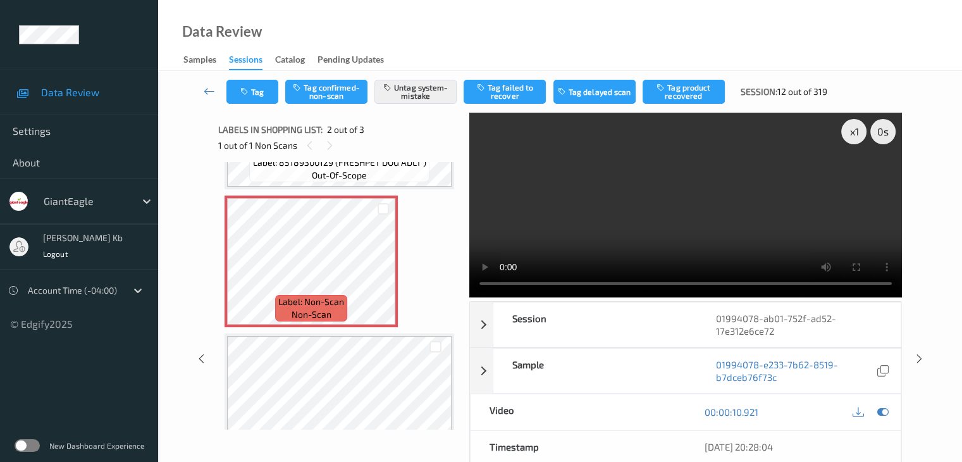
scroll to position [89, 0]
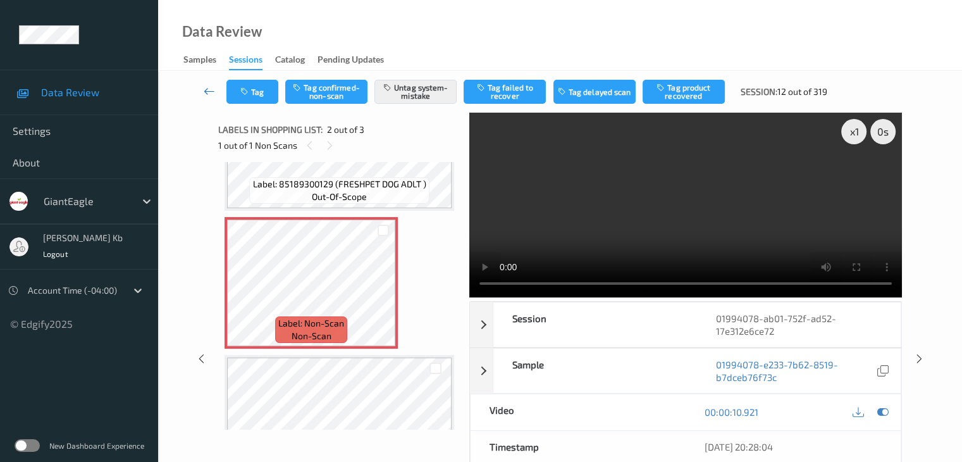
click at [210, 92] on icon at bounding box center [209, 91] width 11 height 13
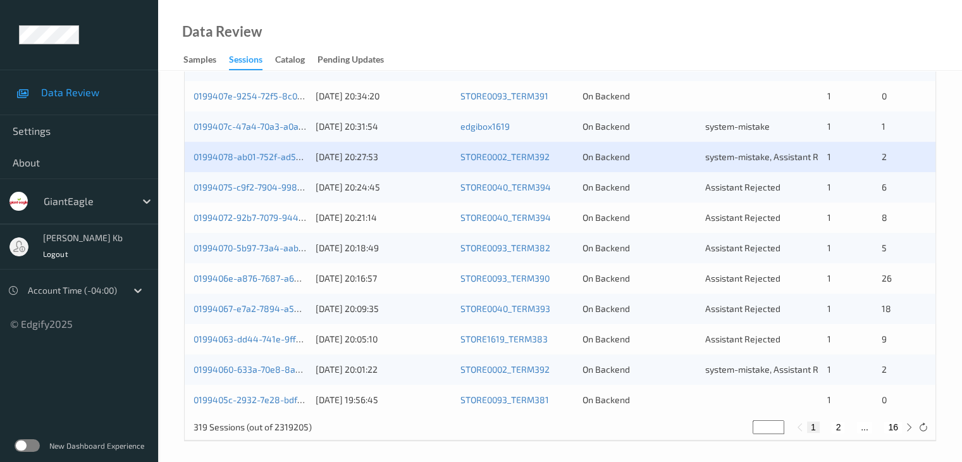
scroll to position [590, 0]
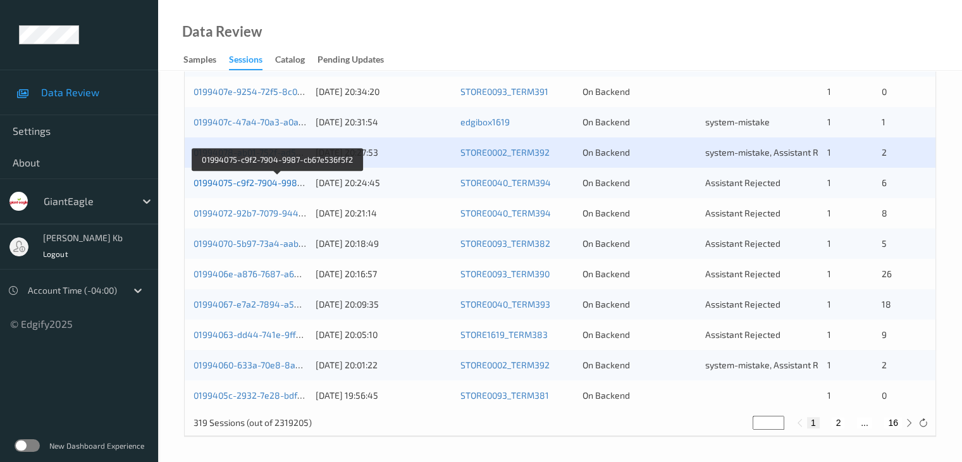
click at [276, 184] on link "01994075-c9f2-7904-9987-cb67e536f5f2" at bounding box center [278, 182] width 168 height 11
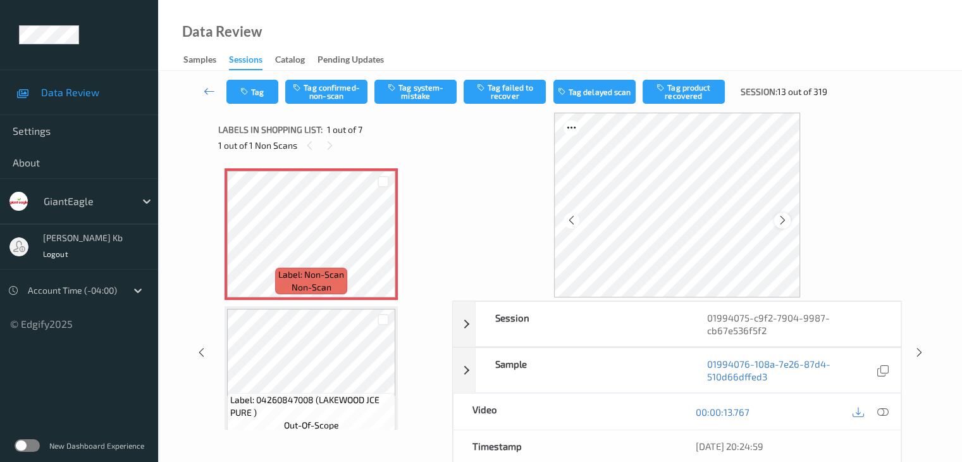
click at [783, 223] on icon at bounding box center [783, 219] width 11 height 11
click at [886, 413] on icon at bounding box center [882, 411] width 11 height 11
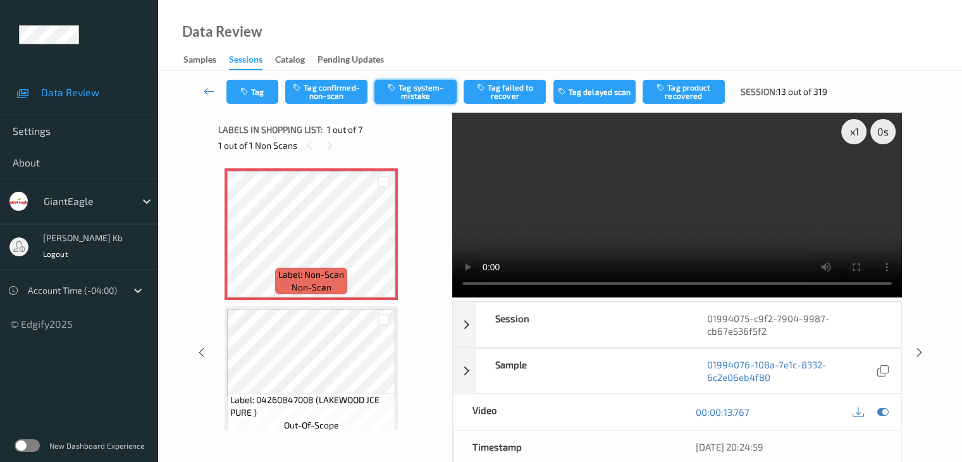
click at [411, 91] on button "Tag system-mistake" at bounding box center [416, 92] width 82 height 24
click at [263, 90] on button "Tag" at bounding box center [253, 92] width 52 height 24
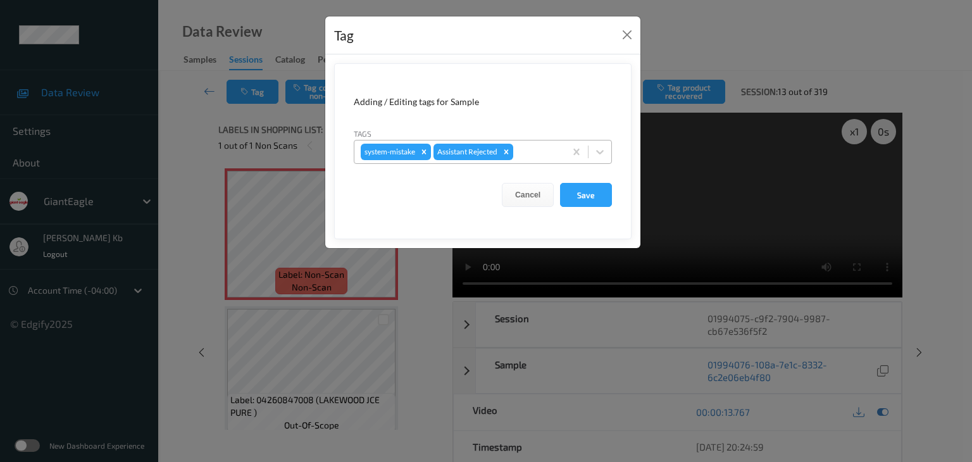
click at [539, 152] on div at bounding box center [537, 151] width 43 height 15
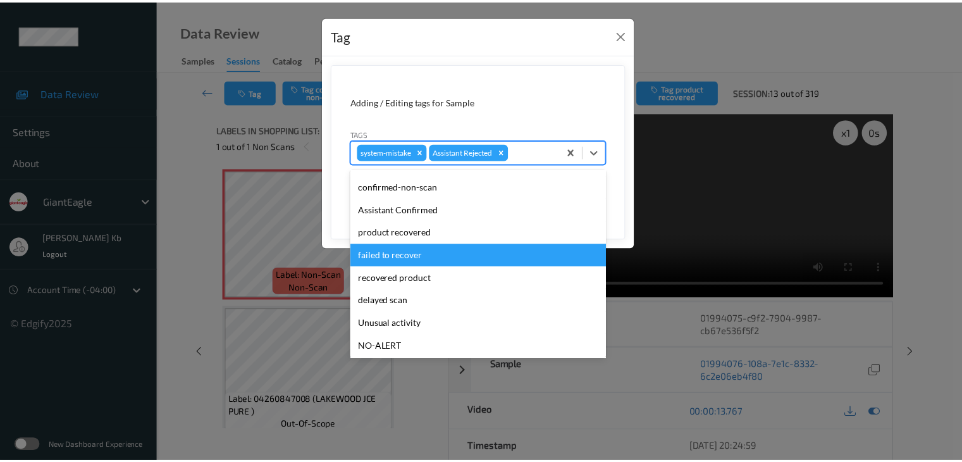
scroll to position [63, 0]
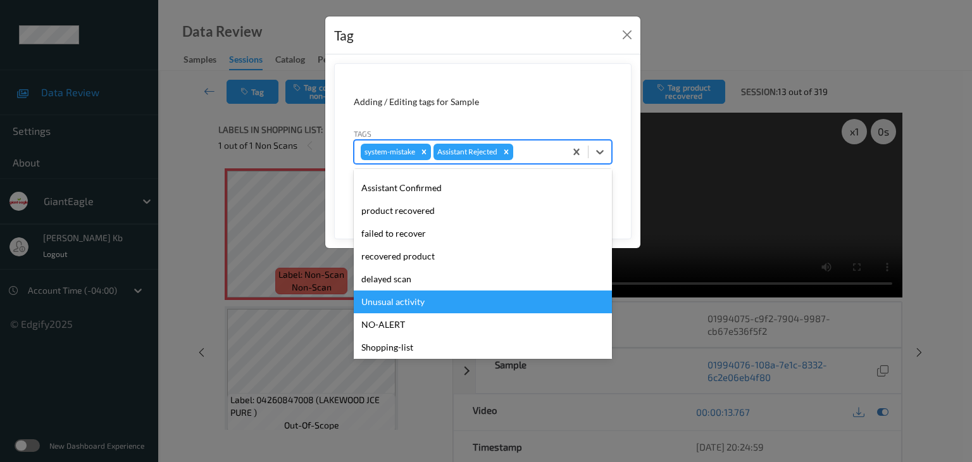
click at [416, 302] on div "Unusual activity" at bounding box center [483, 301] width 258 height 23
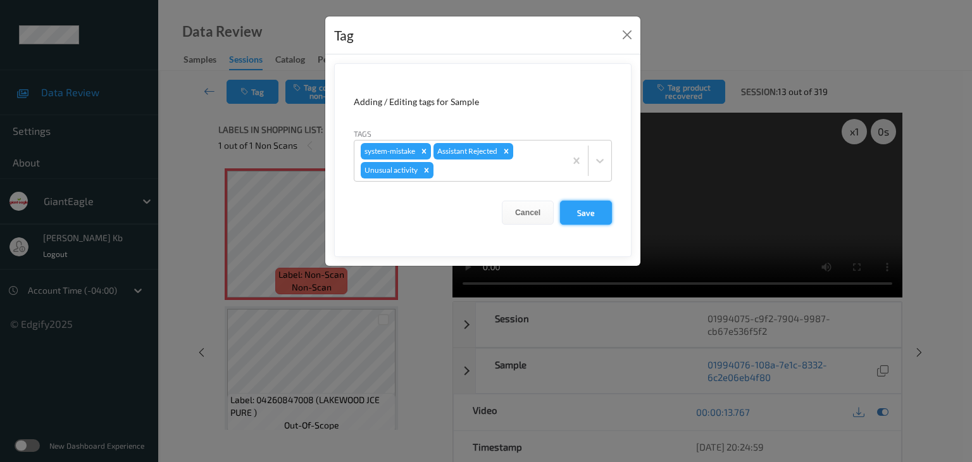
click at [592, 211] on button "Save" at bounding box center [586, 213] width 52 height 24
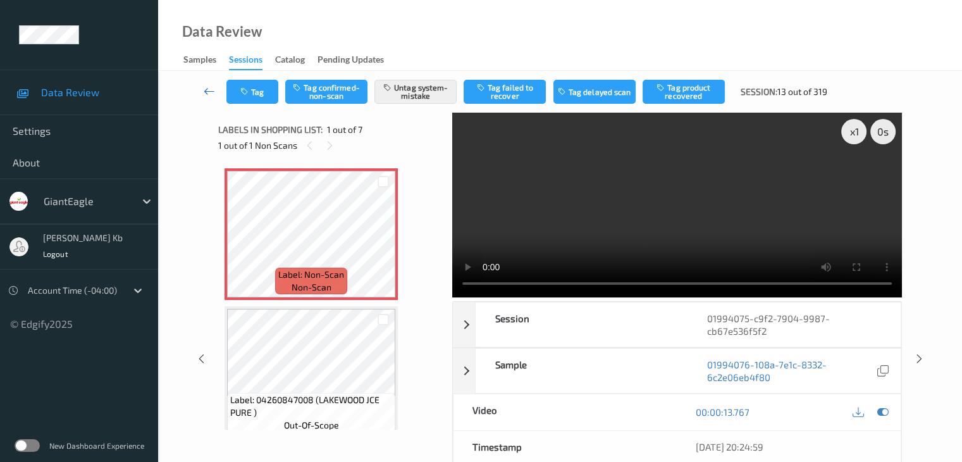
click at [208, 90] on icon at bounding box center [209, 91] width 11 height 13
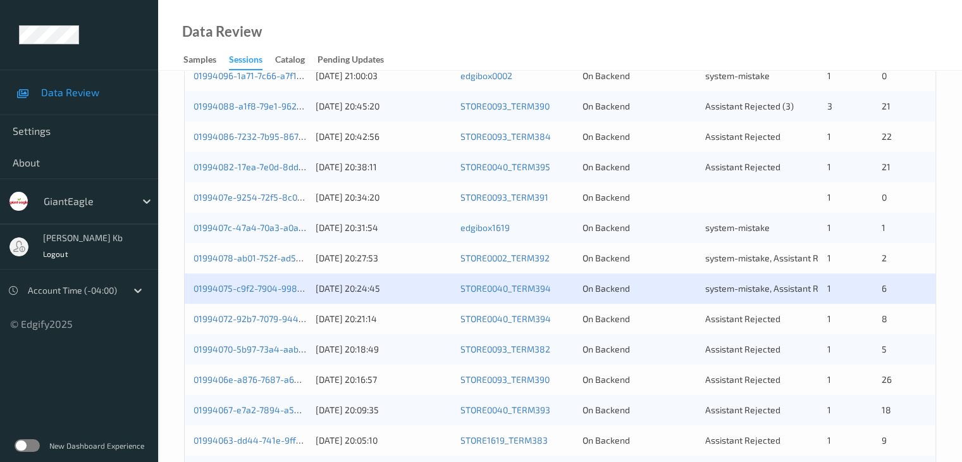
scroll to position [506, 0]
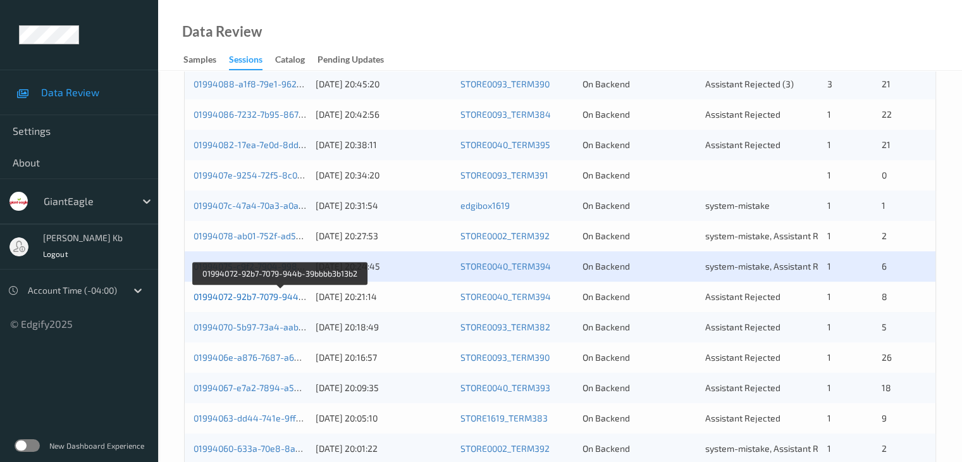
click at [260, 297] on link "01994072-92b7-7079-944b-39bbbb3b13b2" at bounding box center [280, 296] width 173 height 11
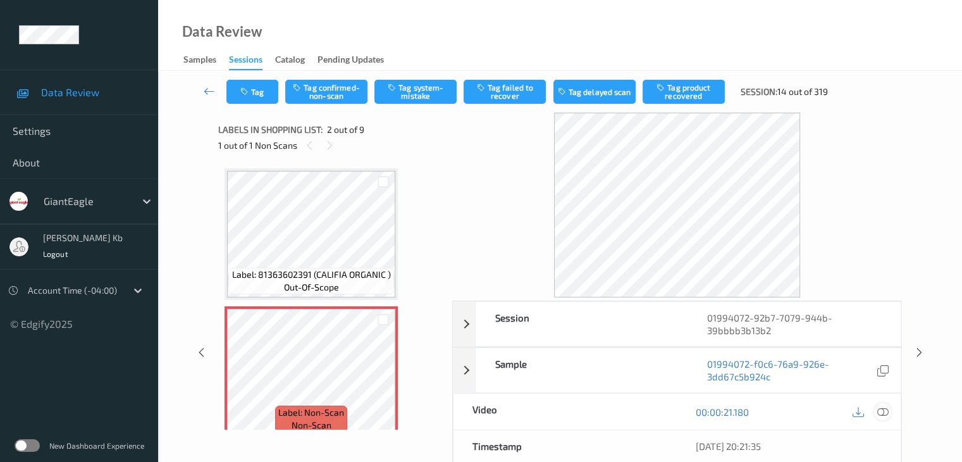
click at [879, 411] on icon at bounding box center [882, 411] width 11 height 11
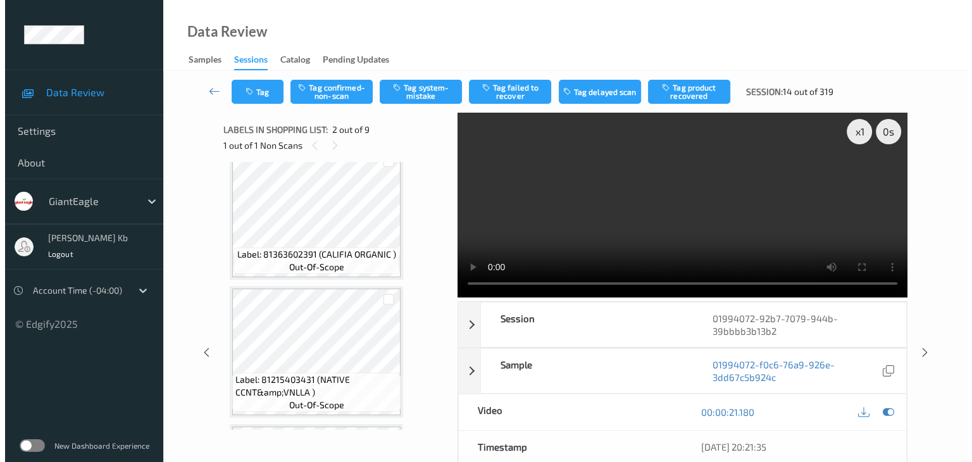
scroll to position [316, 0]
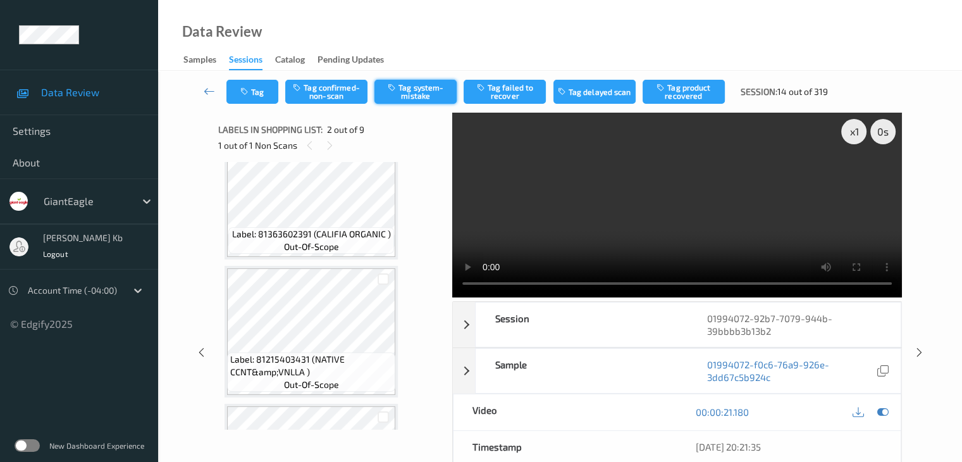
click at [418, 90] on button "Tag system-mistake" at bounding box center [416, 92] width 82 height 24
click at [252, 91] on button "Tag" at bounding box center [253, 92] width 52 height 24
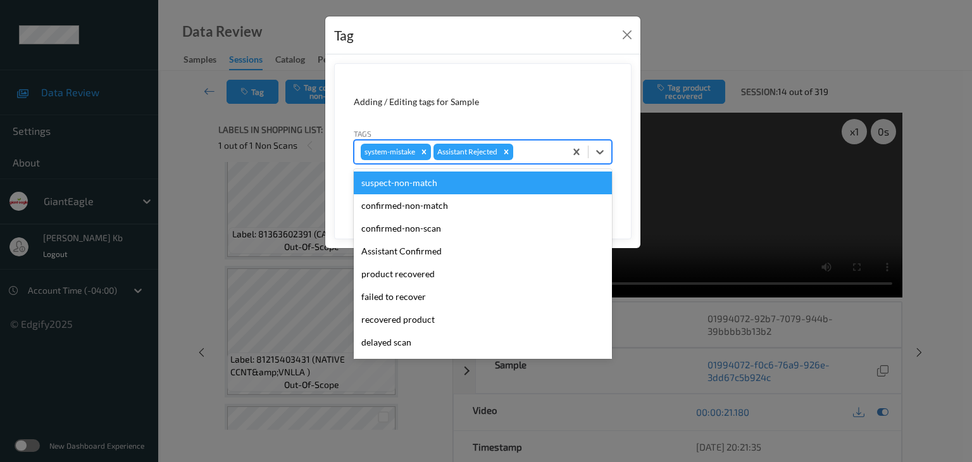
click at [528, 151] on div at bounding box center [537, 151] width 43 height 15
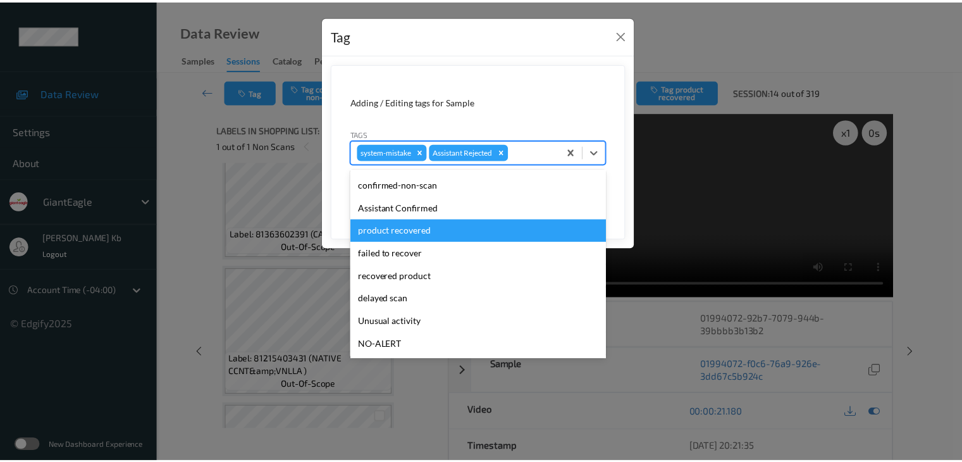
scroll to position [63, 0]
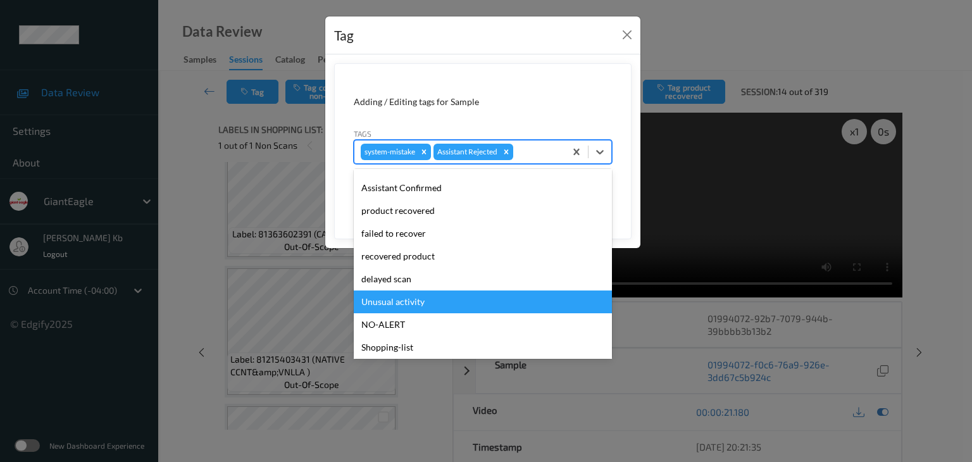
click at [406, 302] on div "Unusual activity" at bounding box center [483, 301] width 258 height 23
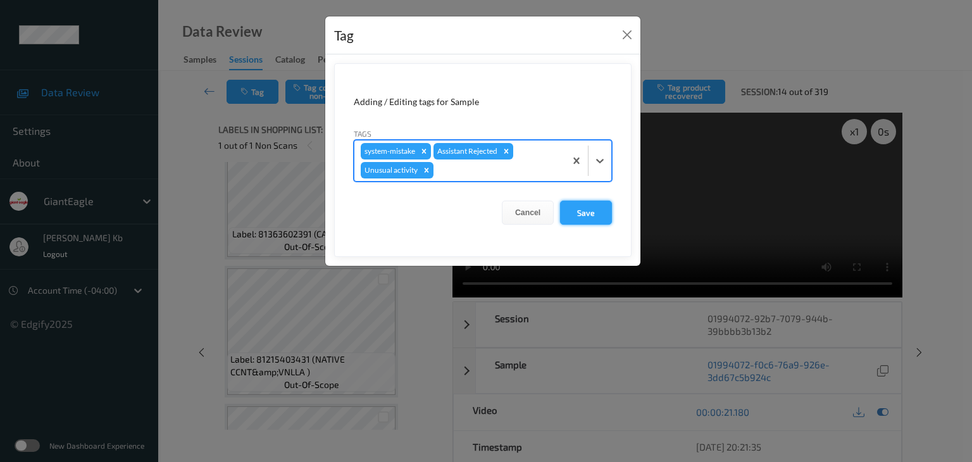
click at [581, 212] on button "Save" at bounding box center [586, 213] width 52 height 24
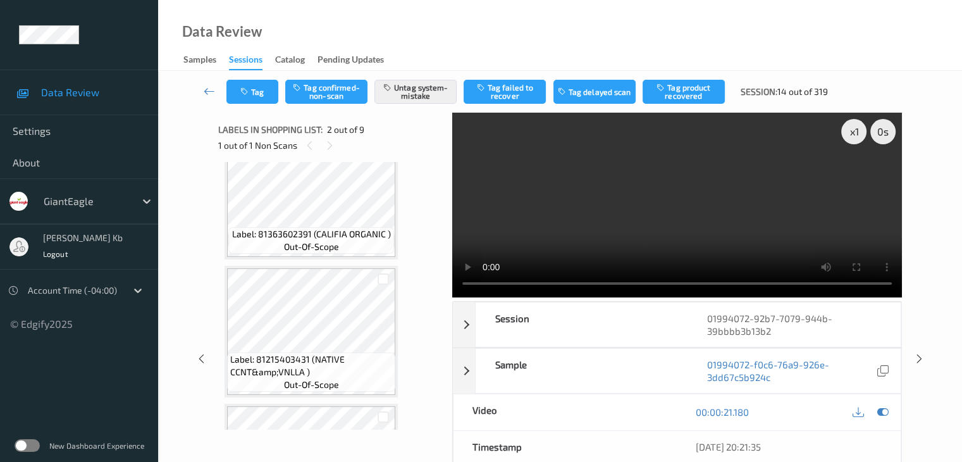
drag, startPoint x: 208, startPoint y: 87, endPoint x: 200, endPoint y: 26, distance: 61.3
click at [208, 87] on icon at bounding box center [209, 91] width 11 height 13
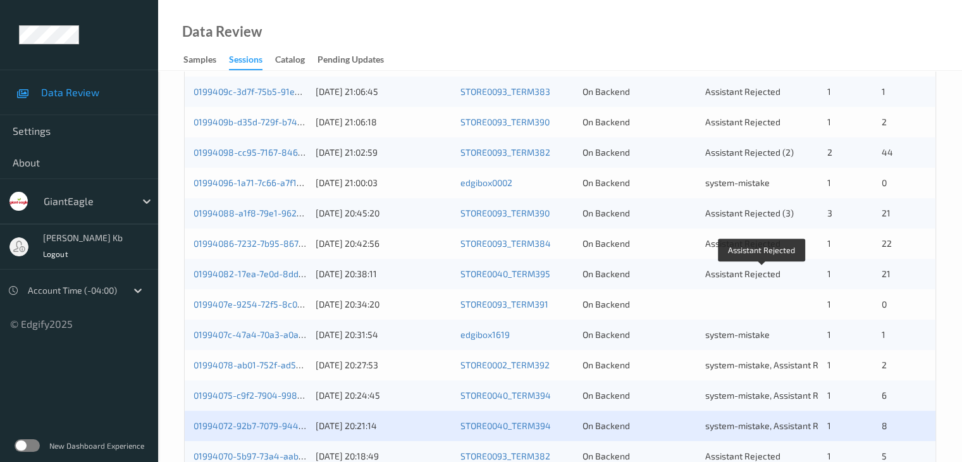
scroll to position [506, 0]
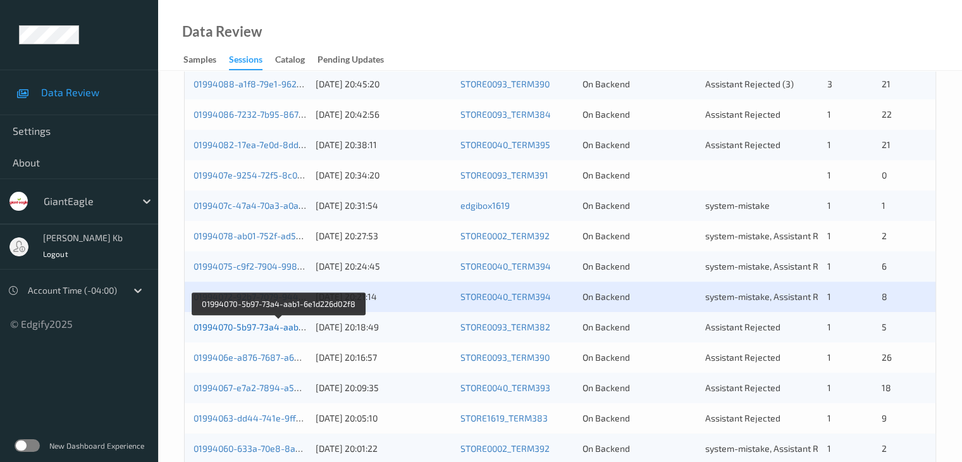
click at [273, 327] on link "01994070-5b97-73a4-aab1-6e1d226d02f8" at bounding box center [279, 326] width 171 height 11
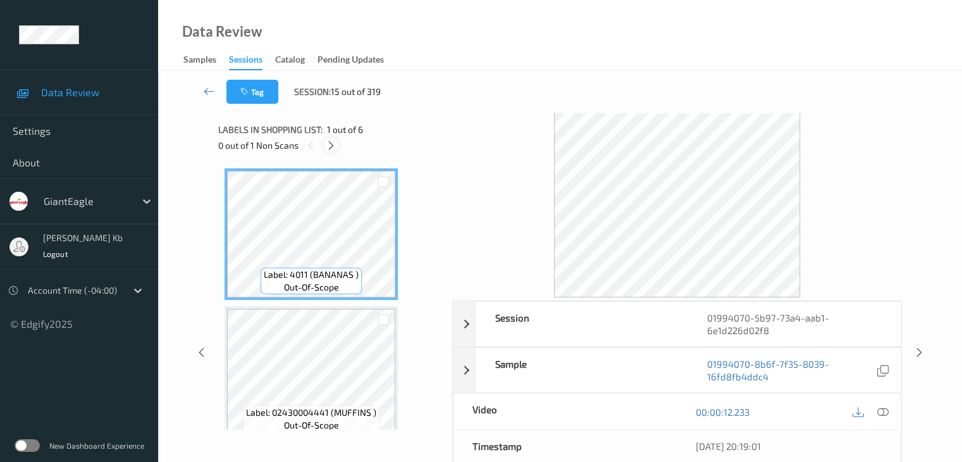
click at [331, 148] on icon at bounding box center [331, 145] width 11 height 11
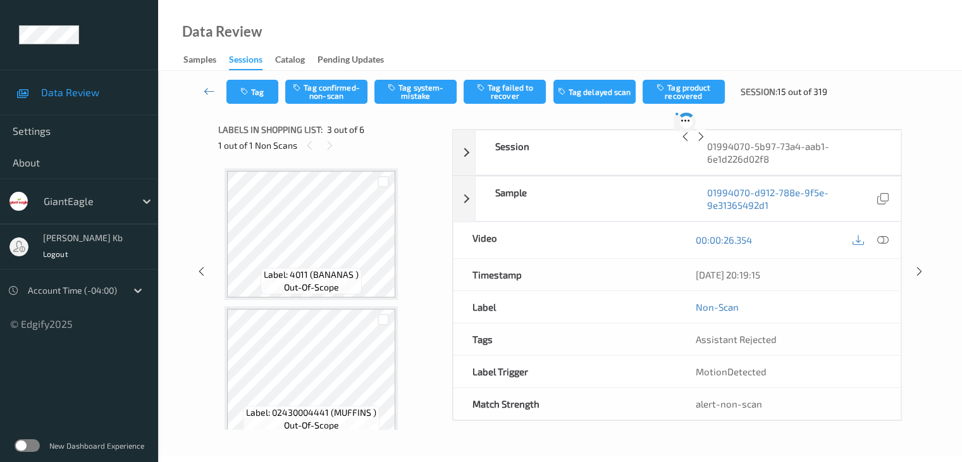
scroll to position [144, 0]
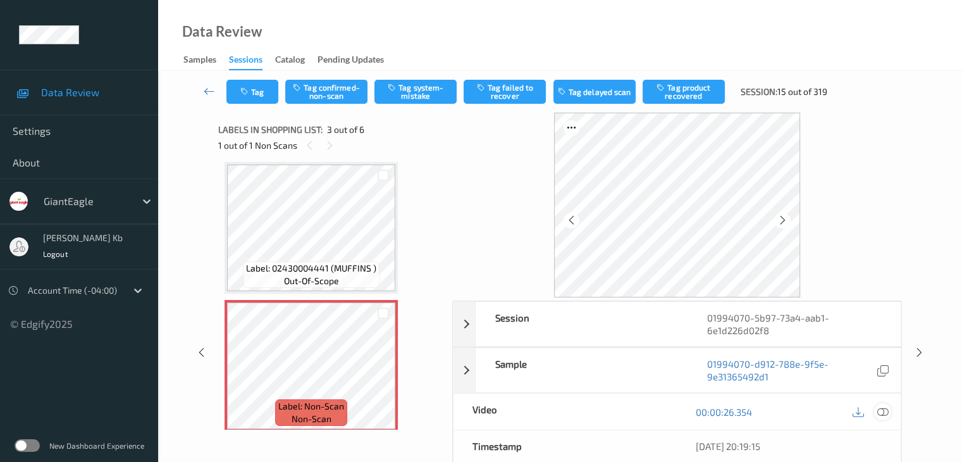
click at [883, 411] on icon at bounding box center [882, 411] width 11 height 11
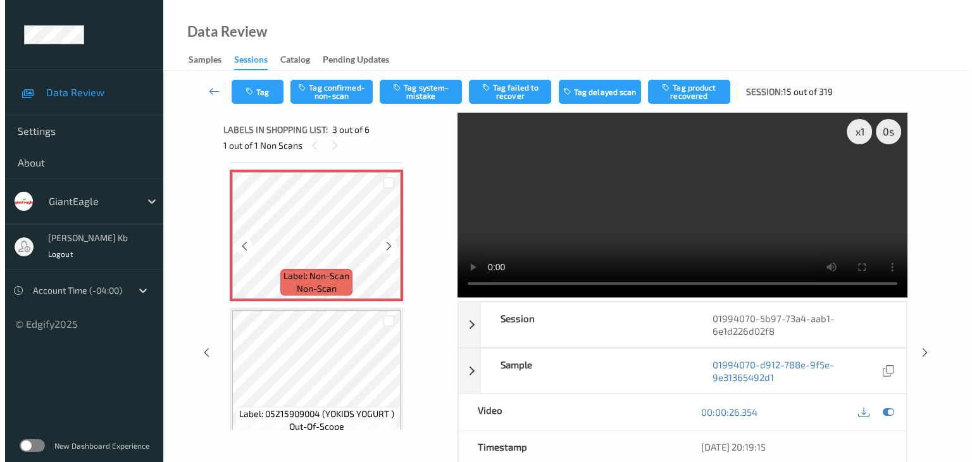
scroll to position [253, 0]
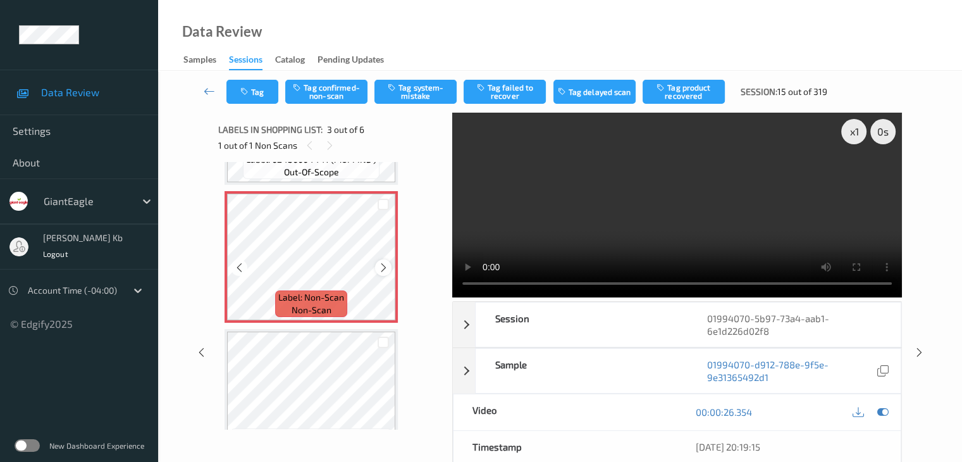
click at [377, 266] on div at bounding box center [383, 267] width 16 height 16
click at [380, 270] on icon at bounding box center [383, 267] width 11 height 11
click at [407, 87] on button "Tag system-mistake" at bounding box center [416, 92] width 82 height 24
click at [264, 90] on button "Tag" at bounding box center [253, 92] width 52 height 24
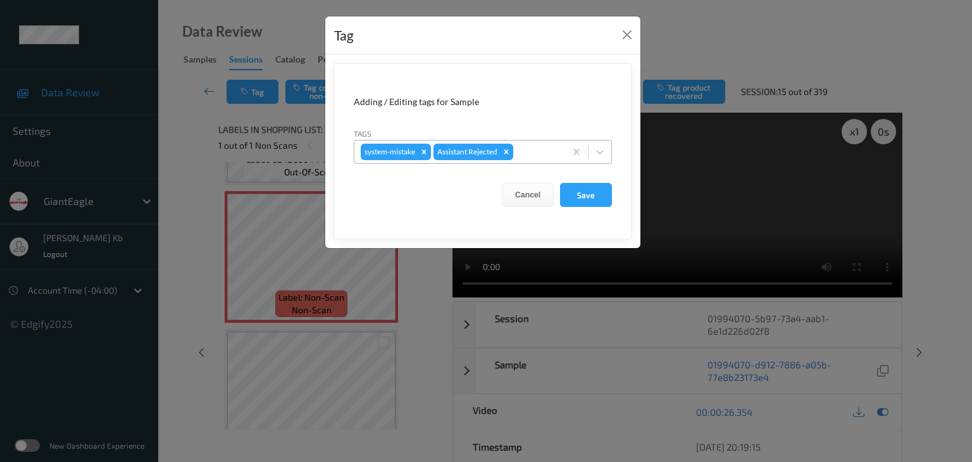
click at [528, 151] on div at bounding box center [537, 151] width 43 height 15
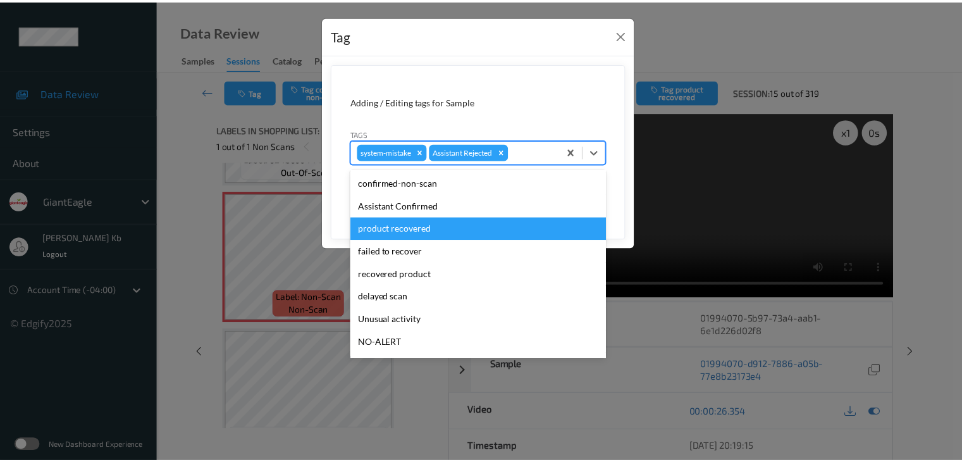
scroll to position [63, 0]
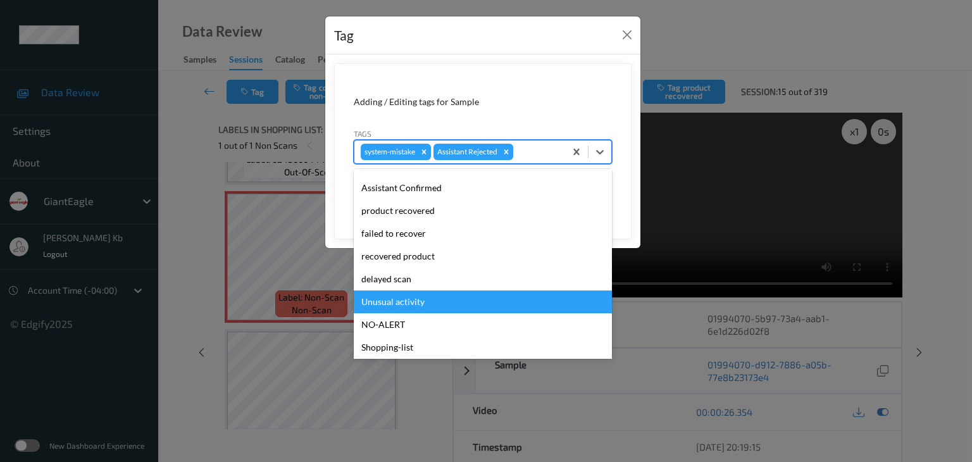
click at [401, 300] on div "Unusual activity" at bounding box center [483, 301] width 258 height 23
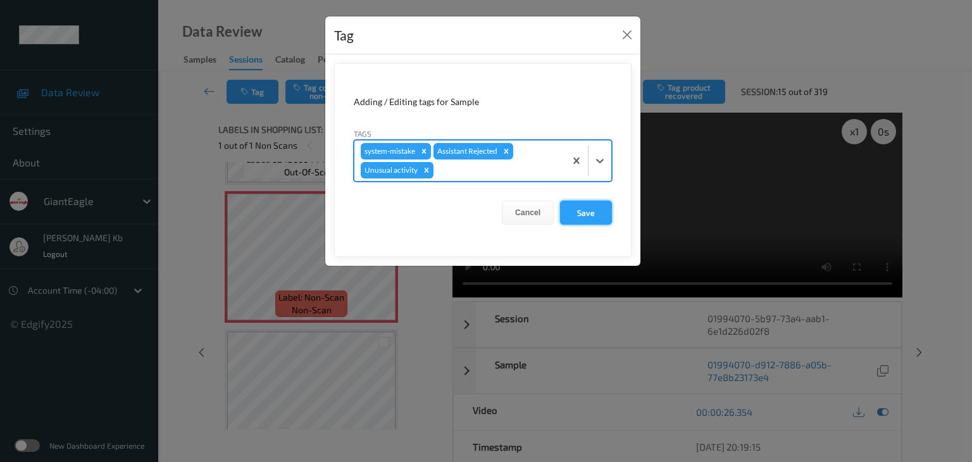
click at [582, 214] on button "Save" at bounding box center [586, 213] width 52 height 24
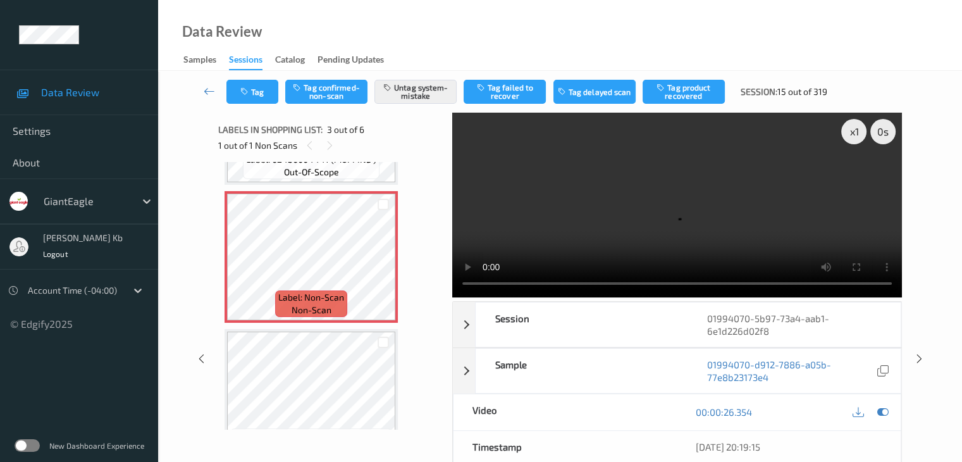
drag, startPoint x: 209, startPoint y: 89, endPoint x: 201, endPoint y: 36, distance: 53.2
click at [210, 89] on icon at bounding box center [209, 91] width 11 height 13
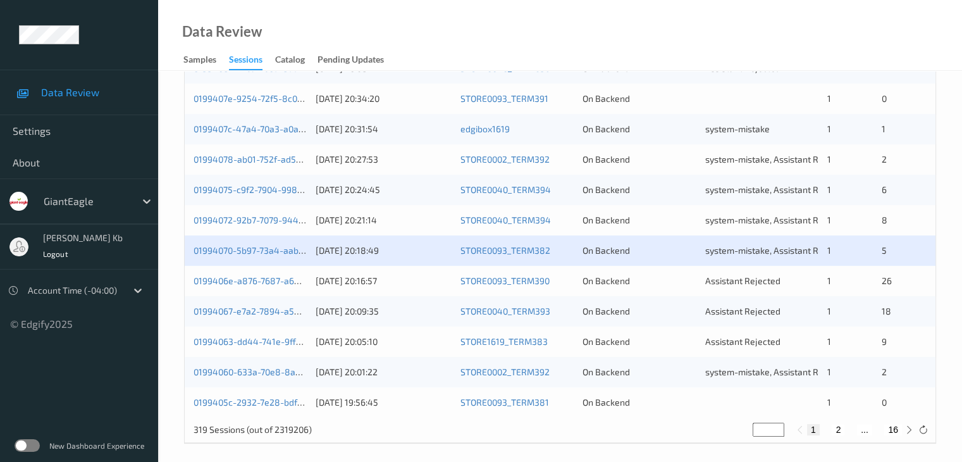
scroll to position [590, 0]
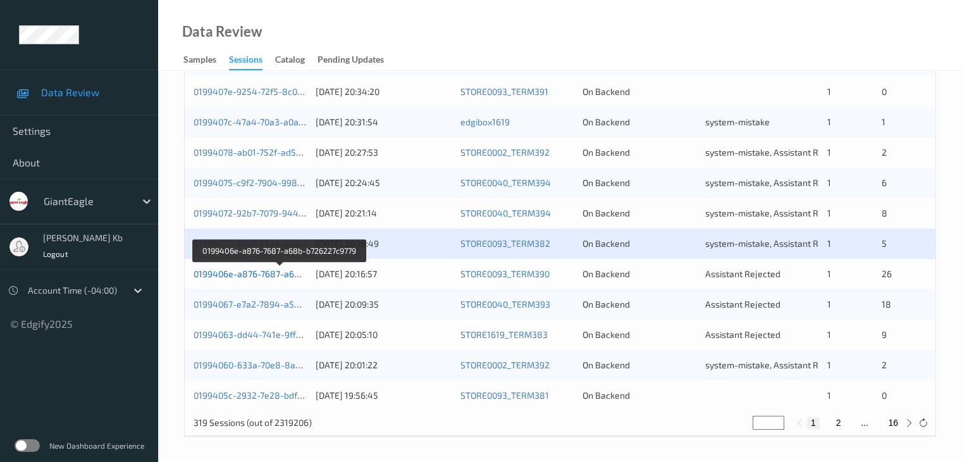
click at [271, 276] on link "0199406e-a876-7687-a68b-b726227c9779" at bounding box center [280, 273] width 173 height 11
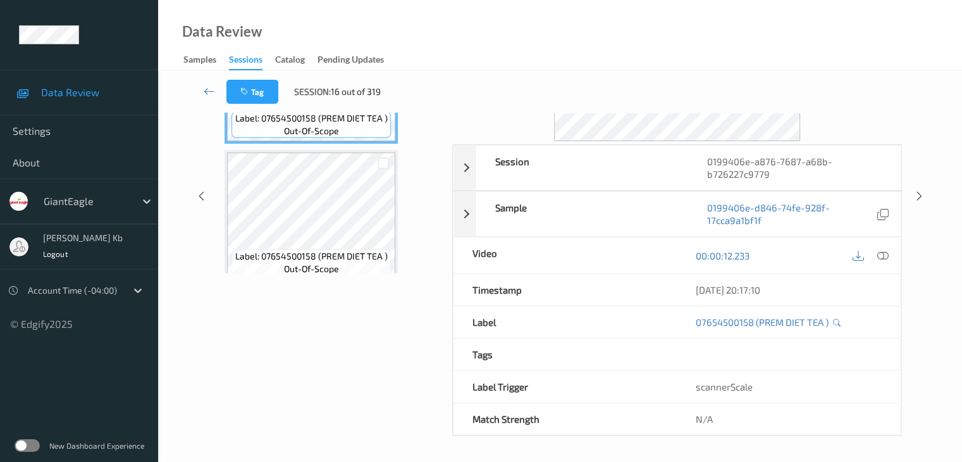
scroll to position [154, 0]
drag, startPoint x: 273, startPoint y: 0, endPoint x: 558, endPoint y: 11, distance: 284.9
click at [625, 23] on div "Data Review Samples Sessions Catalog Pending Updates" at bounding box center [560, 35] width 804 height 71
drag, startPoint x: 483, startPoint y: 1, endPoint x: 605, endPoint y: 30, distance: 124.9
click at [620, 34] on div "Data Review Samples Sessions Catalog Pending Updates" at bounding box center [560, 35] width 804 height 71
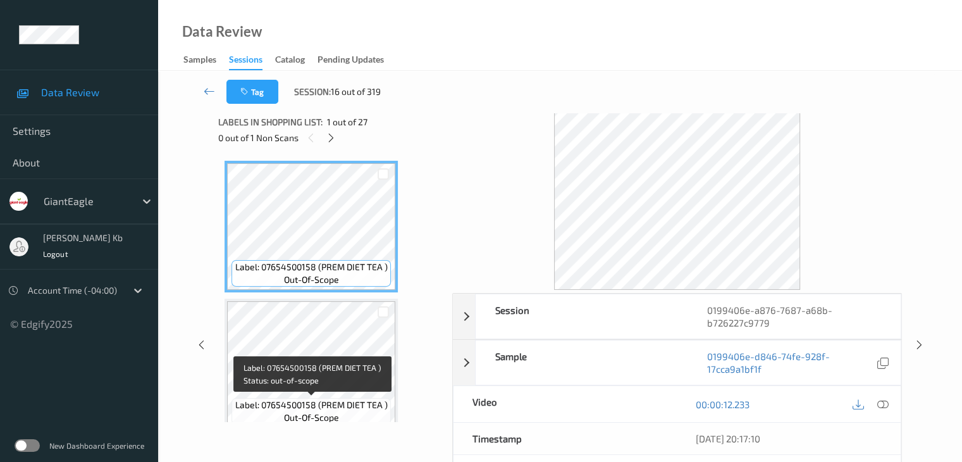
scroll to position [0, 0]
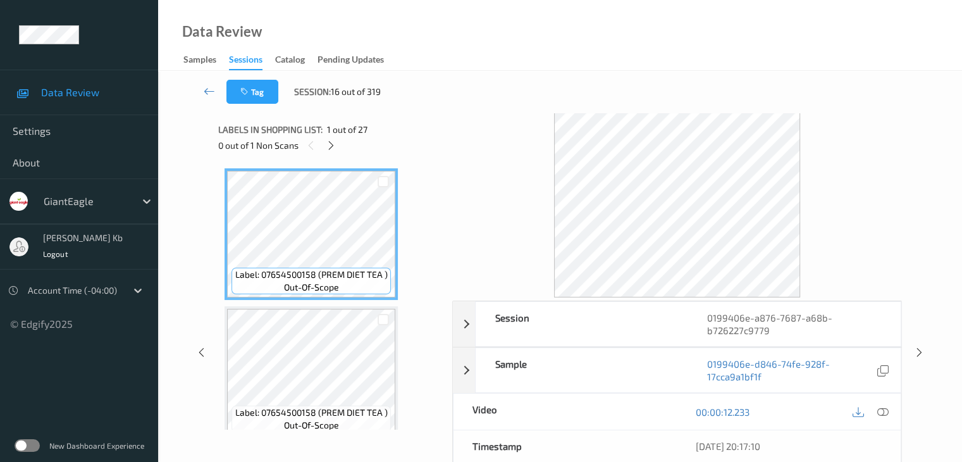
drag, startPoint x: 330, startPoint y: 145, endPoint x: 334, endPoint y: 152, distance: 8.5
click at [331, 145] on icon at bounding box center [331, 145] width 11 height 11
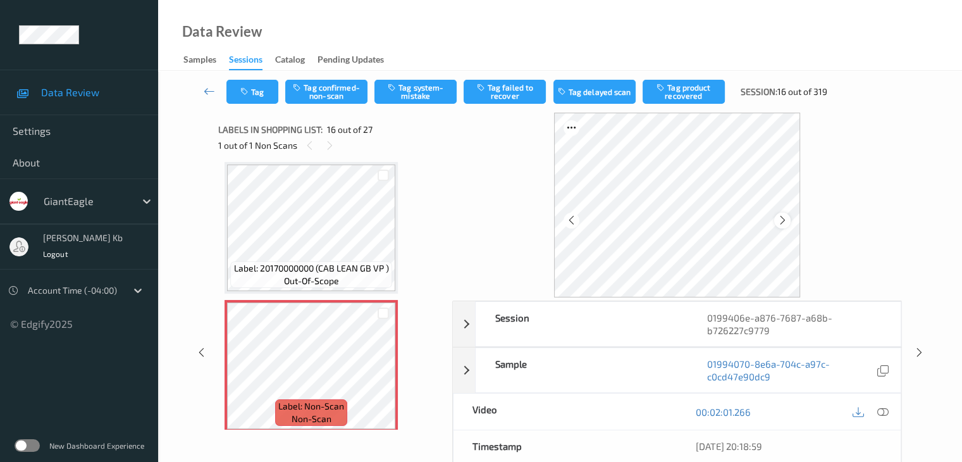
click at [781, 216] on icon at bounding box center [783, 219] width 11 height 11
click at [879, 416] on icon at bounding box center [882, 411] width 11 height 11
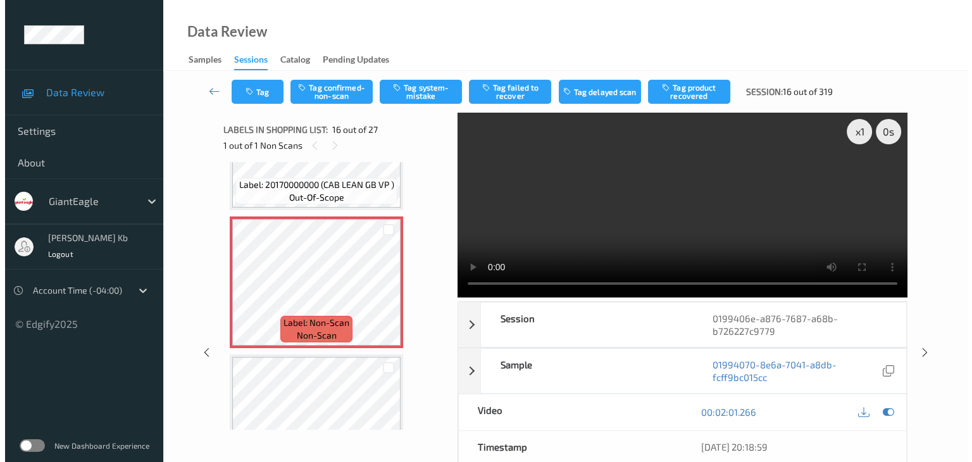
scroll to position [2001, 0]
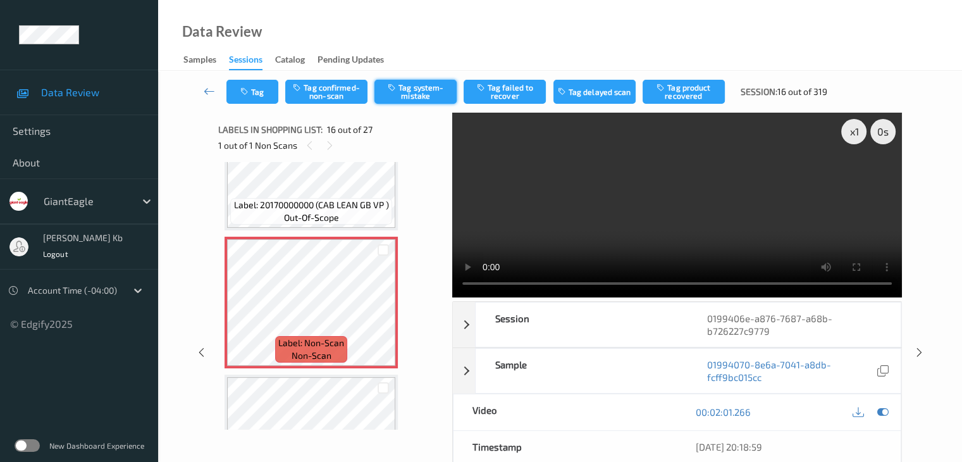
click at [423, 90] on button "Tag system-mistake" at bounding box center [416, 92] width 82 height 24
click at [258, 90] on button "Tag" at bounding box center [253, 92] width 52 height 24
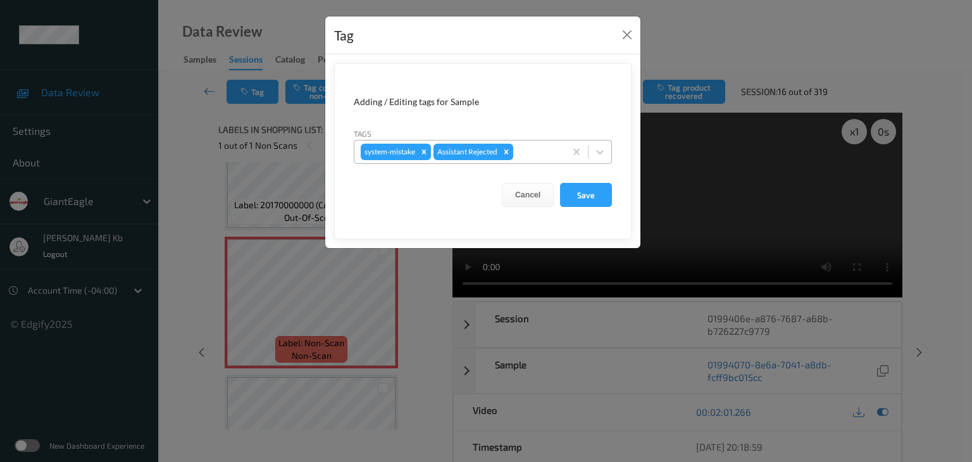
click at [539, 150] on div at bounding box center [537, 151] width 43 height 15
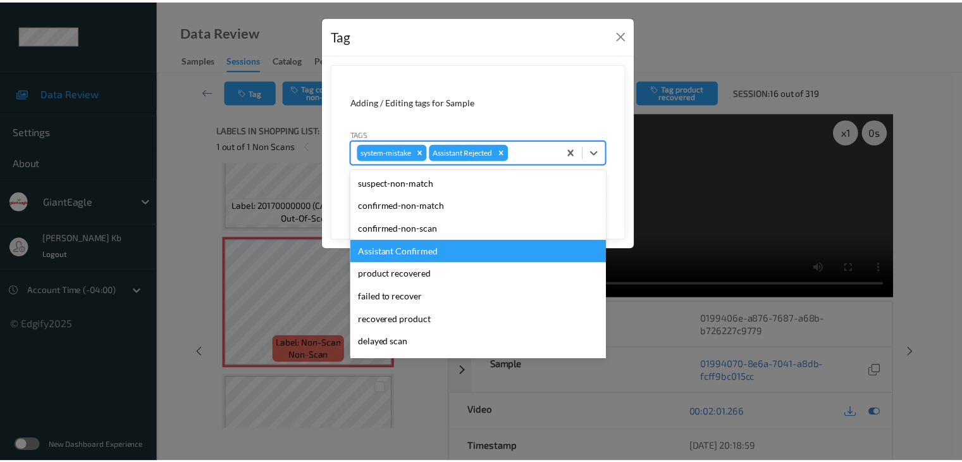
scroll to position [63, 0]
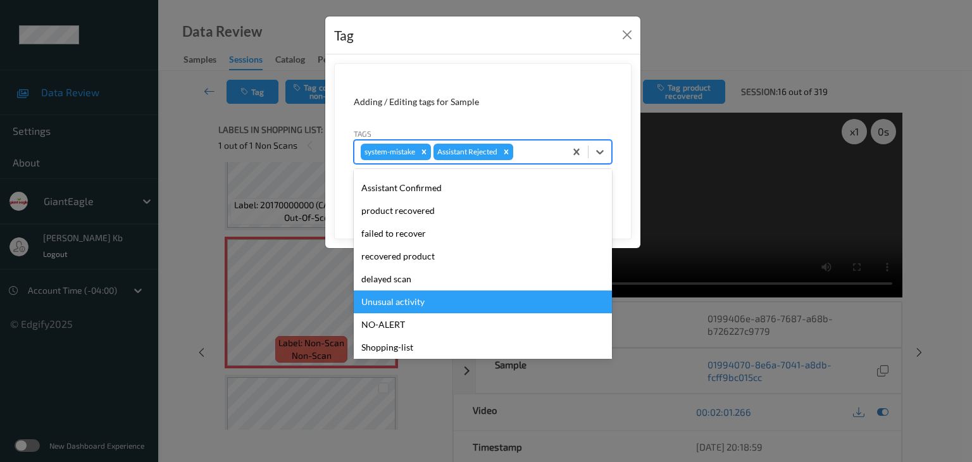
drag, startPoint x: 422, startPoint y: 305, endPoint x: 442, endPoint y: 254, distance: 54.3
click at [422, 304] on div "Unusual activity" at bounding box center [483, 301] width 258 height 23
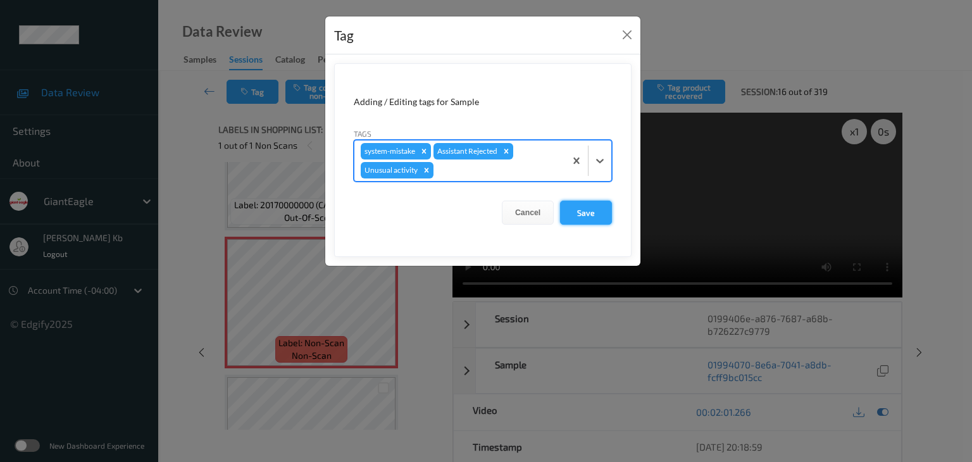
click at [584, 214] on button "Save" at bounding box center [586, 213] width 52 height 24
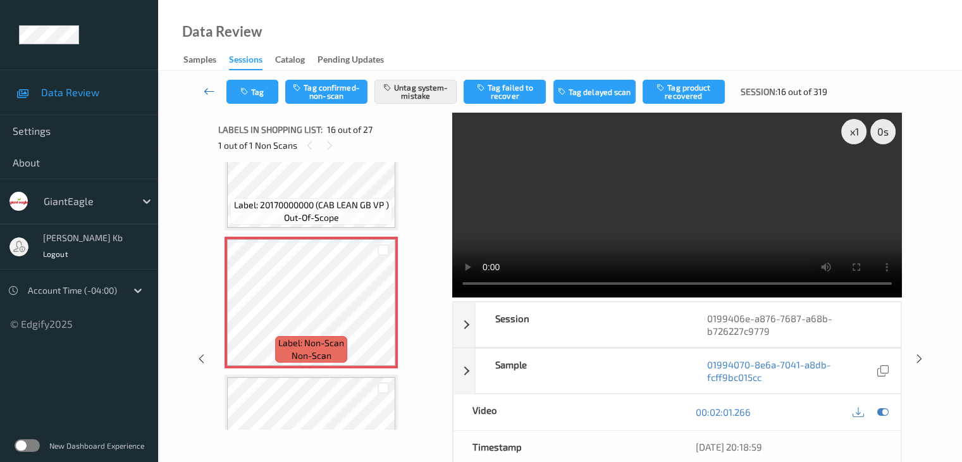
click at [205, 91] on icon at bounding box center [209, 91] width 11 height 13
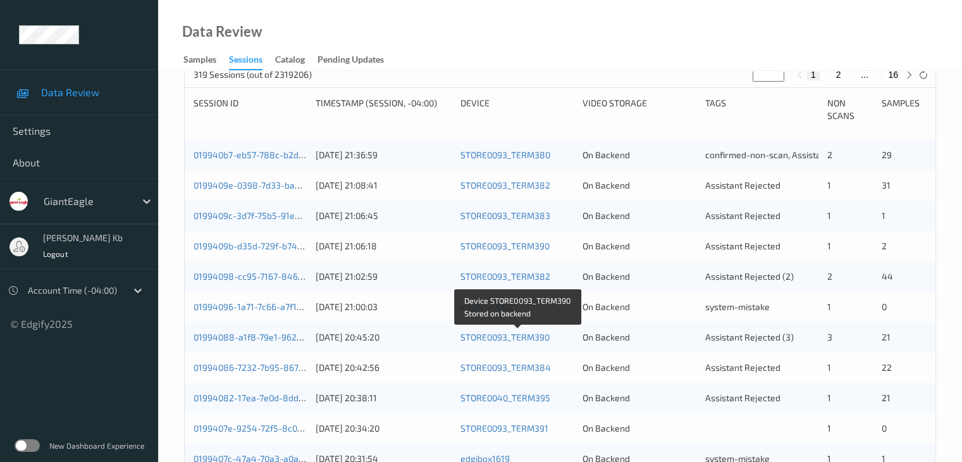
scroll to position [569, 0]
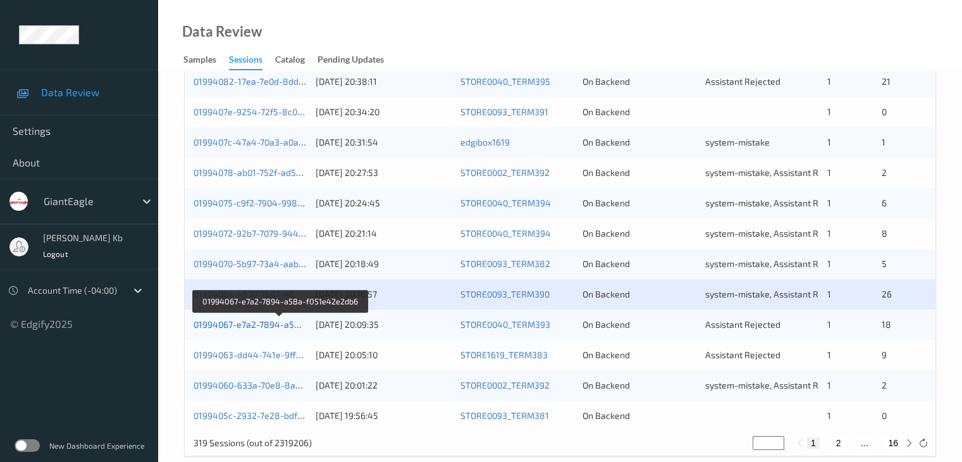
click at [263, 326] on link "01994067-e7a2-7894-a58a-f051e42e2db6" at bounding box center [280, 324] width 173 height 11
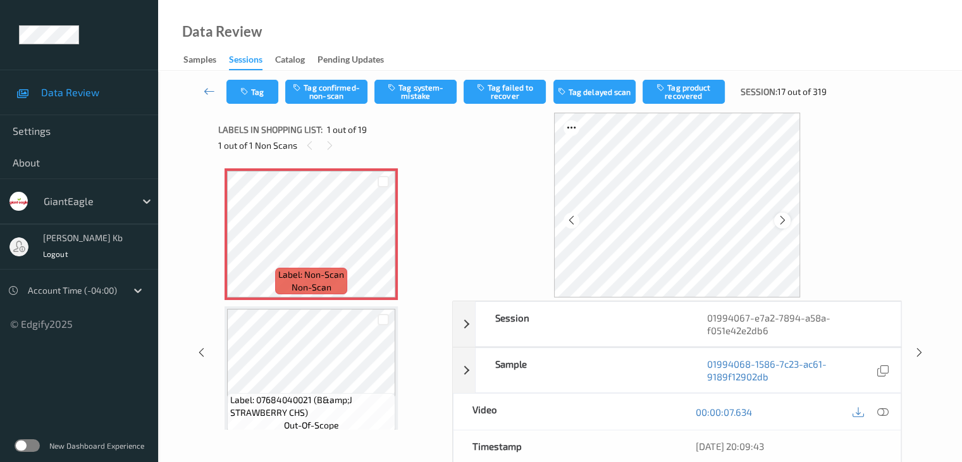
click at [782, 220] on icon at bounding box center [783, 219] width 11 height 11
click at [881, 411] on icon at bounding box center [882, 411] width 11 height 11
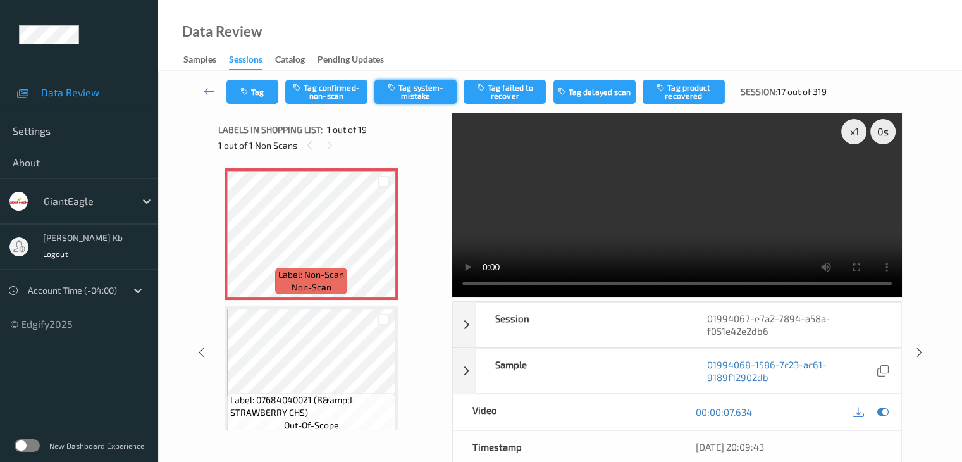
click at [420, 91] on button "Tag system-mistake" at bounding box center [416, 92] width 82 height 24
click at [261, 94] on button "Tag" at bounding box center [253, 92] width 52 height 24
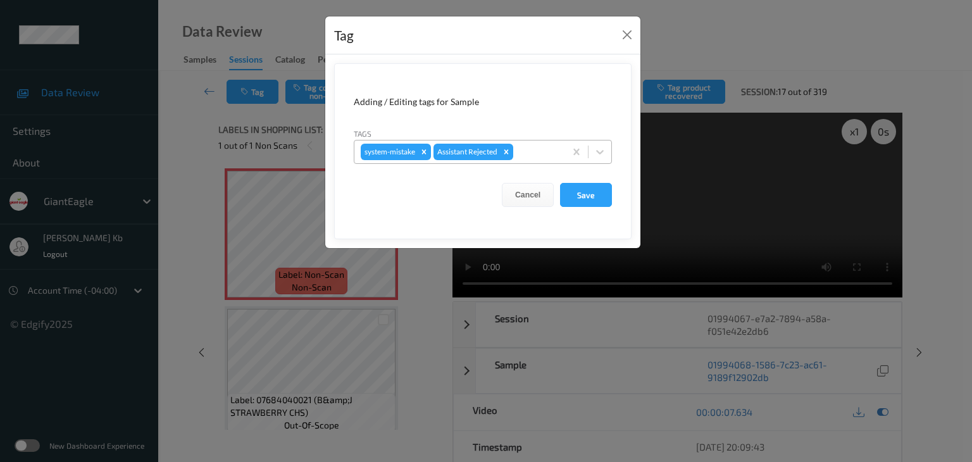
click at [540, 148] on div at bounding box center [537, 151] width 43 height 15
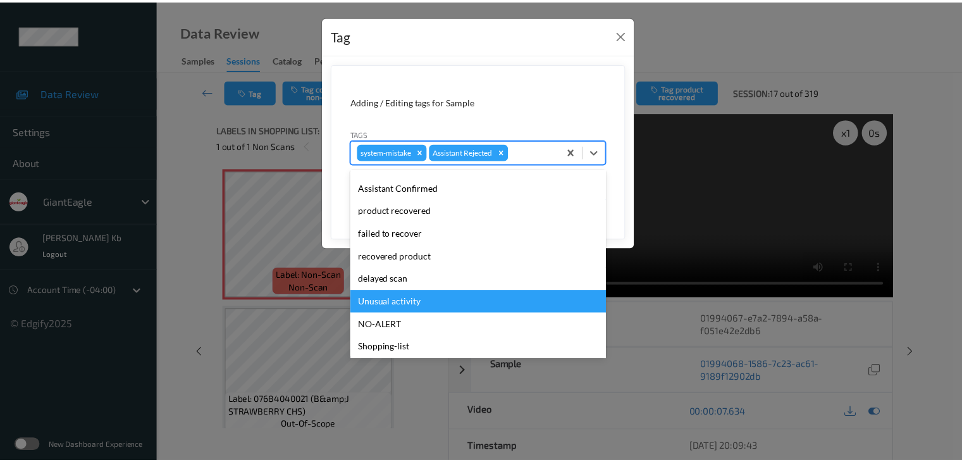
scroll to position [134, 0]
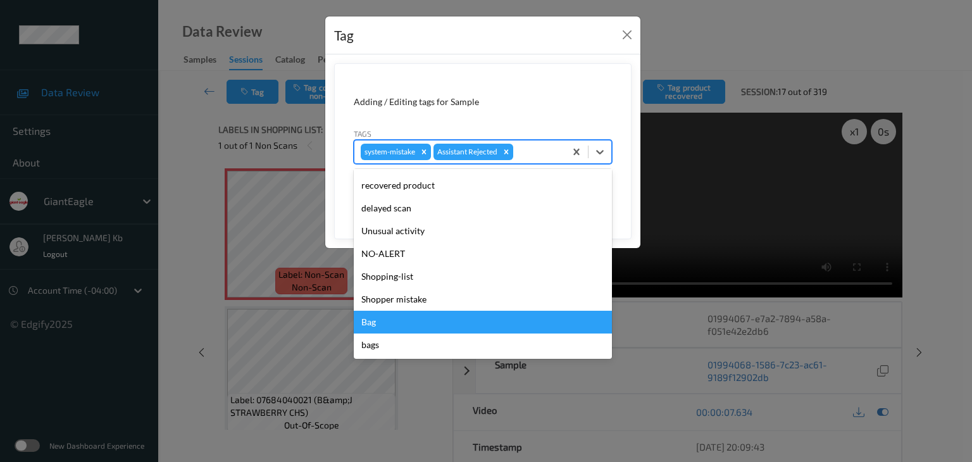
click at [387, 325] on div "Bag" at bounding box center [483, 322] width 258 height 23
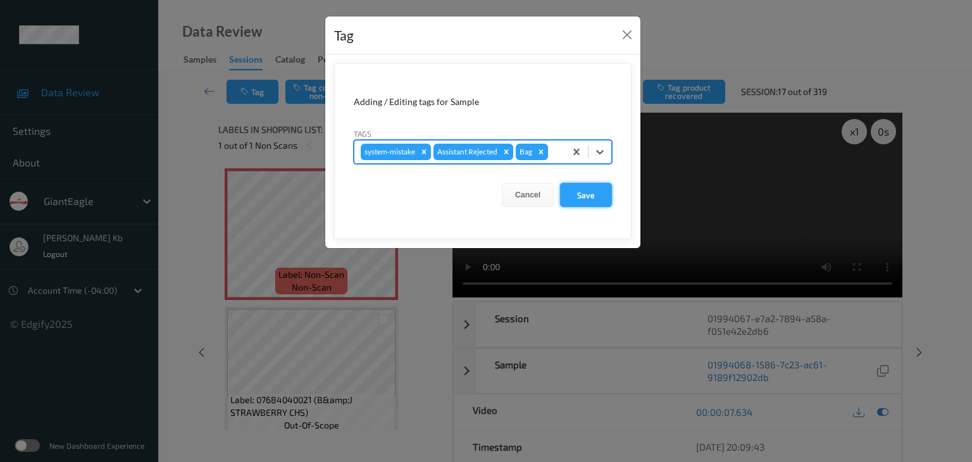
click at [586, 195] on button "Save" at bounding box center [586, 195] width 52 height 24
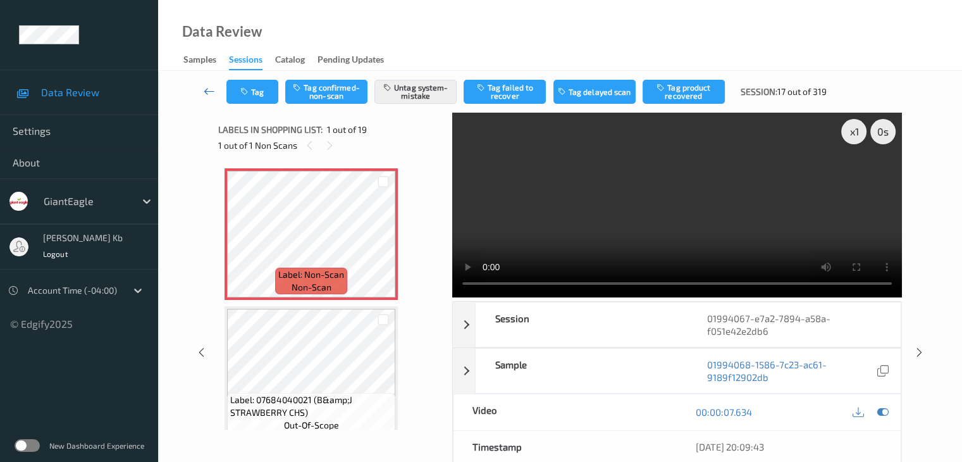
click at [208, 89] on icon at bounding box center [209, 91] width 11 height 13
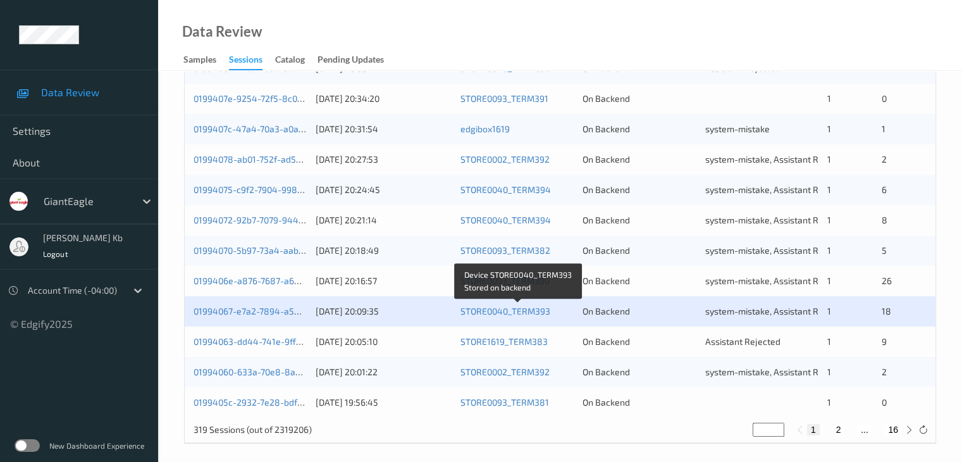
scroll to position [590, 0]
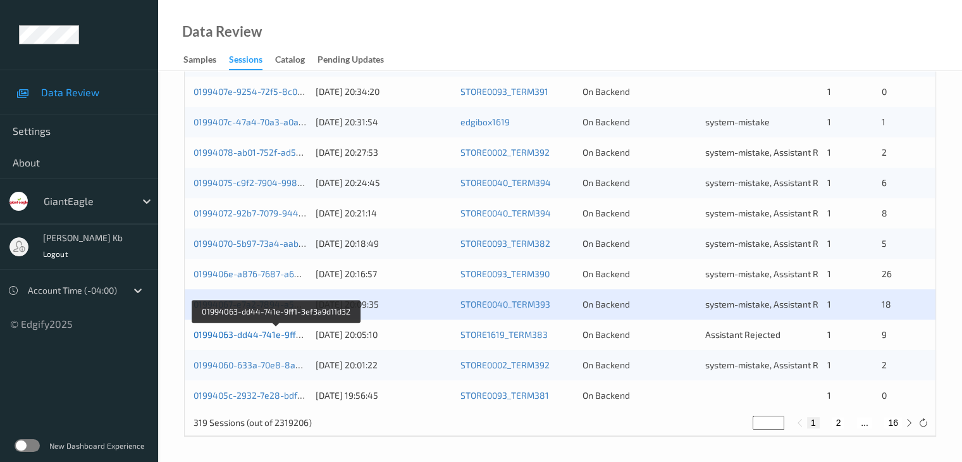
click at [273, 336] on link "01994063-dd44-741e-9ff1-3ef3a9d11d32" at bounding box center [277, 334] width 166 height 11
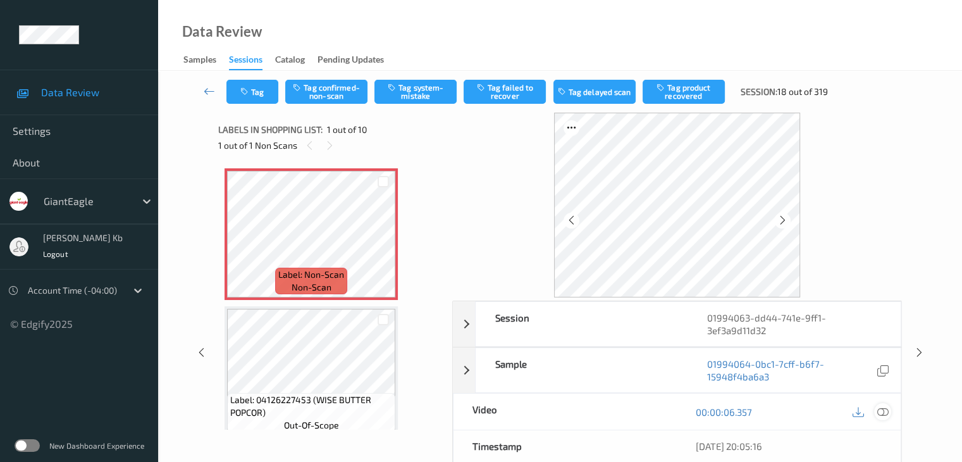
click at [886, 411] on icon at bounding box center [882, 411] width 11 height 11
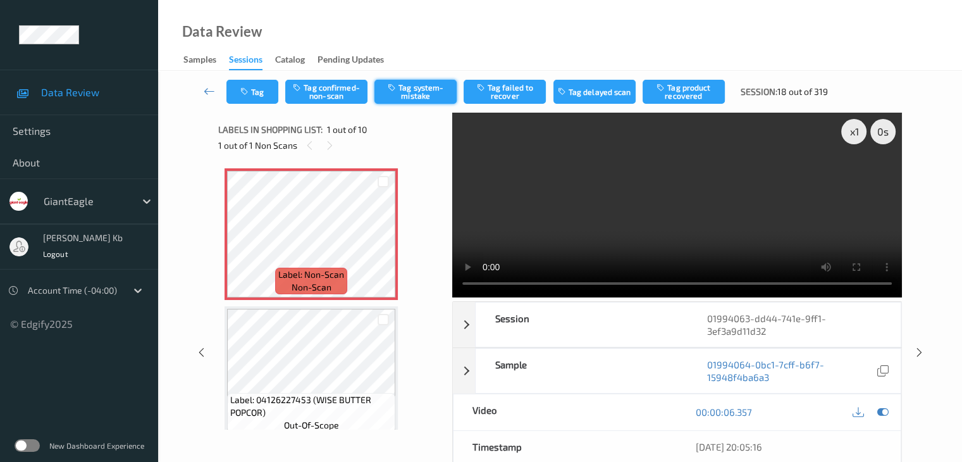
click at [430, 90] on button "Tag system-mistake" at bounding box center [416, 92] width 82 height 24
click at [256, 92] on button "Tag" at bounding box center [253, 92] width 52 height 24
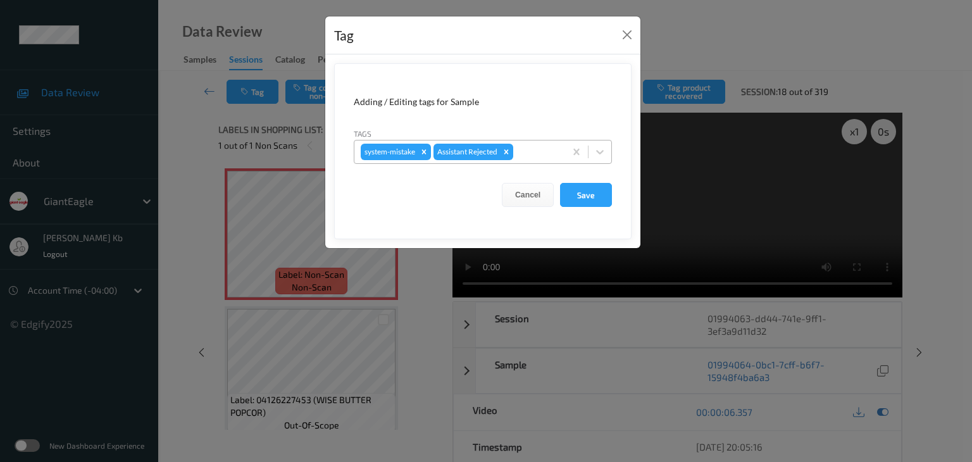
click at [545, 147] on div at bounding box center [537, 151] width 43 height 15
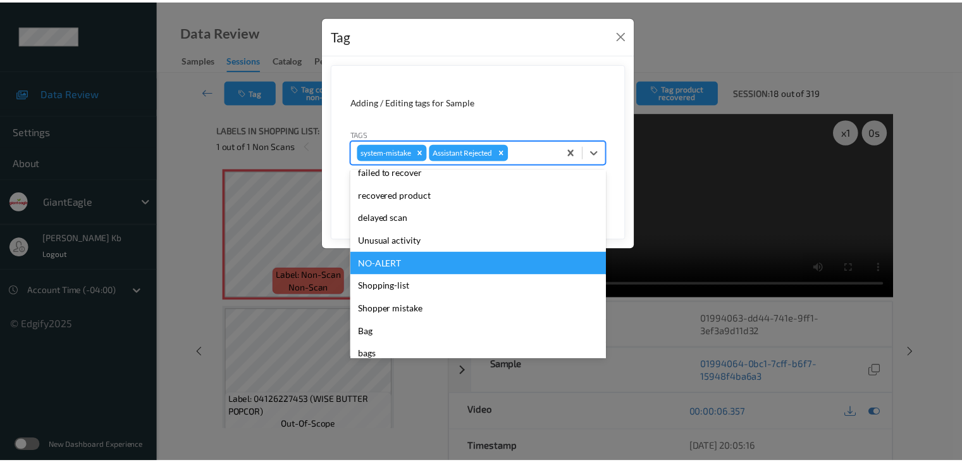
scroll to position [127, 0]
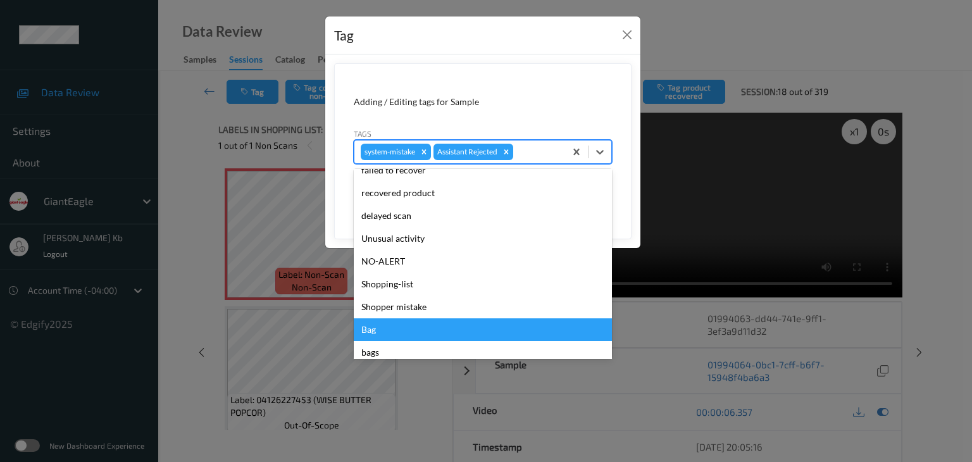
click at [388, 328] on div "Bag" at bounding box center [483, 329] width 258 height 23
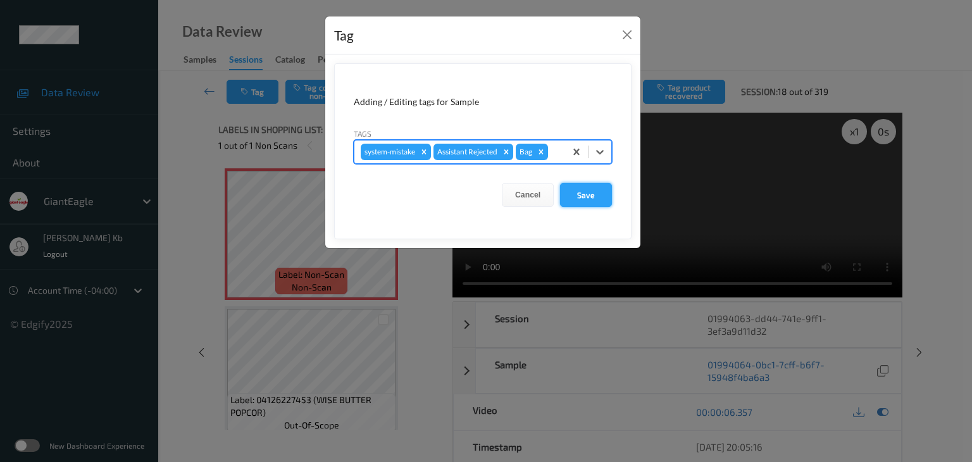
click at [593, 193] on button "Save" at bounding box center [586, 195] width 52 height 24
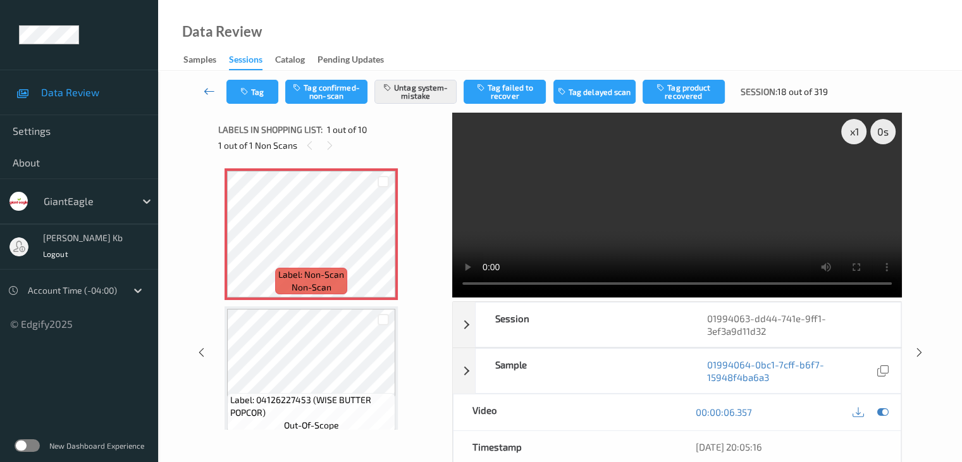
click at [204, 87] on icon at bounding box center [209, 91] width 11 height 13
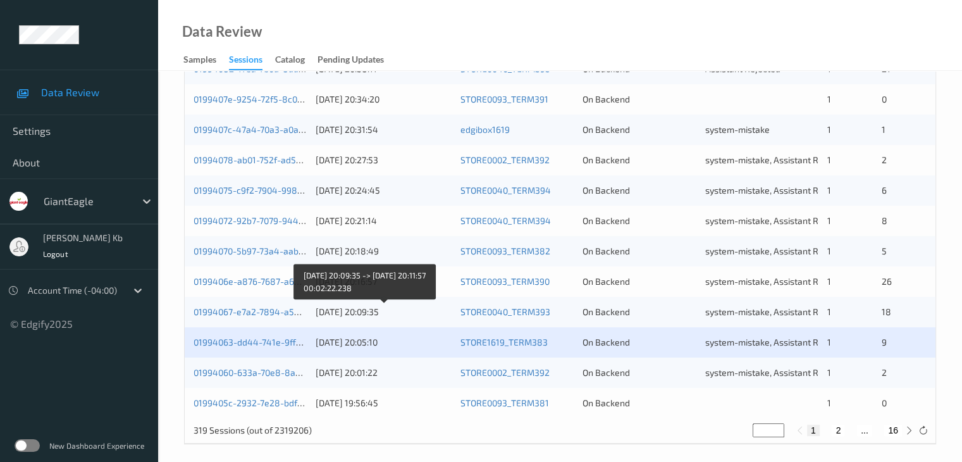
scroll to position [590, 0]
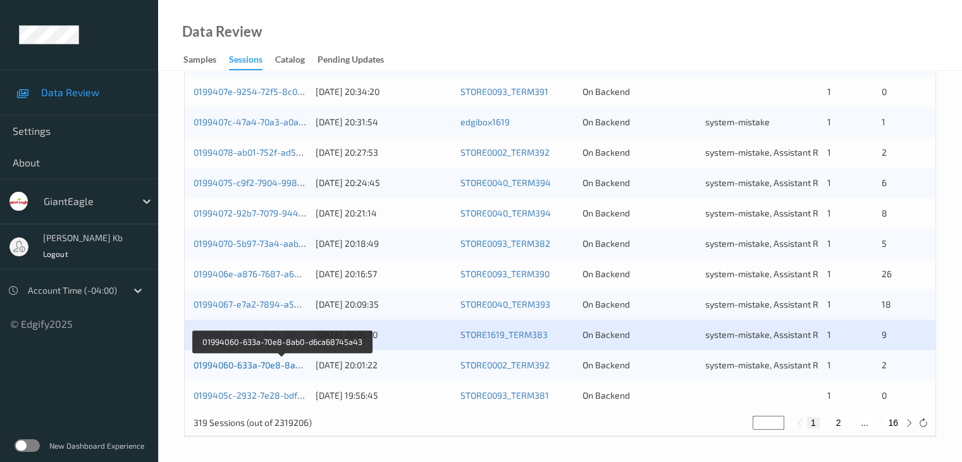
click at [258, 363] on link "01994060-633a-70e8-8ab0-d6ca68745a43" at bounding box center [282, 364] width 177 height 11
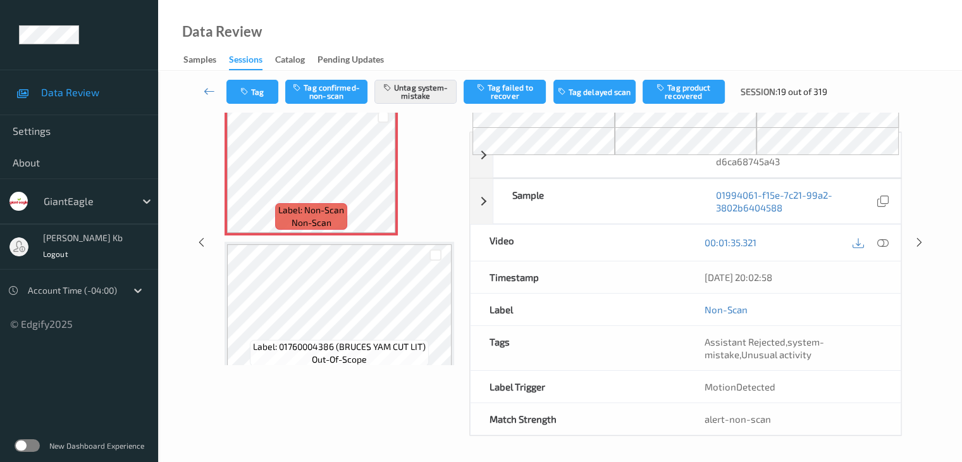
scroll to position [89, 0]
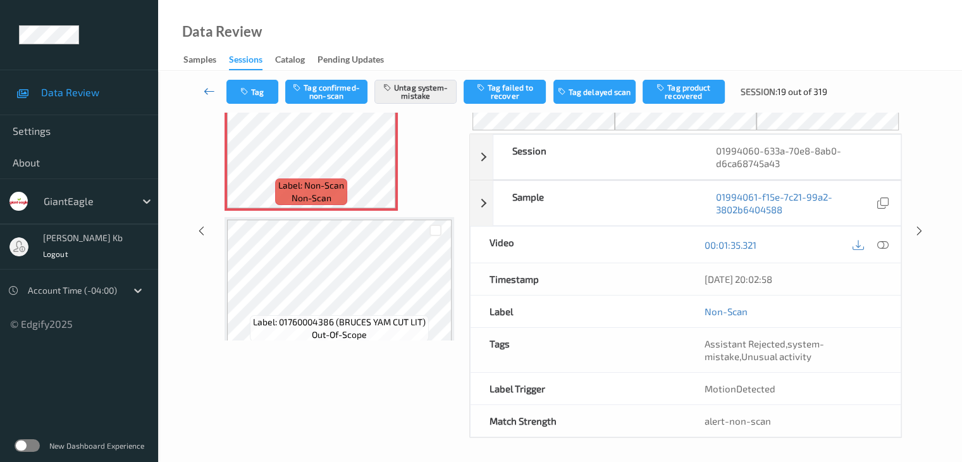
click at [207, 90] on icon at bounding box center [209, 91] width 11 height 13
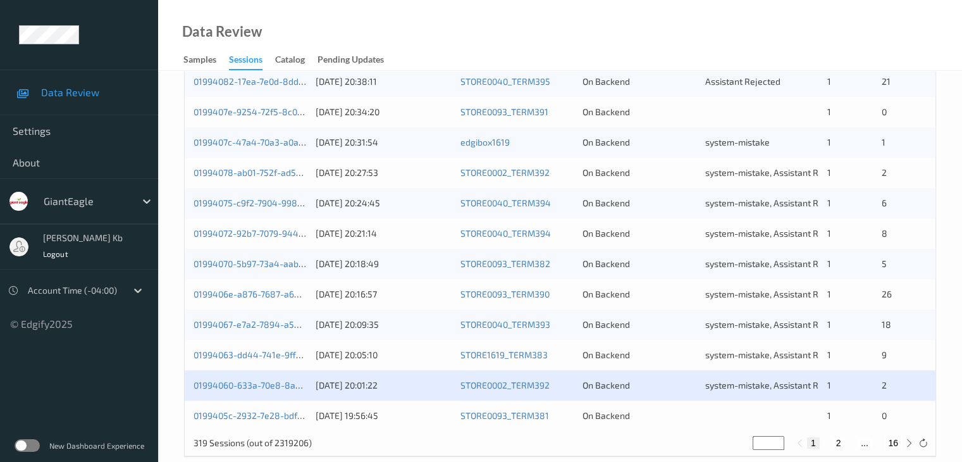
scroll to position [590, 0]
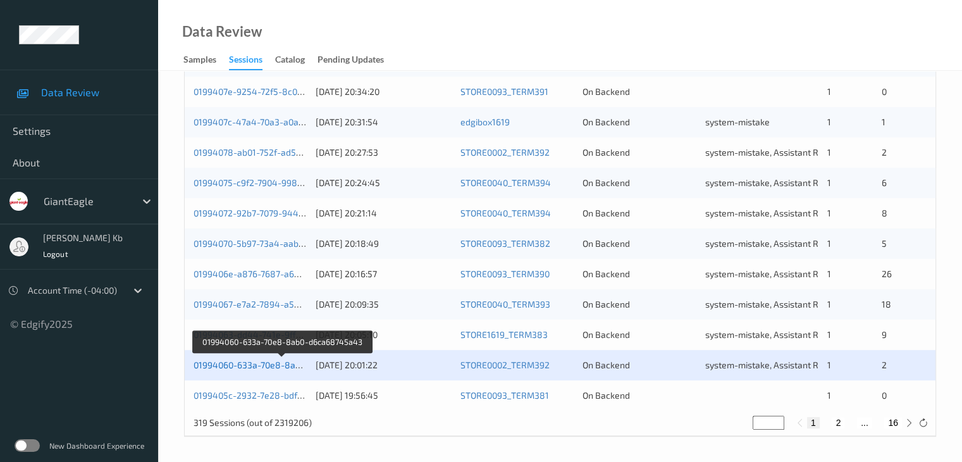
click at [266, 360] on link "01994060-633a-70e8-8ab0-d6ca68745a43" at bounding box center [282, 364] width 177 height 11
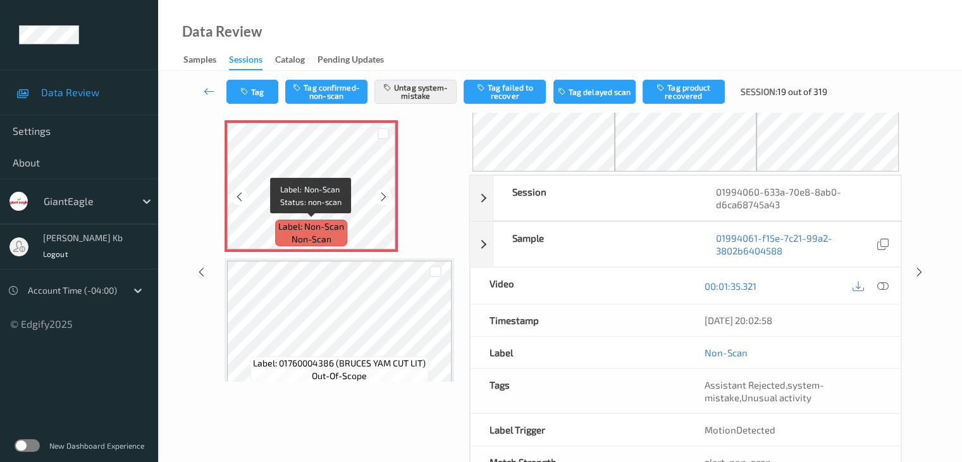
scroll to position [26, 0]
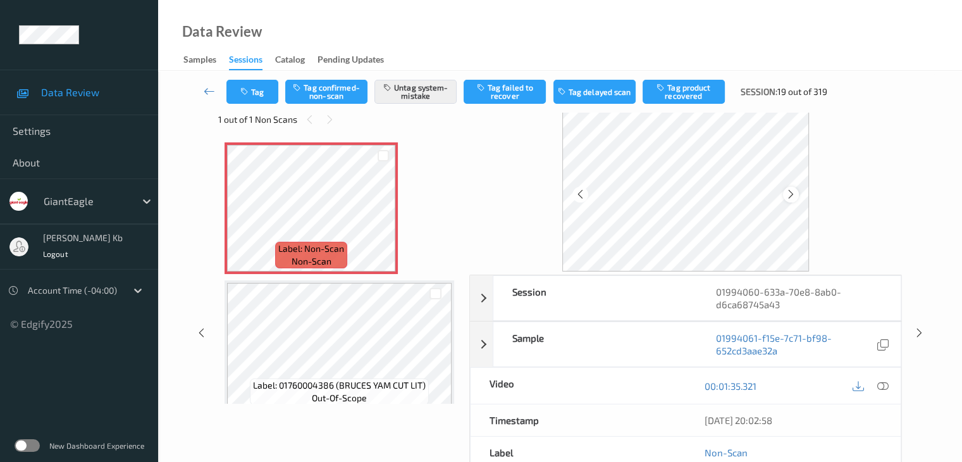
click at [795, 196] on icon at bounding box center [791, 194] width 11 height 11
click at [885, 385] on icon at bounding box center [882, 385] width 11 height 11
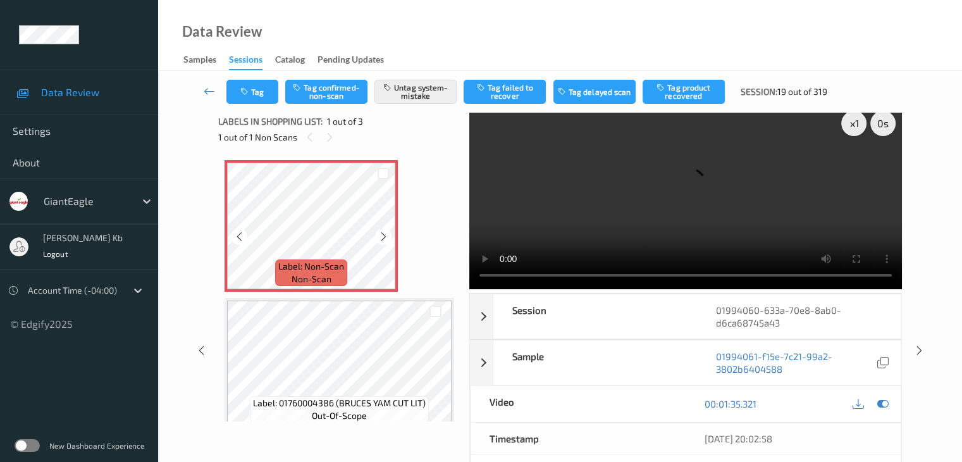
scroll to position [0, 0]
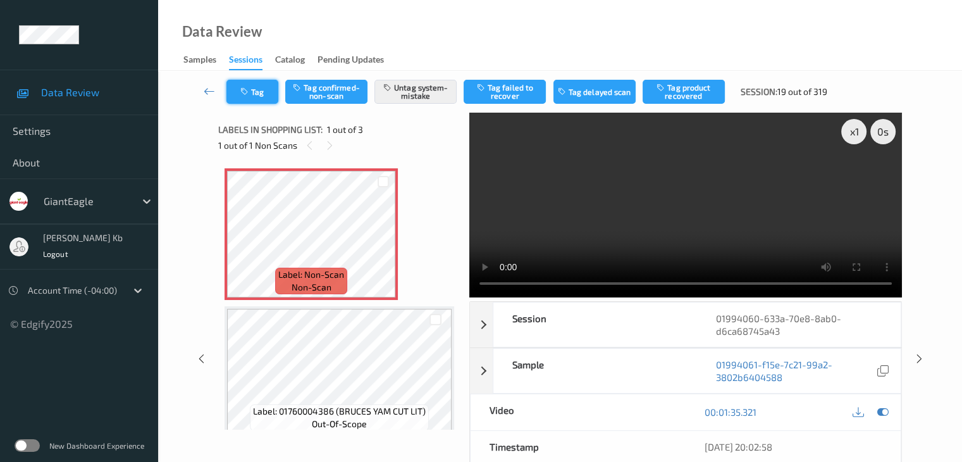
click at [262, 90] on button "Tag" at bounding box center [253, 92] width 52 height 24
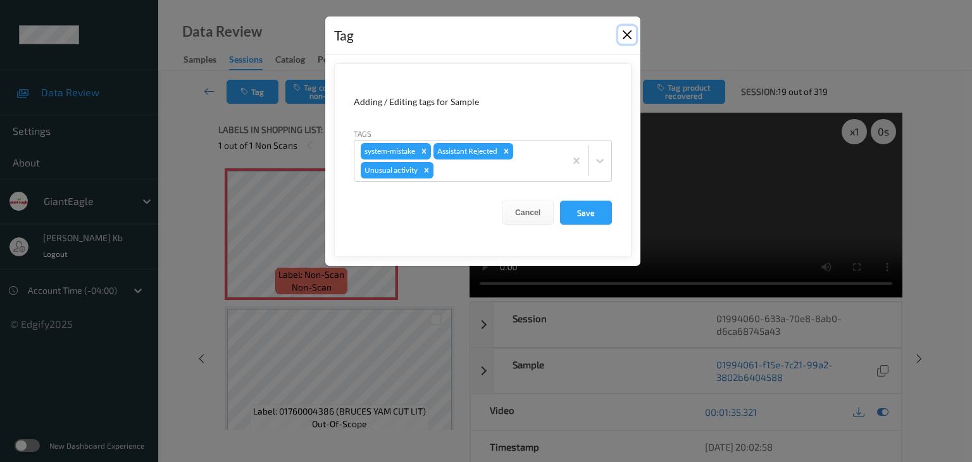
click at [628, 33] on button "Close" at bounding box center [627, 35] width 18 height 18
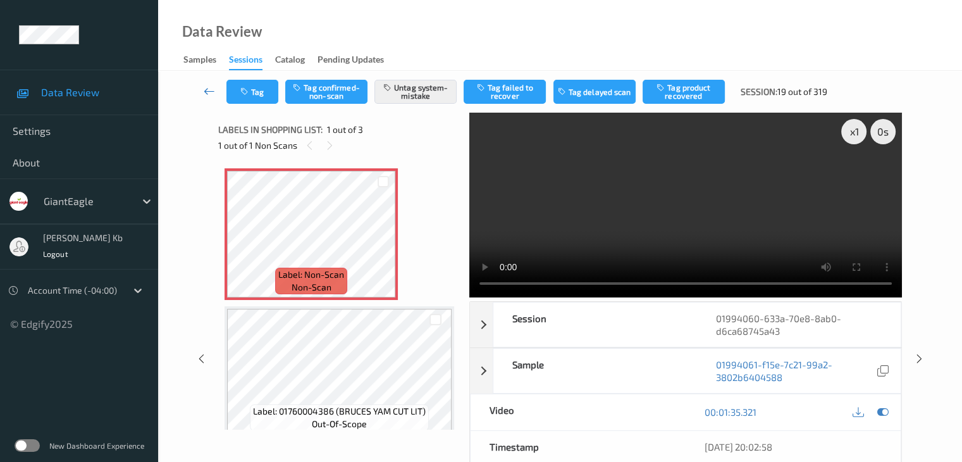
click at [210, 89] on icon at bounding box center [209, 91] width 11 height 13
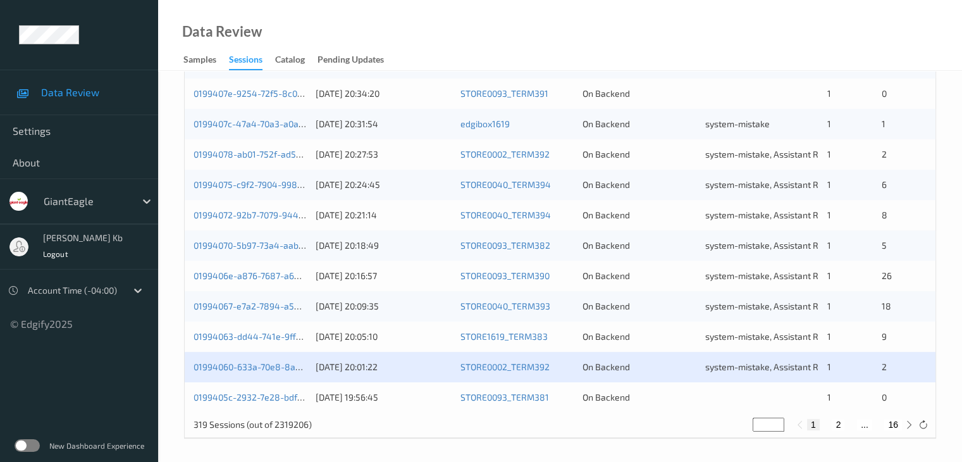
scroll to position [590, 0]
click at [266, 395] on link "0199405c-2932-7e28-bdf6-2125d5ba83df" at bounding box center [279, 395] width 171 height 11
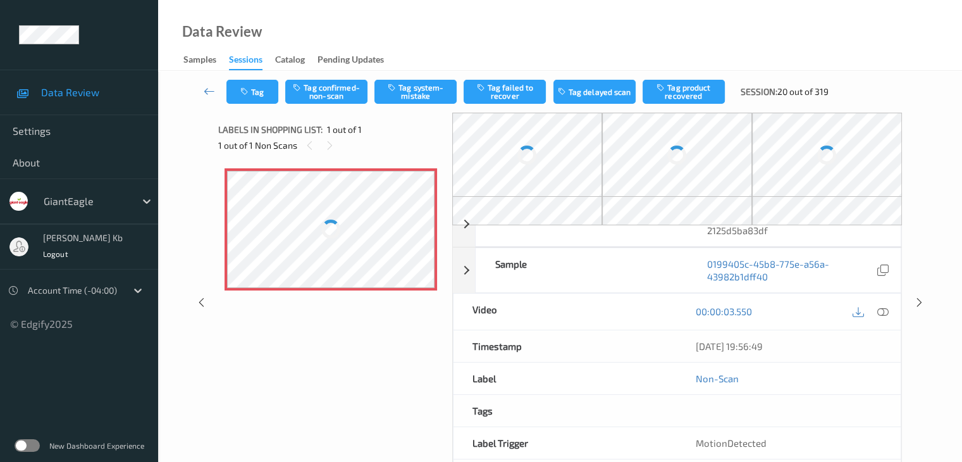
click at [247, 342] on div "Label: Non-Scan non-scan Label: Non-Scan non-scan Label: Non-Scan non-scan" at bounding box center [330, 277] width 225 height 231
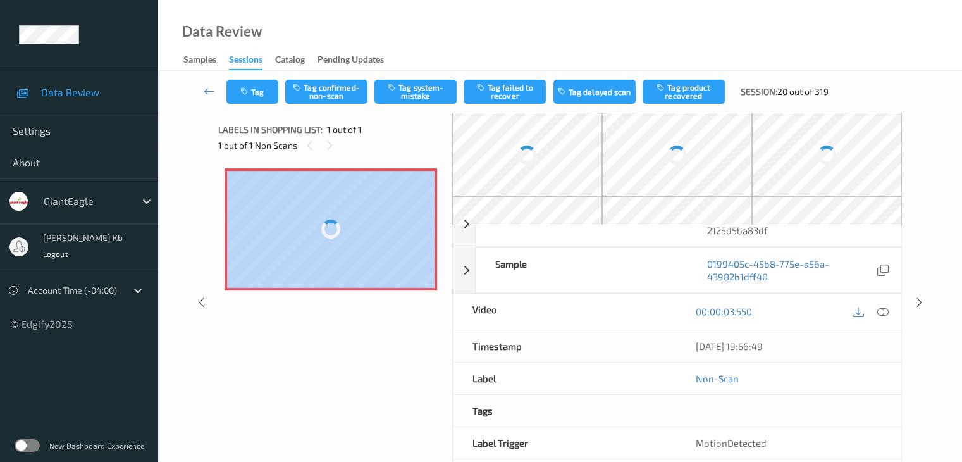
click at [247, 342] on div "Label: Non-Scan non-scan Label: Non-Scan non-scan Label: Non-Scan non-scan" at bounding box center [330, 277] width 225 height 231
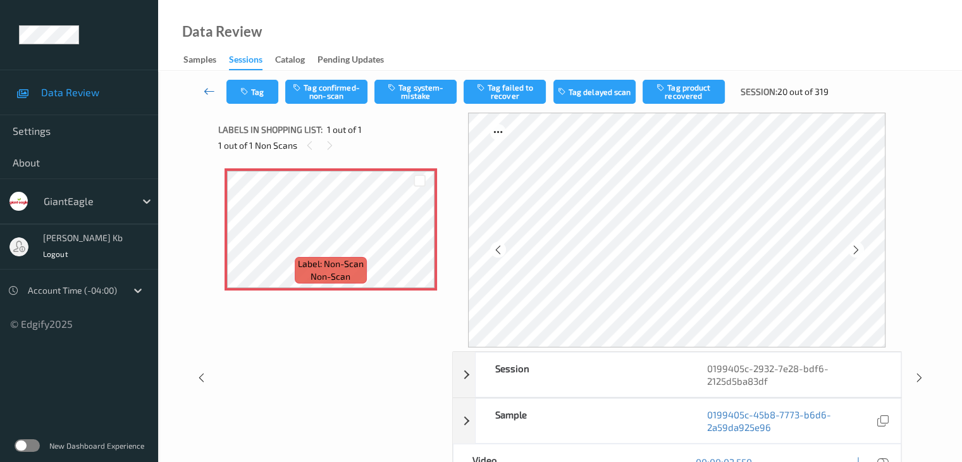
click at [206, 90] on icon at bounding box center [209, 91] width 11 height 13
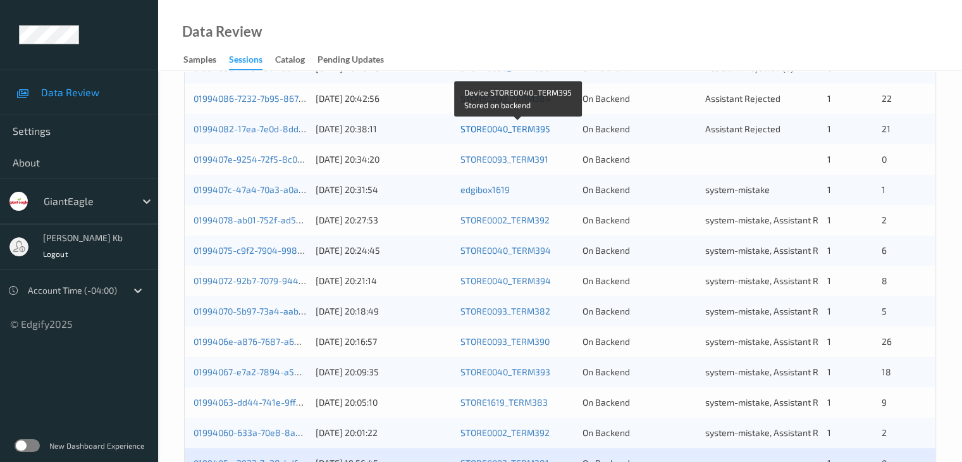
scroll to position [590, 0]
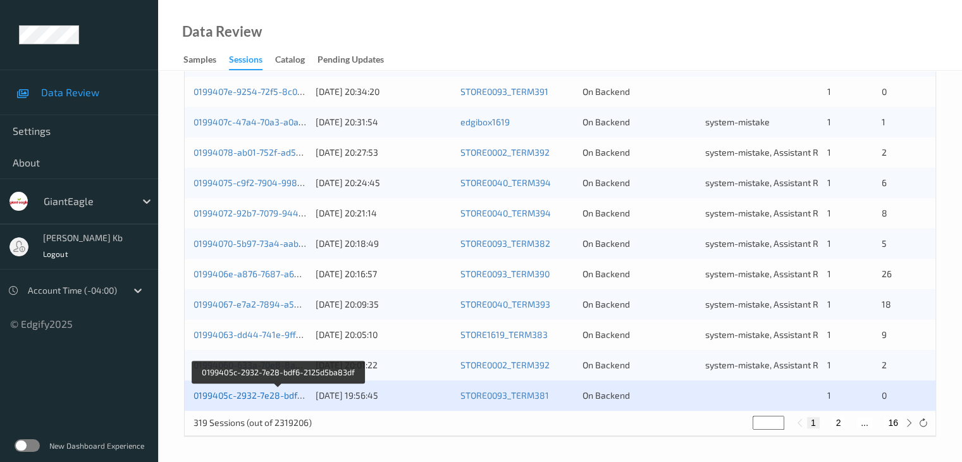
click at [242, 398] on link "0199405c-2932-7e28-bdf6-2125d5ba83df" at bounding box center [279, 395] width 171 height 11
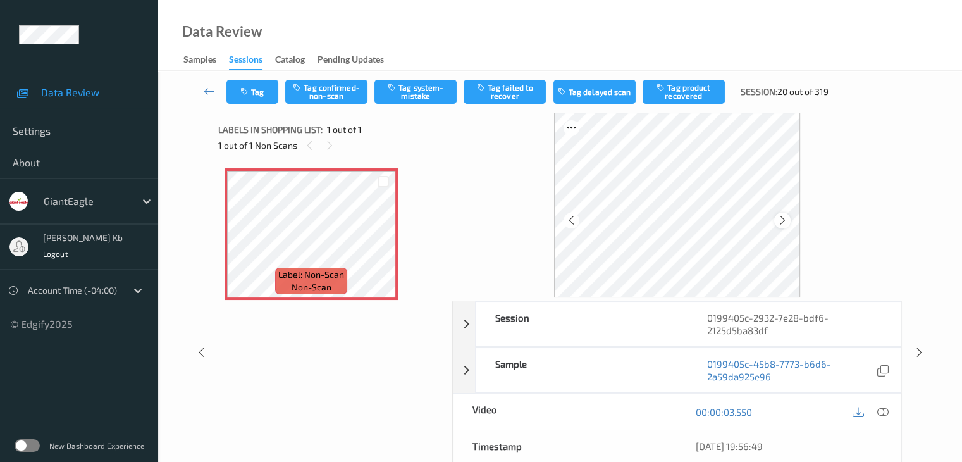
click at [781, 221] on icon at bounding box center [783, 219] width 11 height 11
click at [883, 406] on icon at bounding box center [882, 411] width 11 height 11
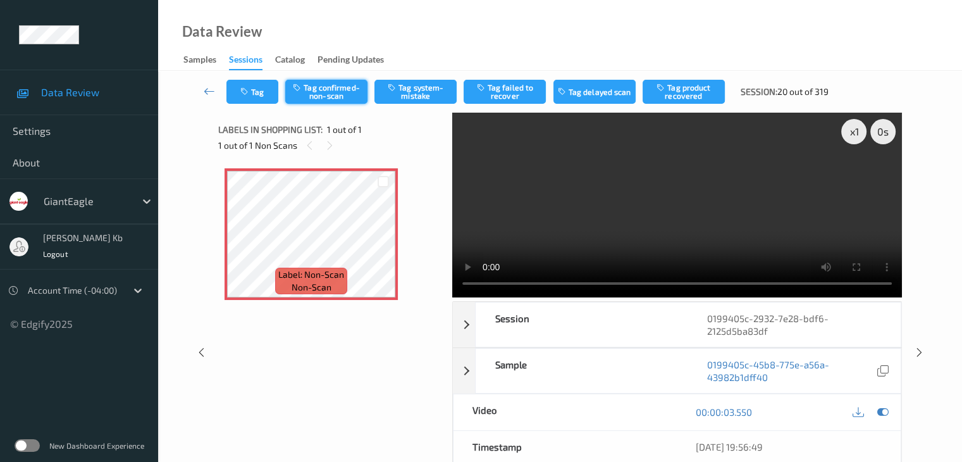
click at [338, 101] on button "Tag confirmed-non-scan" at bounding box center [326, 92] width 82 height 24
click at [210, 90] on icon at bounding box center [209, 91] width 11 height 13
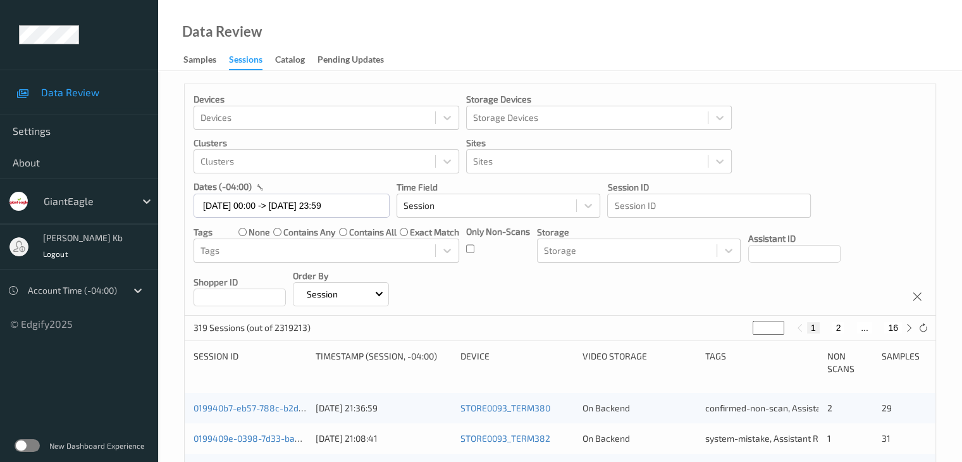
scroll to position [127, 0]
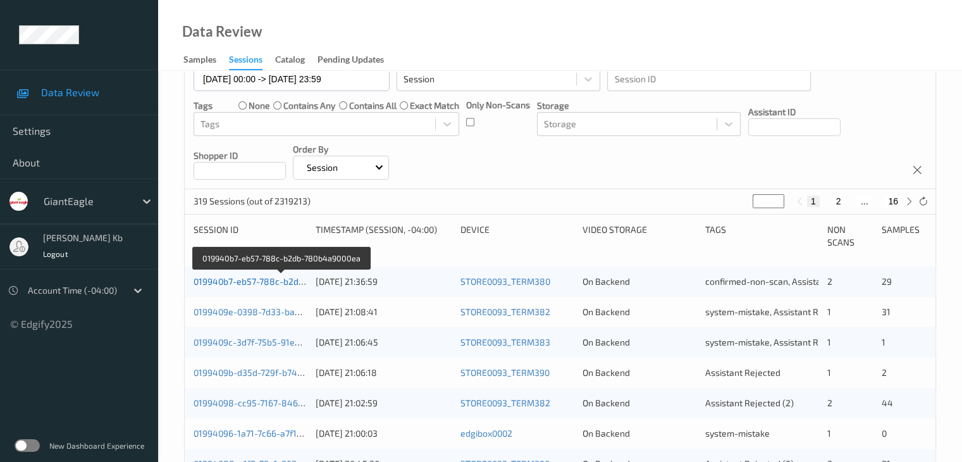
click at [277, 279] on link "019940b7-eb57-788c-b2db-780b4a9000ea" at bounding box center [281, 281] width 175 height 11
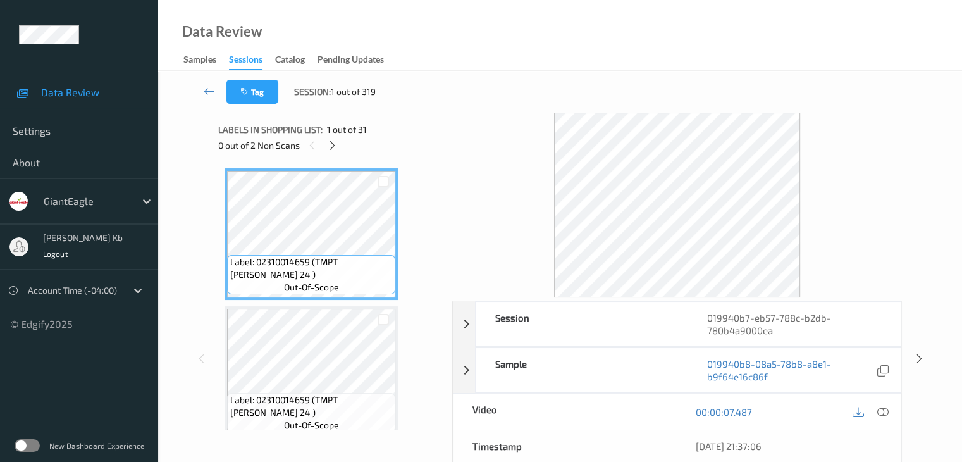
drag, startPoint x: 331, startPoint y: 147, endPoint x: 352, endPoint y: 156, distance: 22.7
click at [331, 147] on icon at bounding box center [332, 145] width 11 height 11
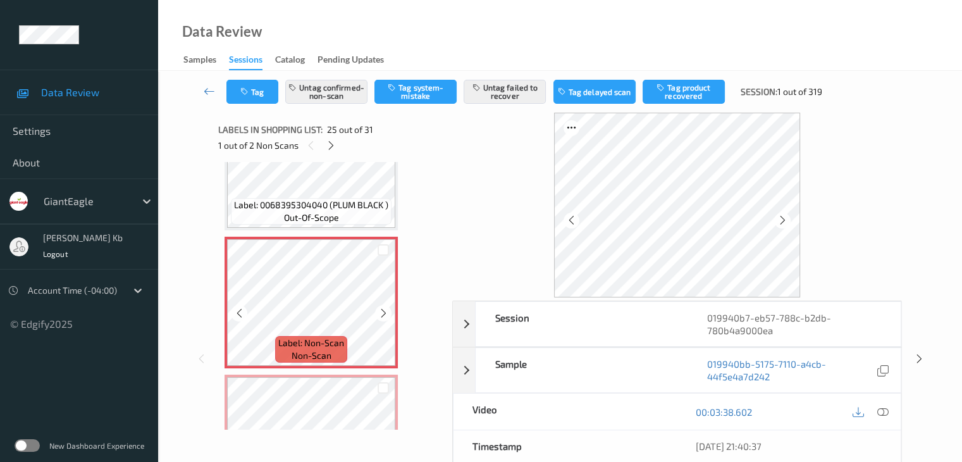
scroll to position [3368, 0]
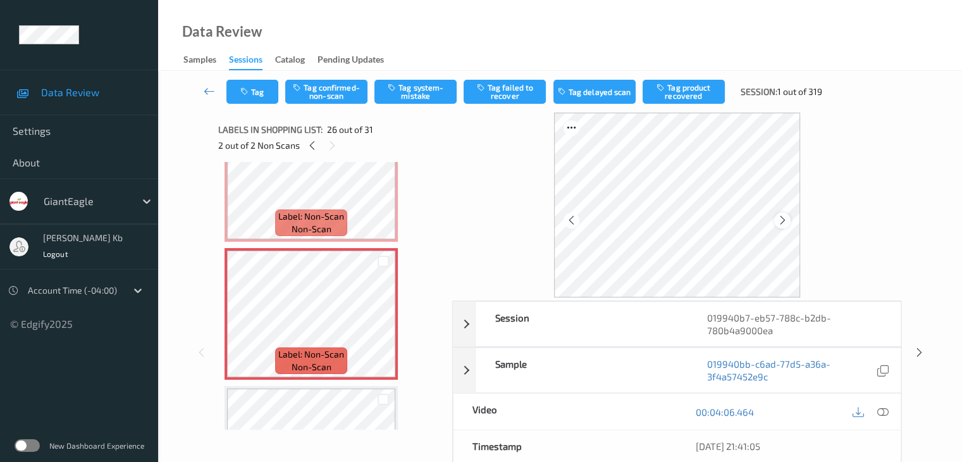
click at [778, 216] on icon at bounding box center [783, 219] width 11 height 11
click at [885, 413] on icon at bounding box center [882, 411] width 11 height 11
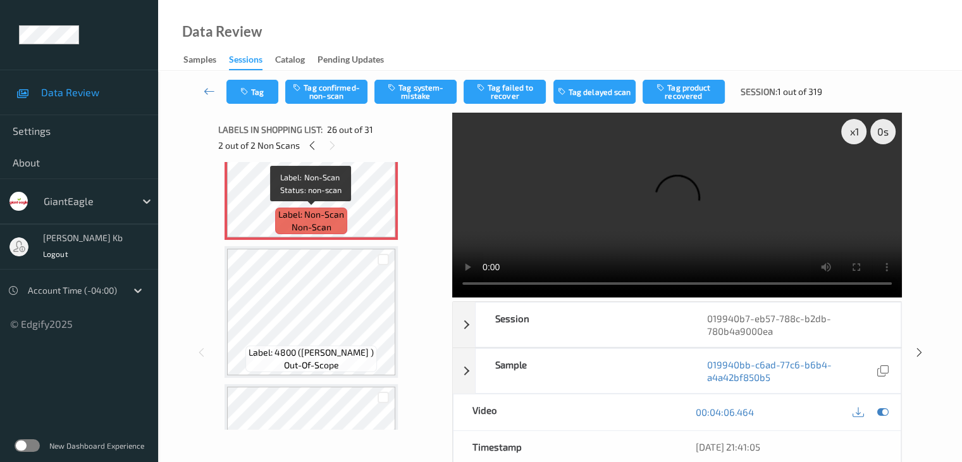
scroll to position [3445, 0]
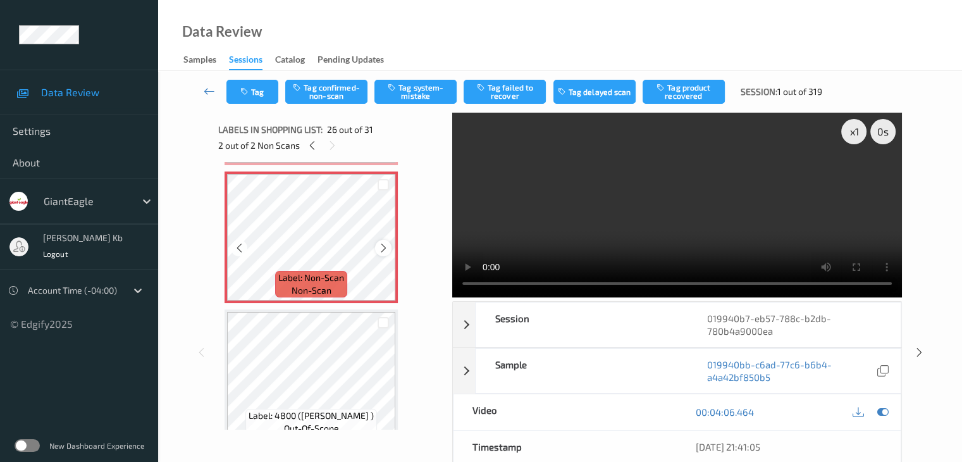
click at [384, 245] on icon at bounding box center [383, 247] width 11 height 11
click at [380, 251] on icon at bounding box center [383, 247] width 11 height 11
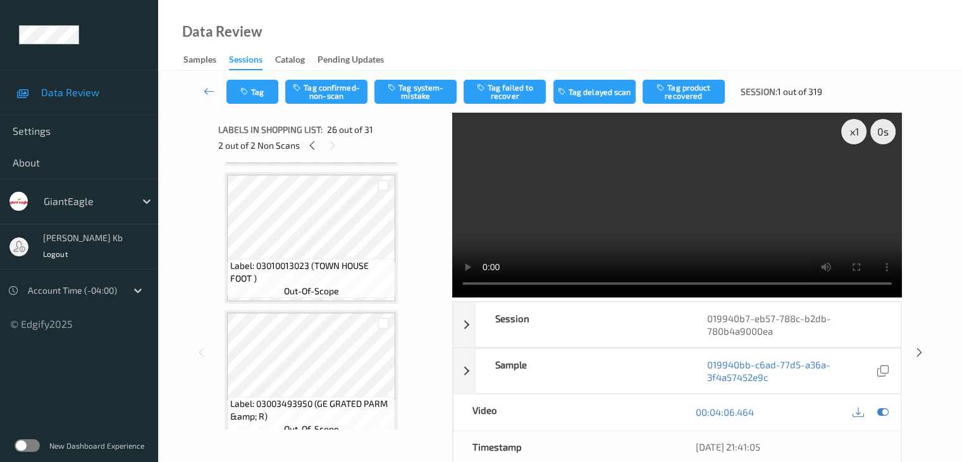
scroll to position [3698, 0]
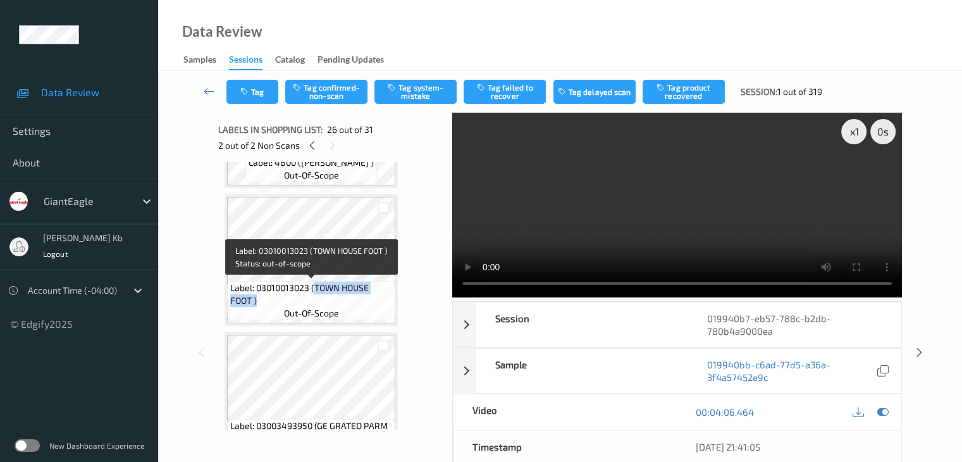
drag, startPoint x: 316, startPoint y: 282, endPoint x: 371, endPoint y: 300, distance: 57.4
click at [371, 300] on span "Label: 03010013023 (TOWN HOUSE FOOT )" at bounding box center [311, 294] width 162 height 25
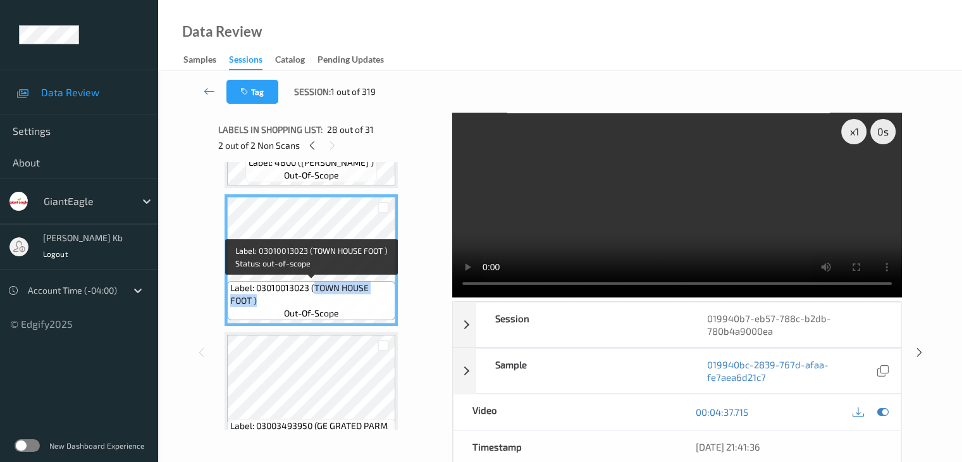
copy span "TOWN HOUSE FOOT )"
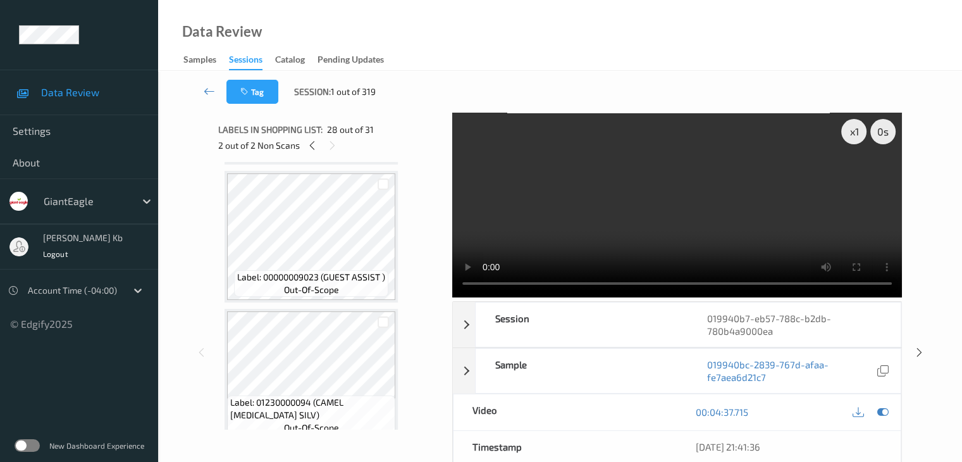
scroll to position [1357, 0]
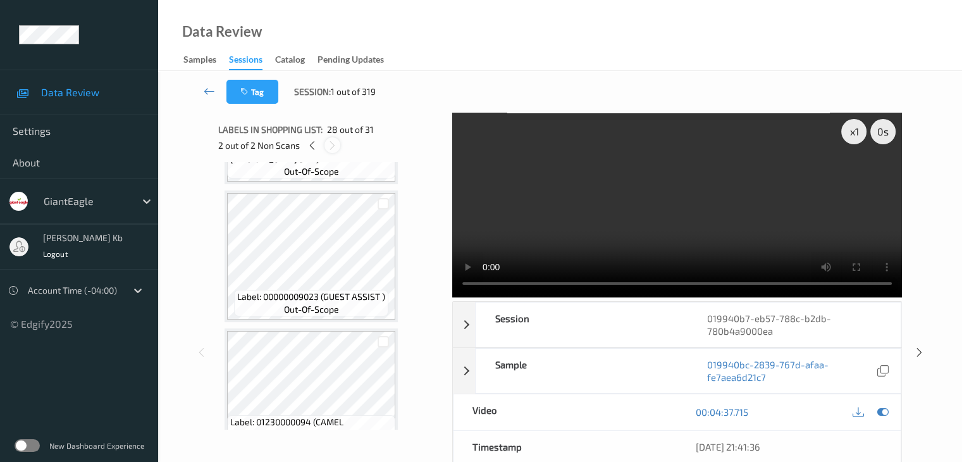
click at [332, 147] on icon at bounding box center [332, 145] width 11 height 11
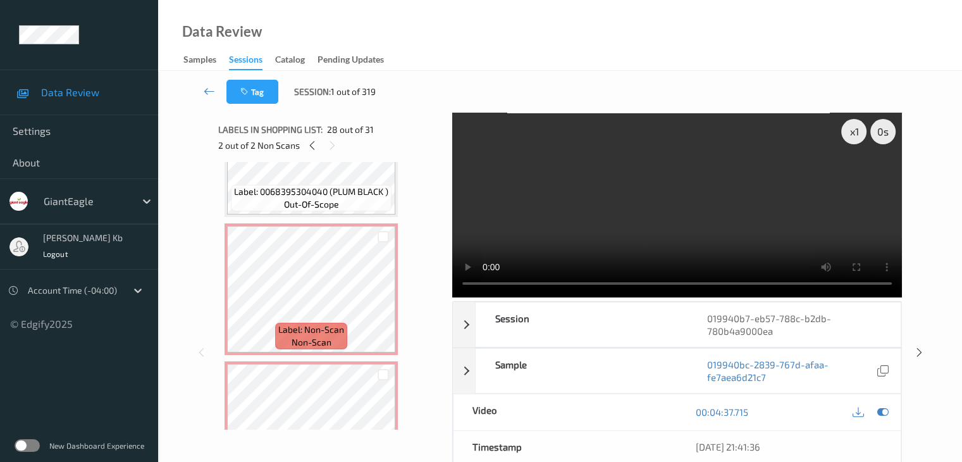
scroll to position [3445, 0]
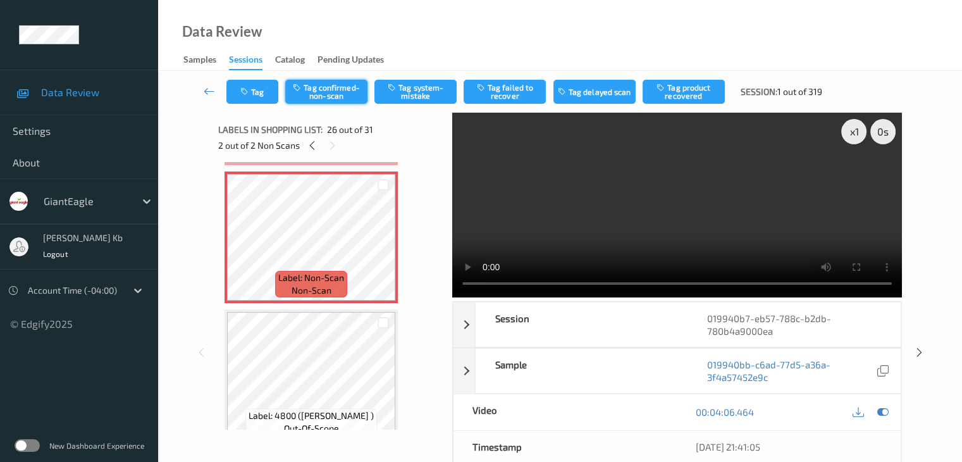
click at [343, 91] on button "Tag confirmed-non-scan" at bounding box center [326, 92] width 82 height 24
click at [506, 93] on button "Tag failed to recover" at bounding box center [505, 92] width 82 height 24
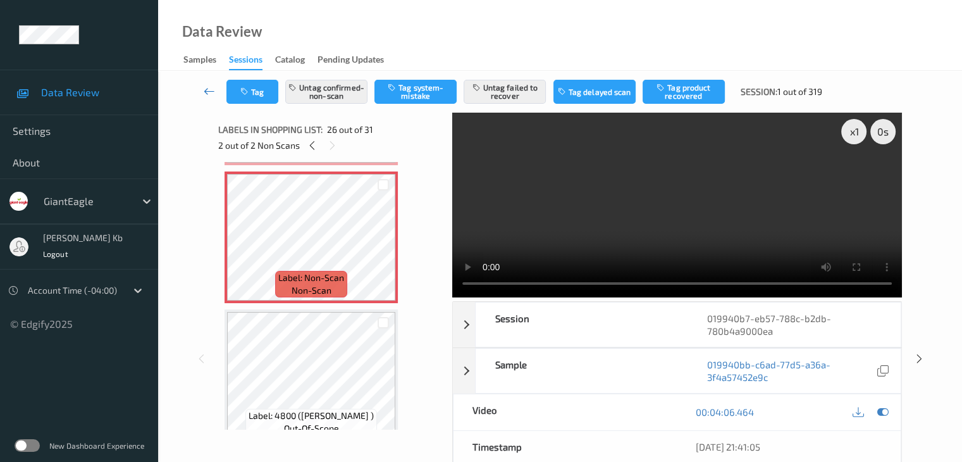
click at [206, 91] on icon at bounding box center [209, 91] width 11 height 13
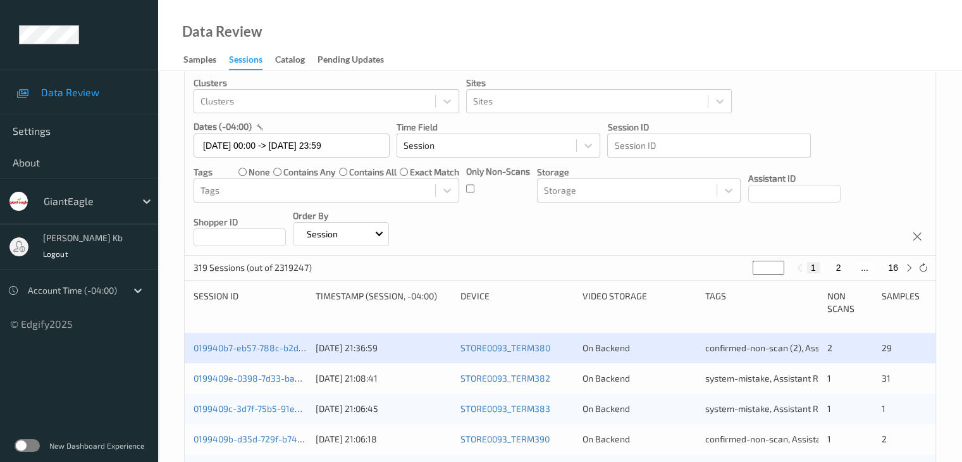
scroll to position [63, 0]
